Goal: Task Accomplishment & Management: Manage account settings

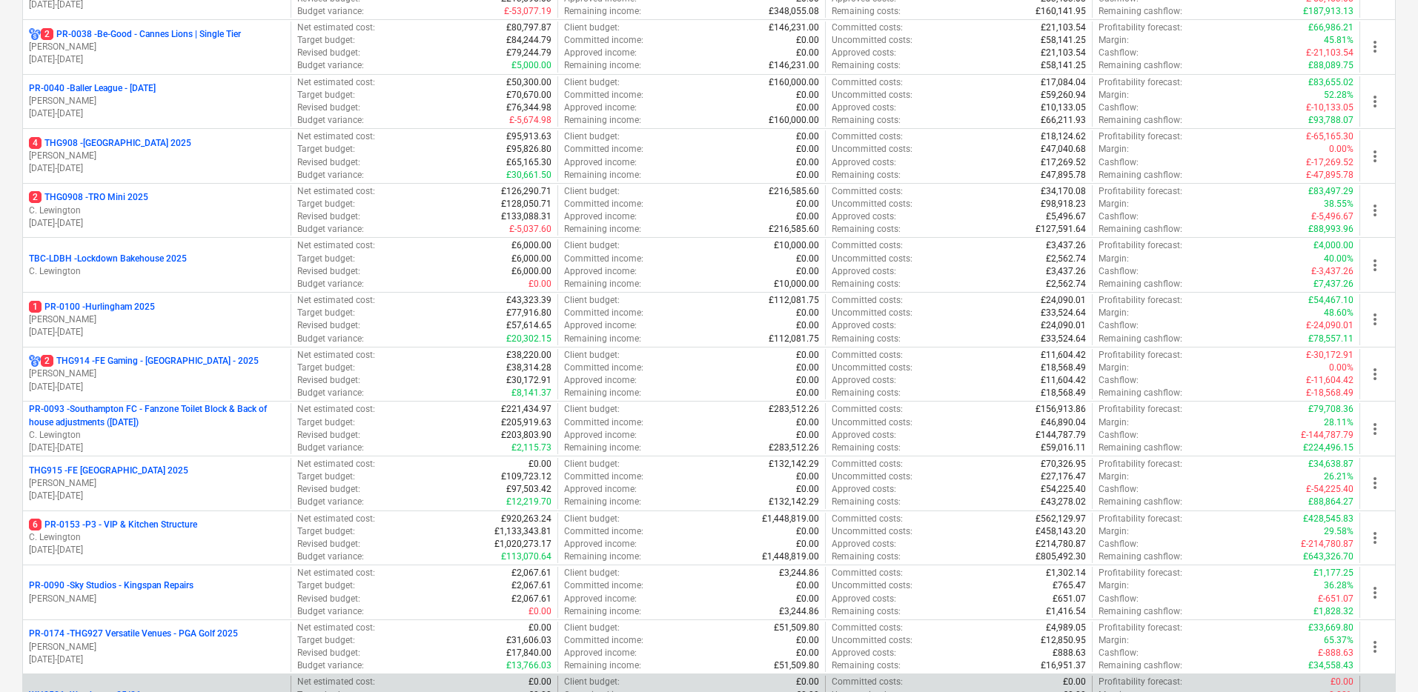
scroll to position [376, 0]
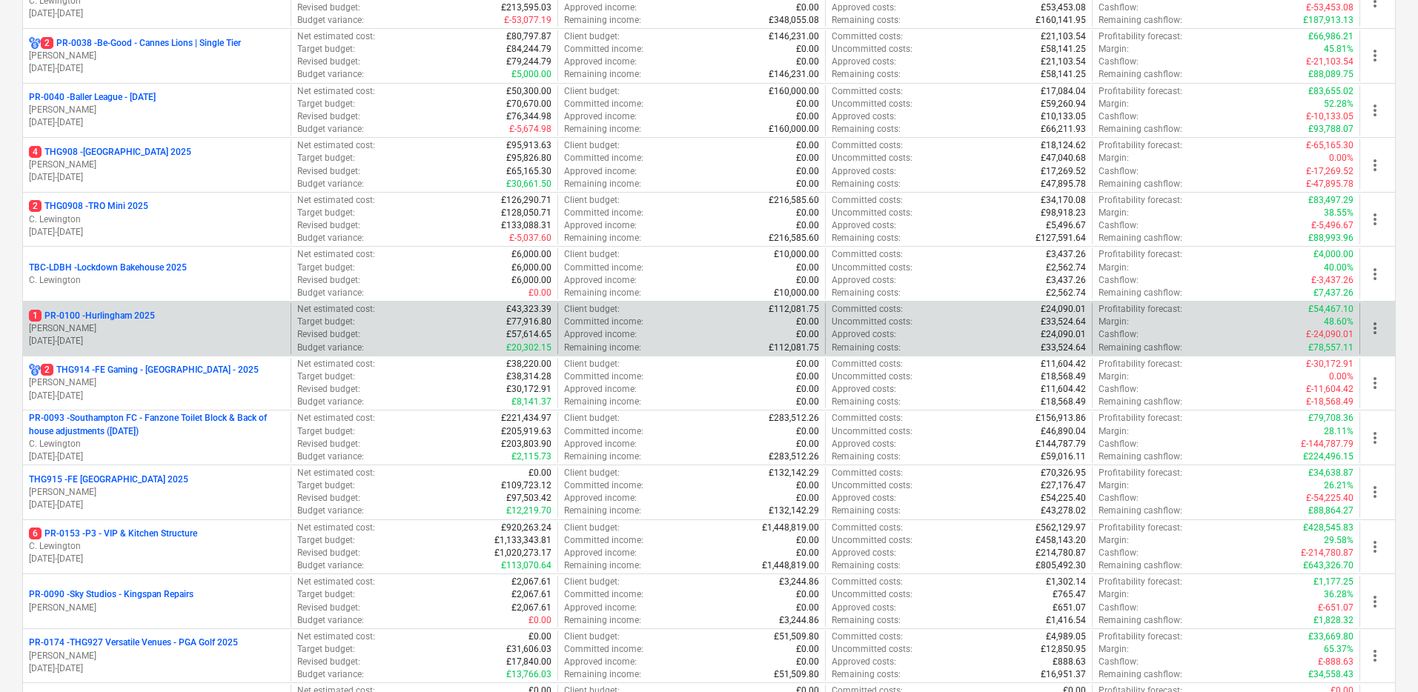
click at [141, 319] on p "1 PR-0100 - Hurlingham 2025" at bounding box center [92, 316] width 126 height 13
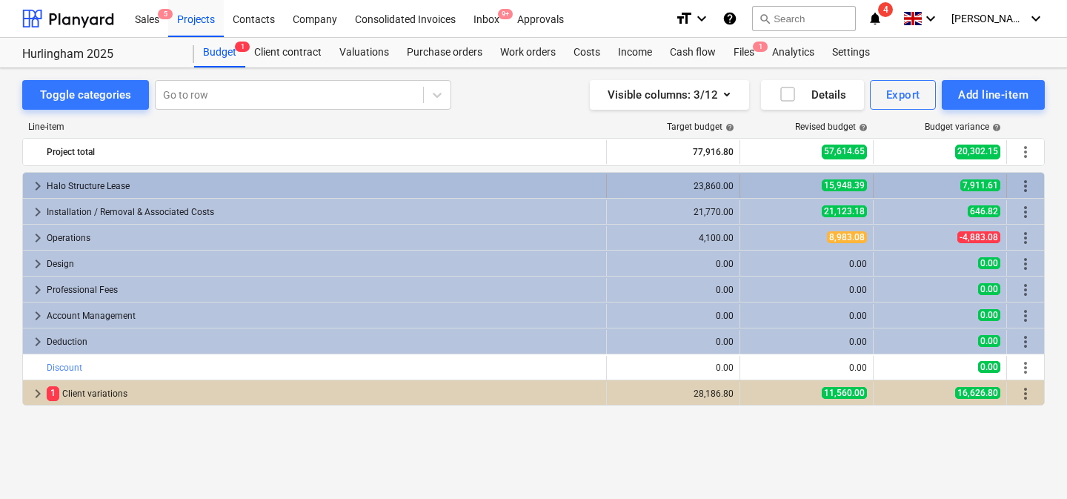
click at [754, 184] on div "15,948.39" at bounding box center [806, 185] width 121 height 13
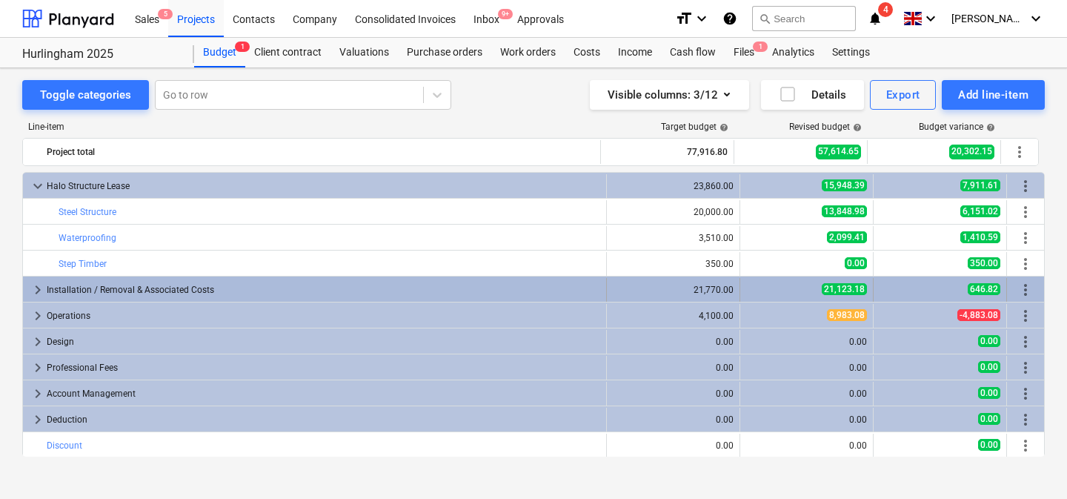
click at [762, 285] on div "21,123.18" at bounding box center [806, 289] width 121 height 13
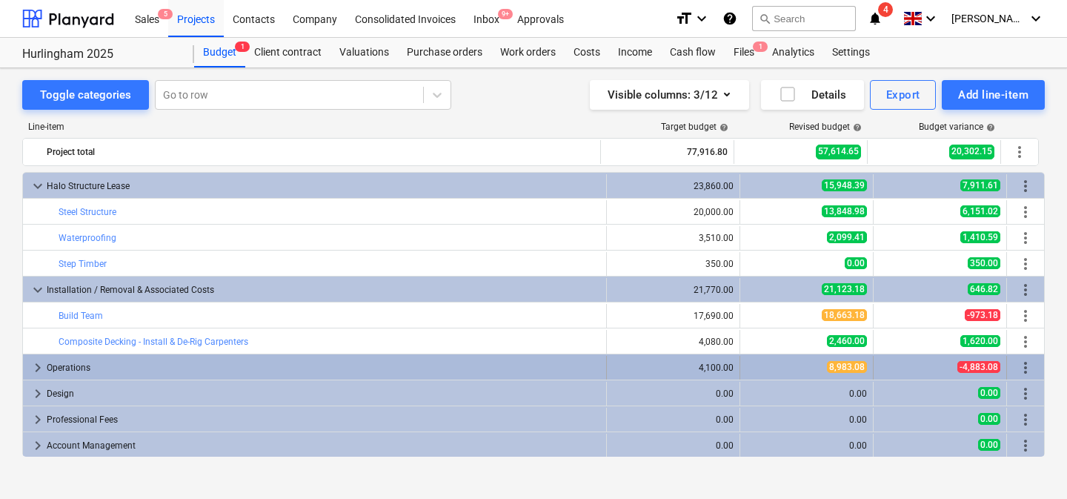
click at [757, 369] on div "8,983.08" at bounding box center [806, 367] width 121 height 13
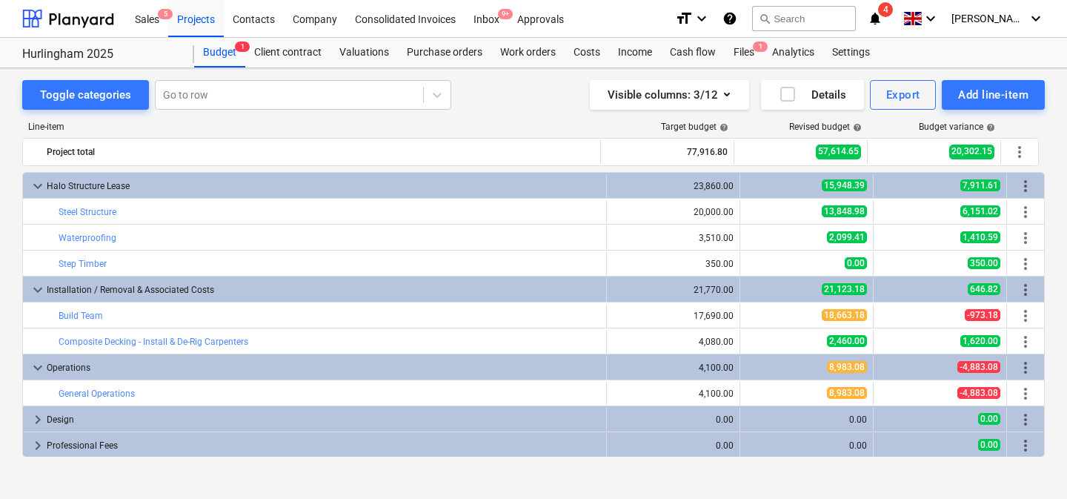
scroll to position [105, 0]
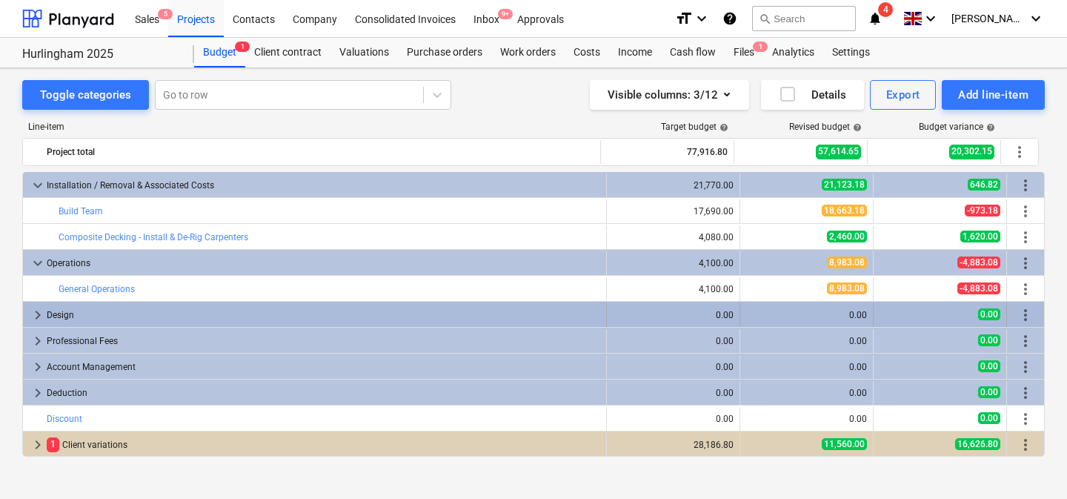
click at [766, 317] on div "0.00" at bounding box center [806, 315] width 121 height 10
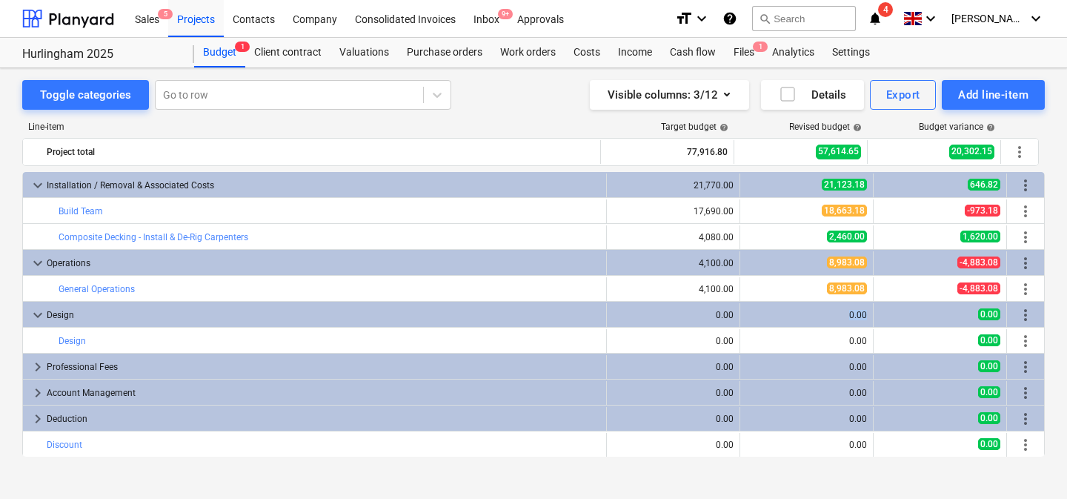
click at [766, 317] on div "0.00" at bounding box center [806, 315] width 121 height 10
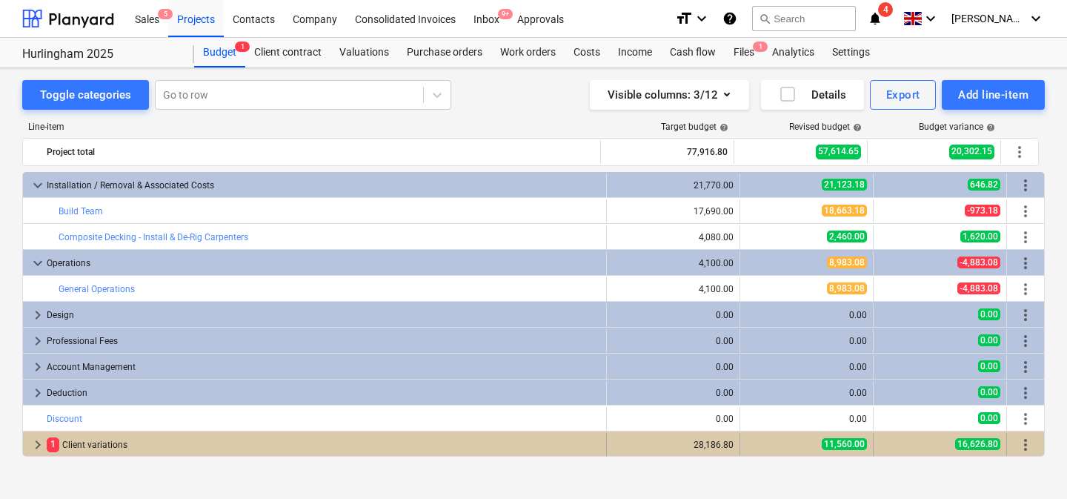
click at [747, 446] on div "11,560.00" at bounding box center [806, 444] width 121 height 13
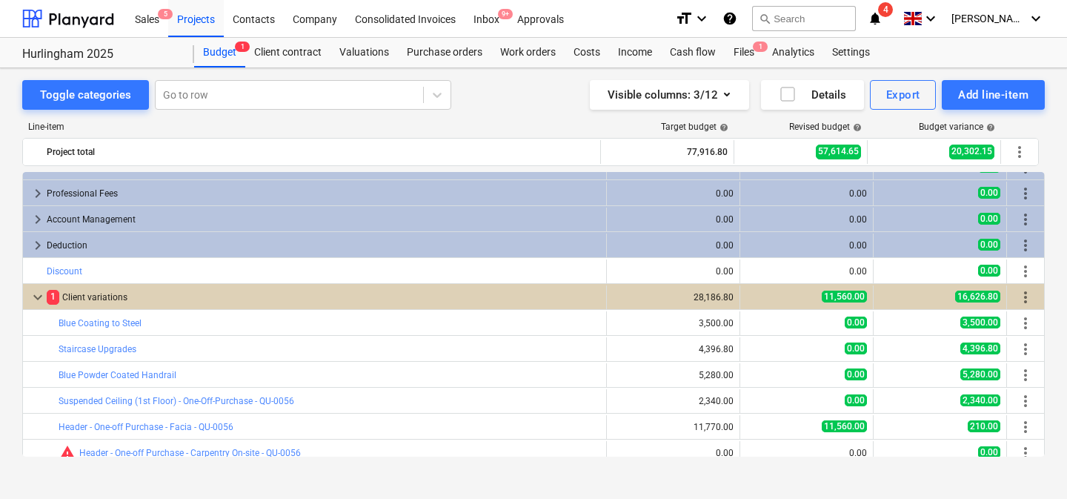
scroll to position [286, 0]
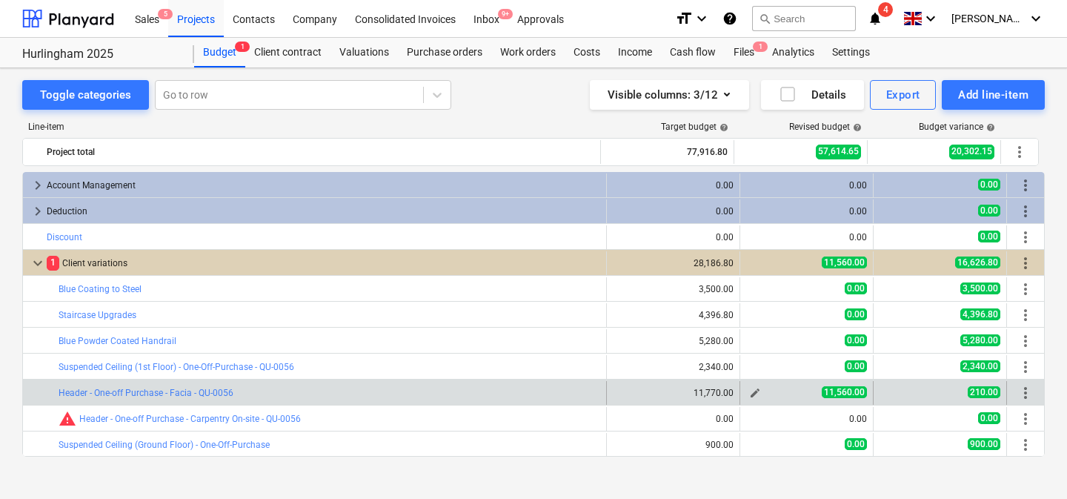
click at [754, 391] on span "edit" at bounding box center [755, 393] width 12 height 12
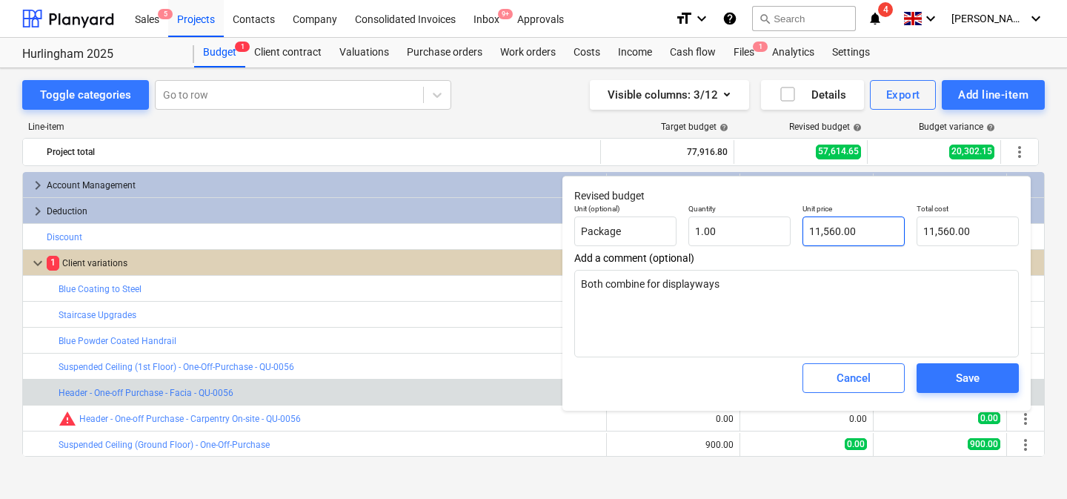
type input "11560"
click at [818, 234] on input "11560" at bounding box center [854, 231] width 102 height 30
type textarea "x"
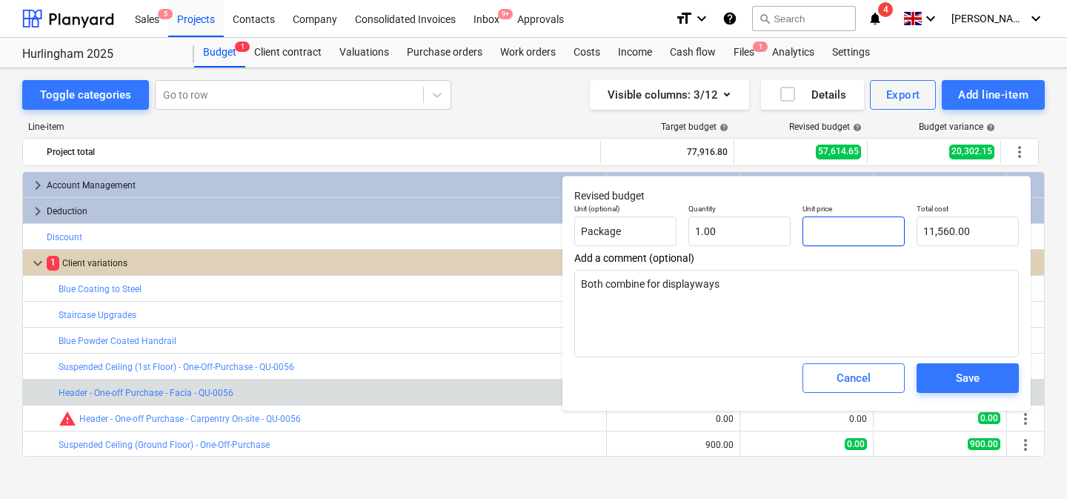
type input "0.00"
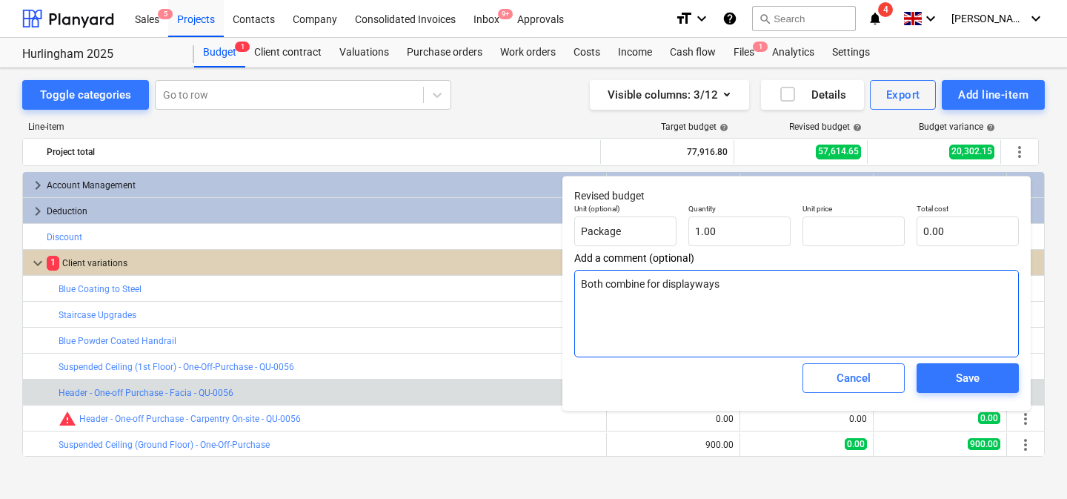
type input "0.00"
click at [769, 285] on textarea "Both combine for displayways" at bounding box center [796, 313] width 445 height 87
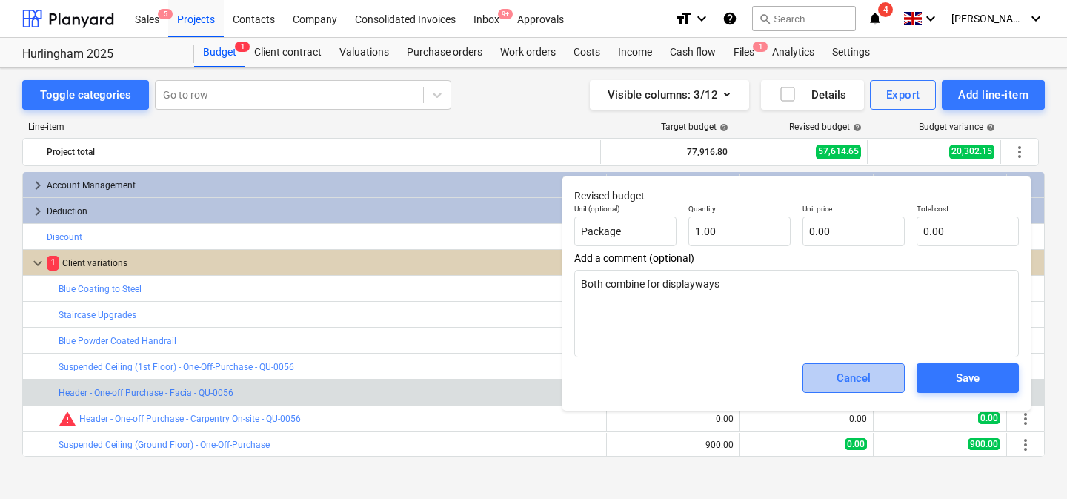
click at [858, 373] on div "Cancel" at bounding box center [854, 377] width 34 height 19
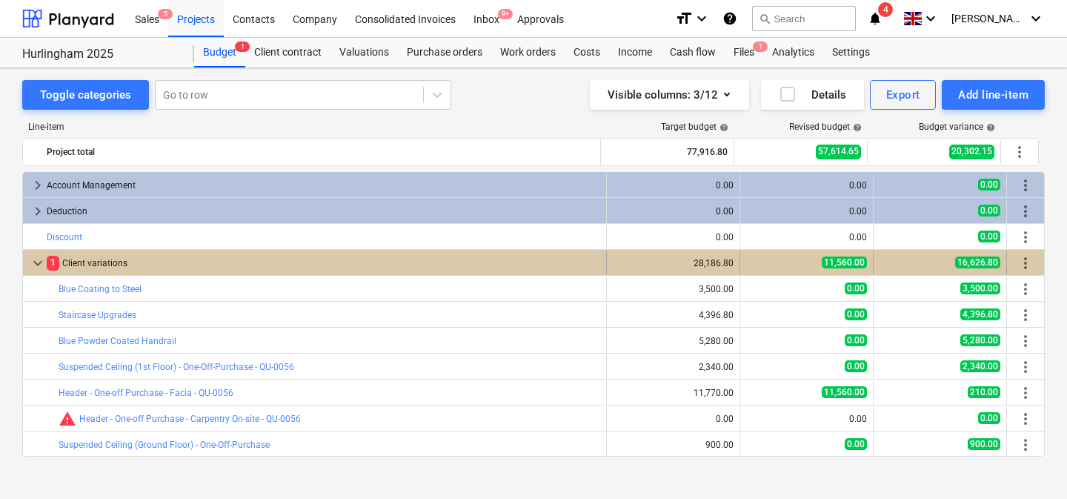
click at [786, 262] on div "11,560.00" at bounding box center [806, 262] width 121 height 13
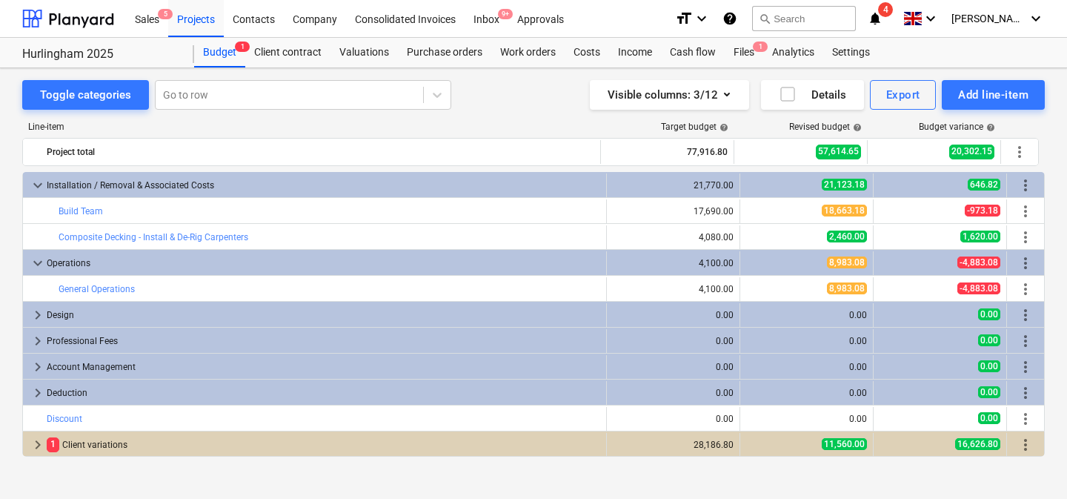
scroll to position [0, 0]
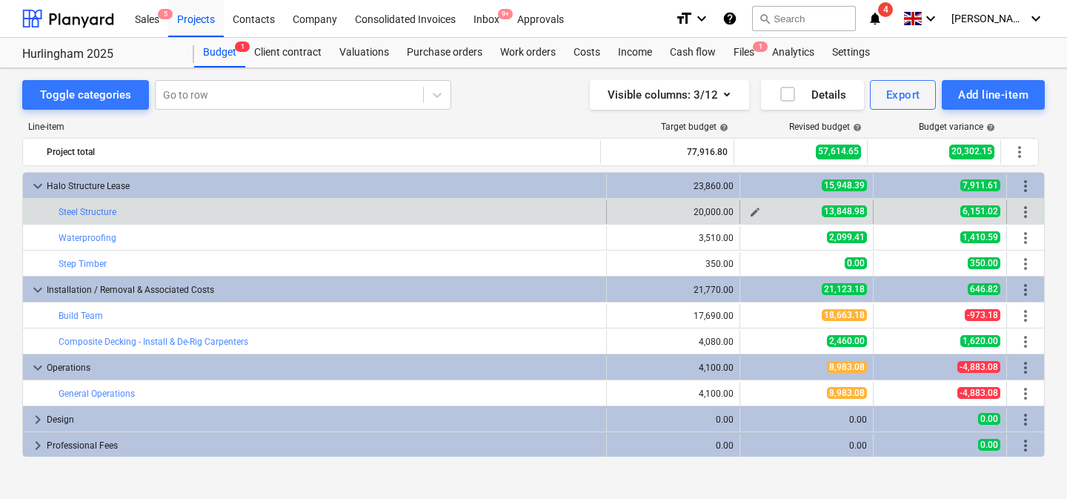
type textarea "x"
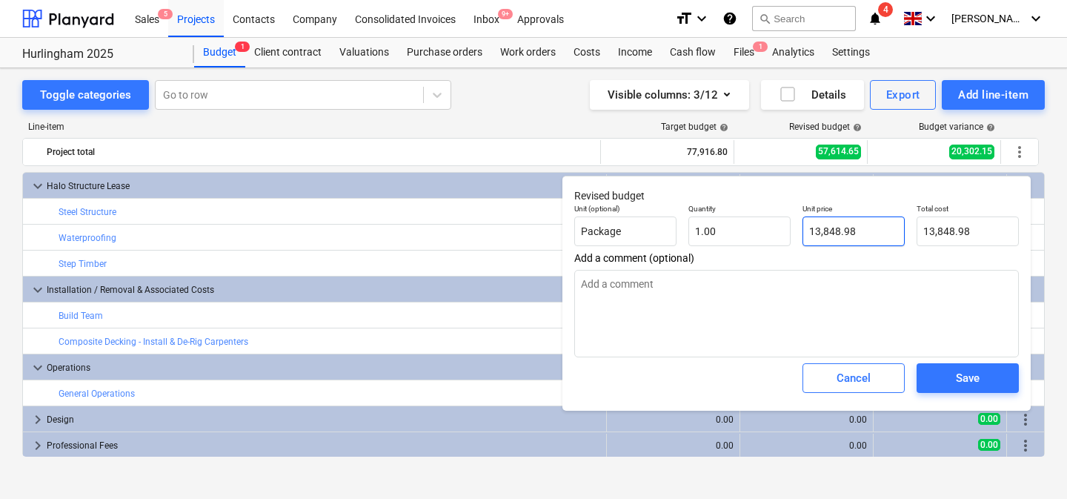
type input "13848.98"
click at [831, 231] on input "13848.98" at bounding box center [854, 231] width 102 height 30
type textarea "x"
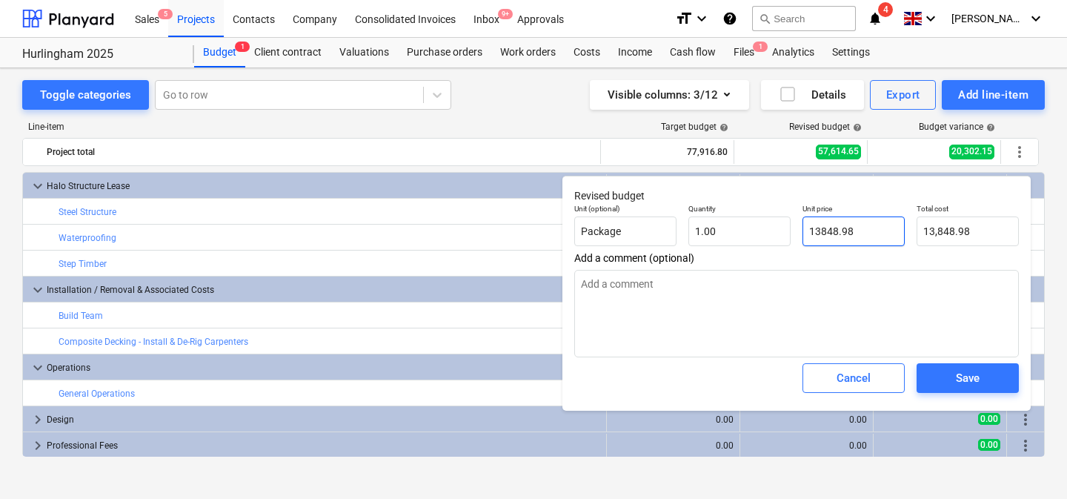
type input "7"
type input "7.00"
type textarea "x"
type input "73"
type input "73.00"
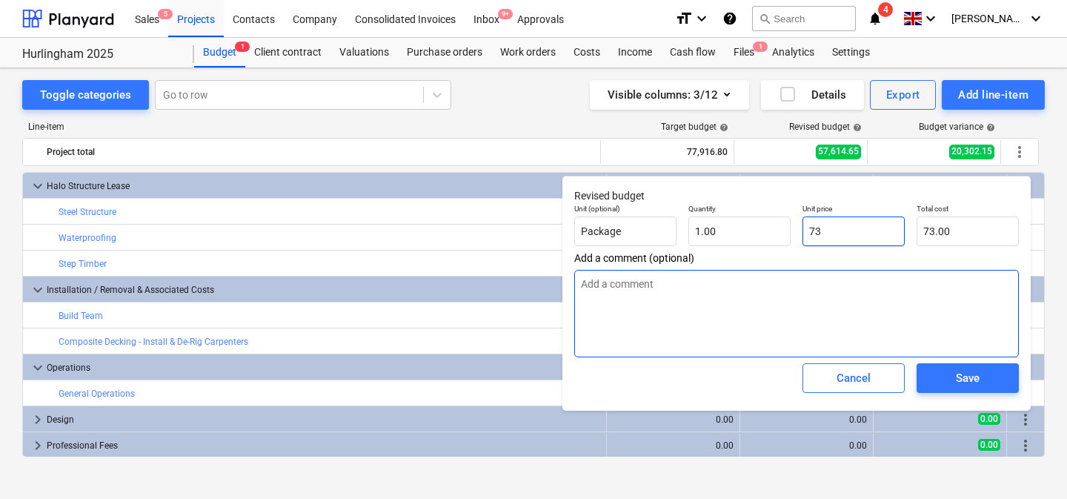
type textarea "x"
type input "7"
type input "7.00"
type textarea "x"
type input "0.00"
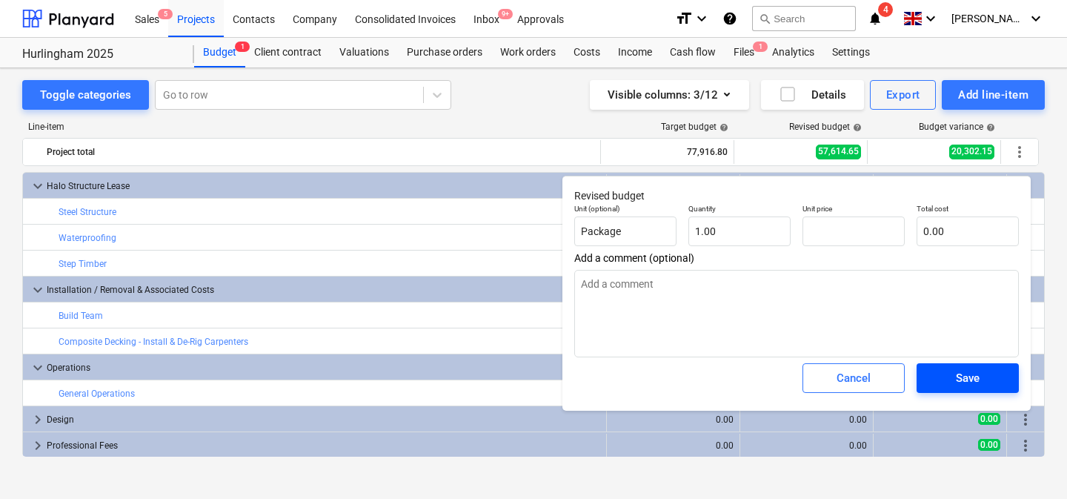
type textarea "x"
type input "0.00"
click at [948, 383] on span "Save" at bounding box center [968, 377] width 67 height 19
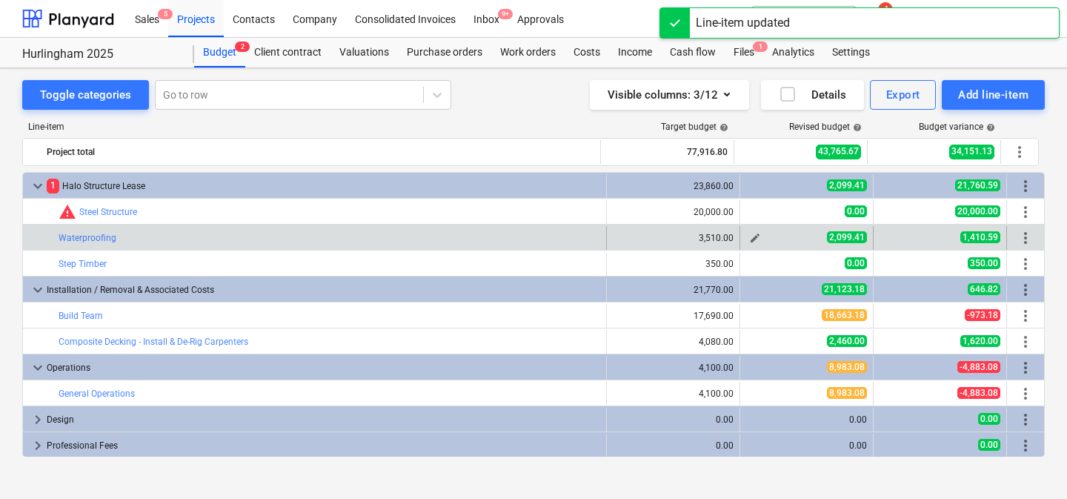
click at [755, 239] on span "edit" at bounding box center [755, 238] width 12 height 12
type textarea "x"
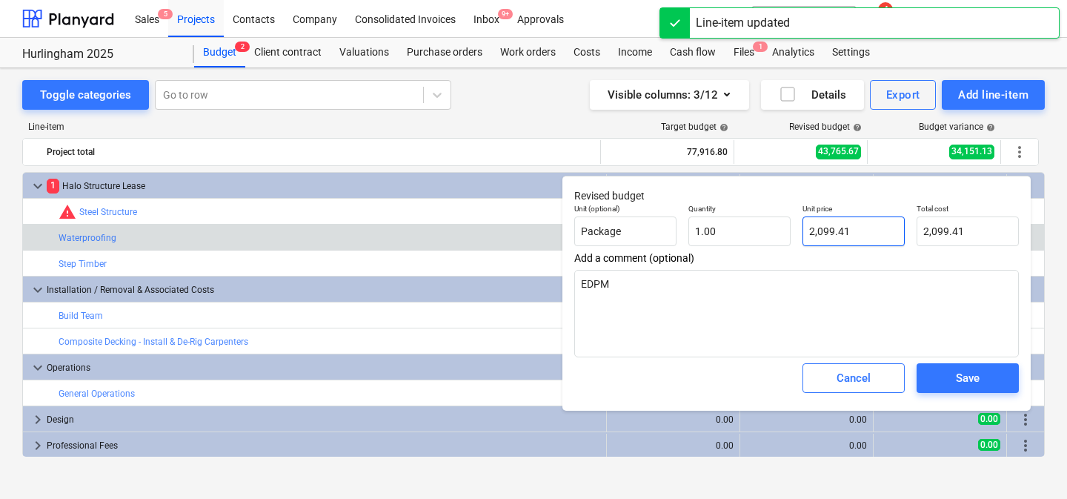
type input "2099.41"
click at [827, 237] on input "2099.41" at bounding box center [854, 231] width 102 height 30
type textarea "x"
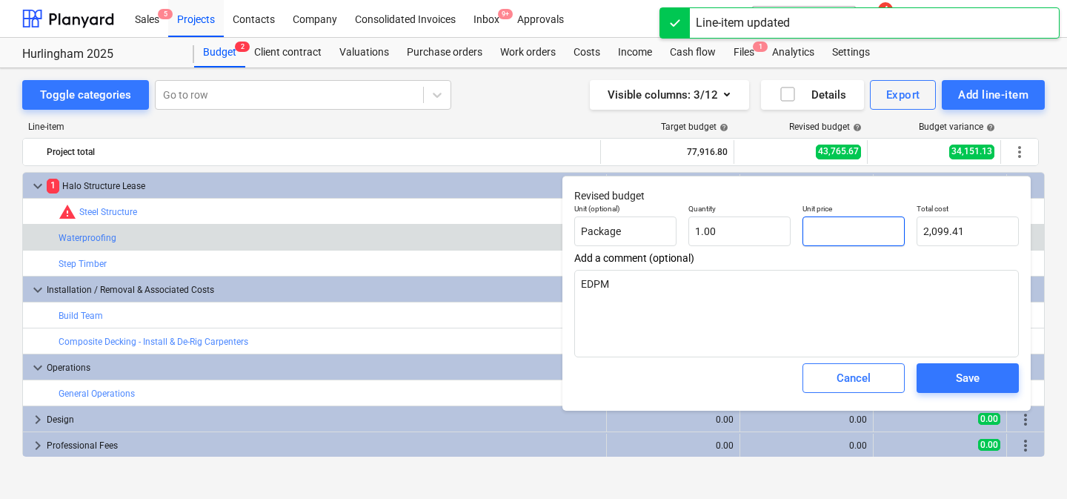
type input "0.00"
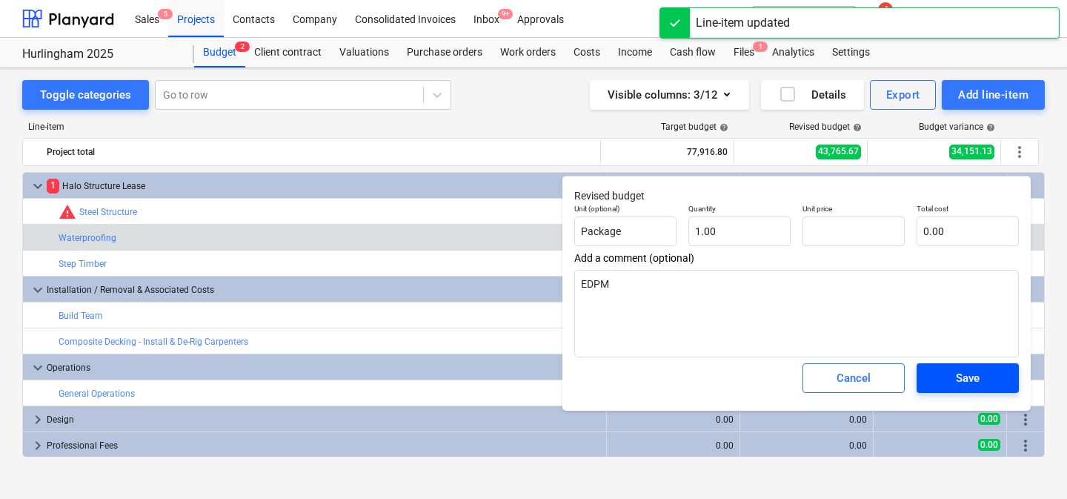
type textarea "x"
type input "0.00"
click at [978, 371] on div "Save" at bounding box center [968, 377] width 24 height 19
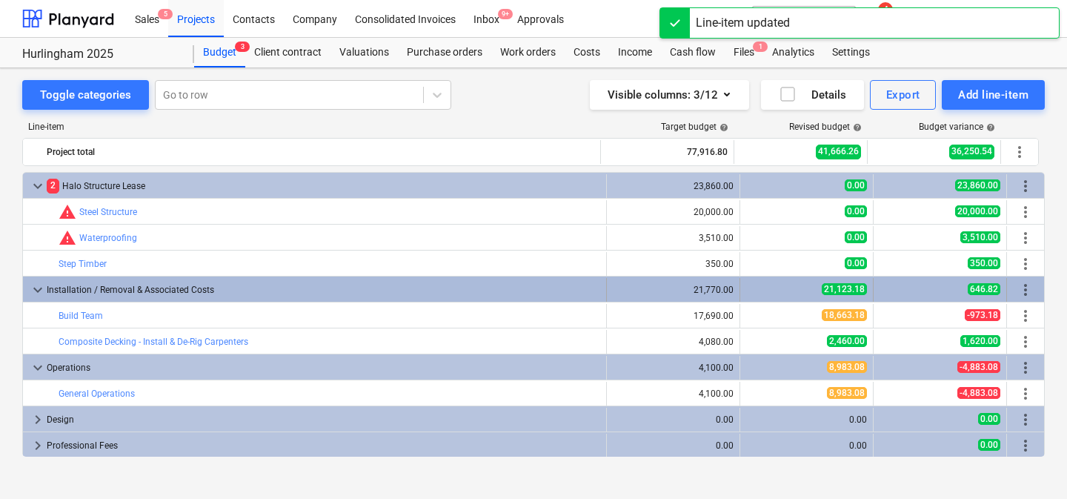
click at [748, 293] on div "21,123.18" at bounding box center [806, 289] width 121 height 13
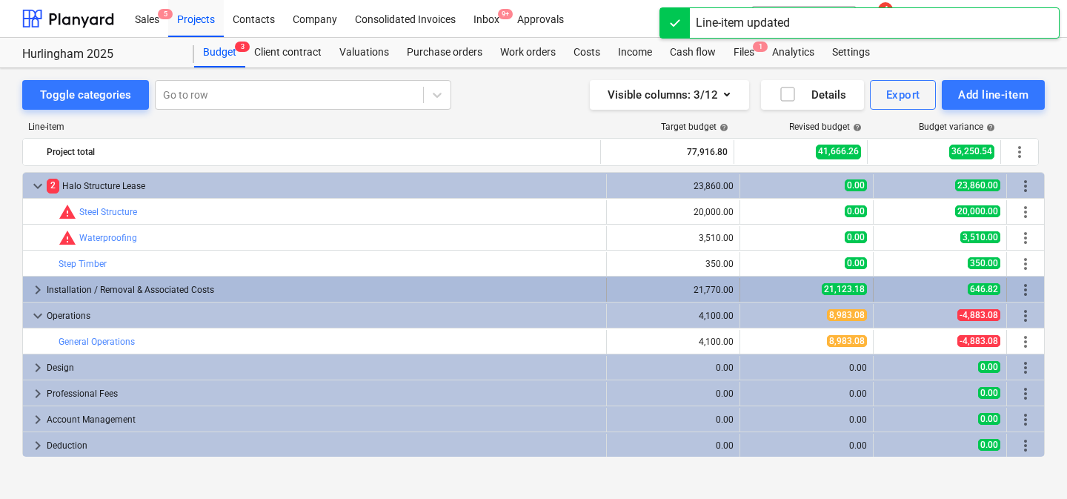
click at [748, 293] on div "21,123.18" at bounding box center [806, 289] width 121 height 13
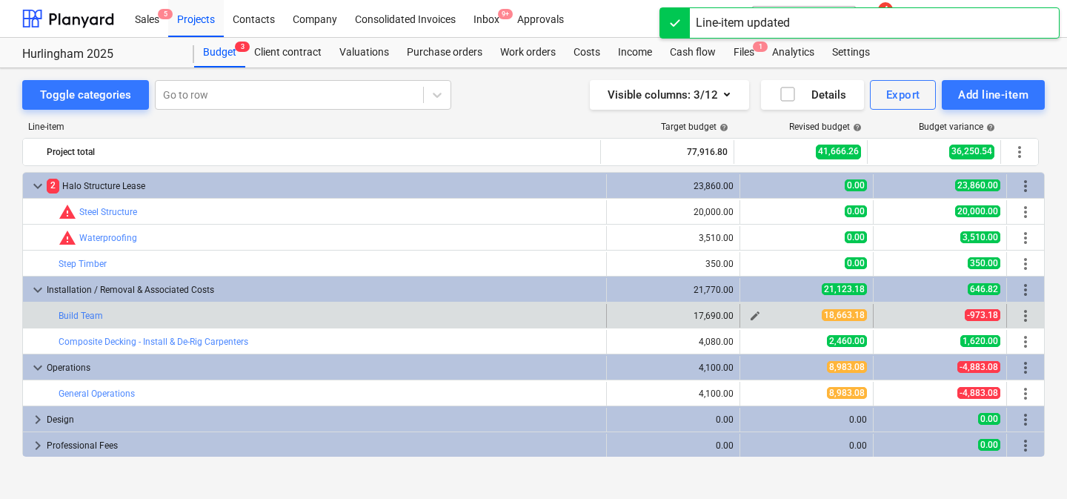
click at [749, 312] on span "edit" at bounding box center [755, 316] width 12 height 12
type textarea "x"
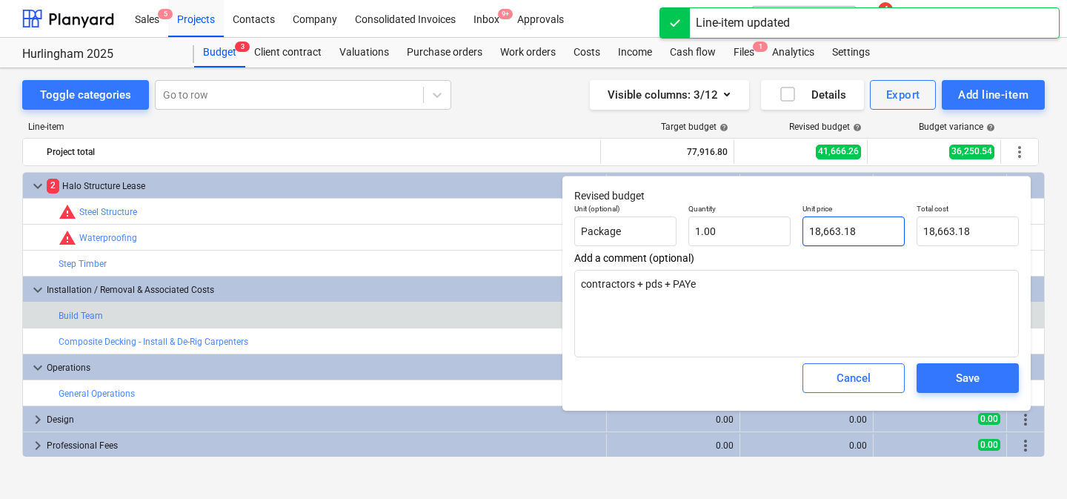
type input "18663.18"
click at [854, 220] on input "18663.18" at bounding box center [854, 231] width 102 height 30
type textarea "x"
type input "0.00"
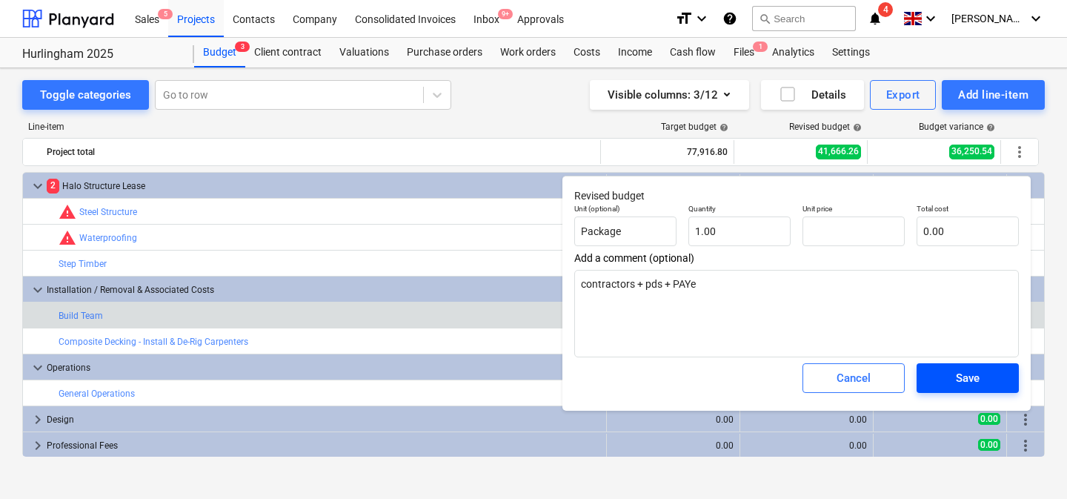
type textarea "x"
type input "0.00"
click at [961, 382] on div "Save" at bounding box center [968, 377] width 24 height 19
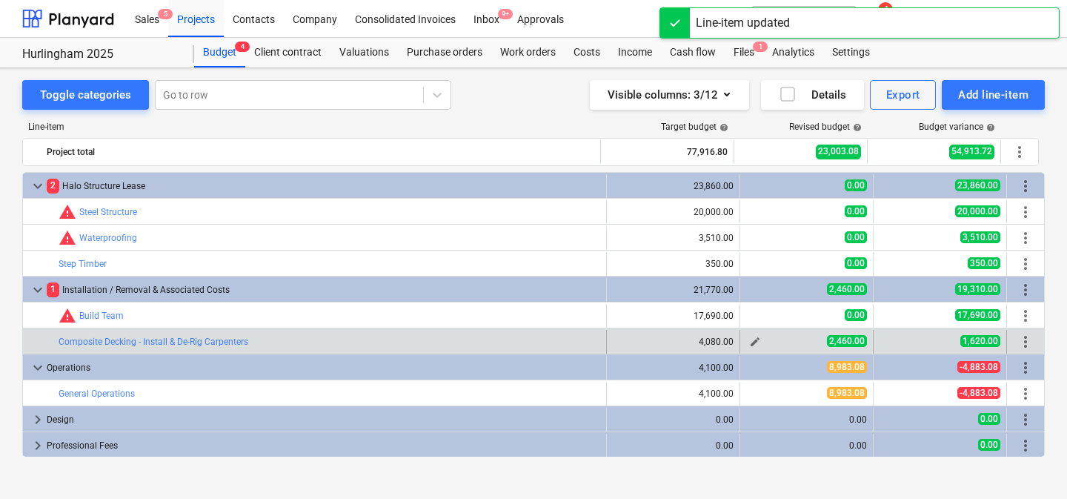
click at [751, 337] on span "edit" at bounding box center [755, 342] width 12 height 12
type textarea "x"
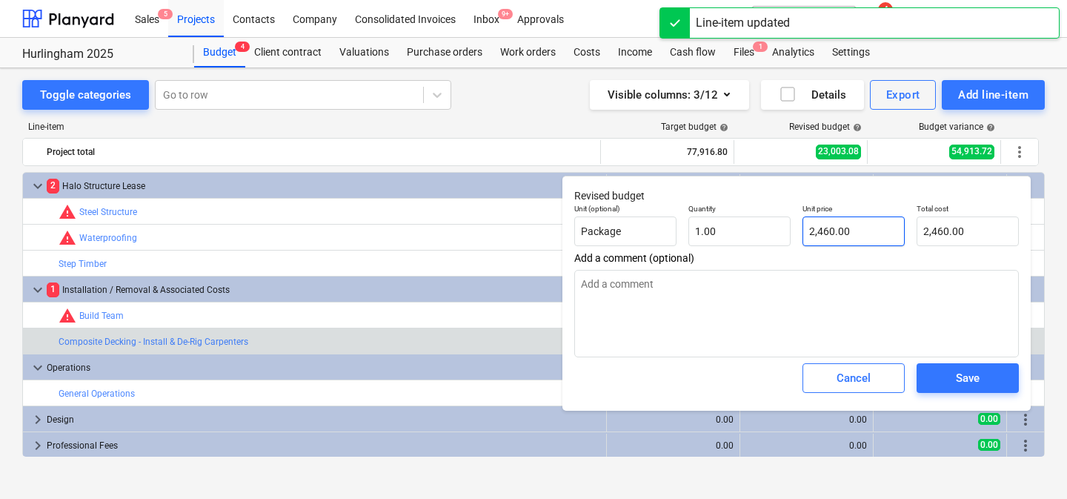
type input "2460"
click at [824, 234] on input "2460" at bounding box center [854, 231] width 102 height 30
type textarea "x"
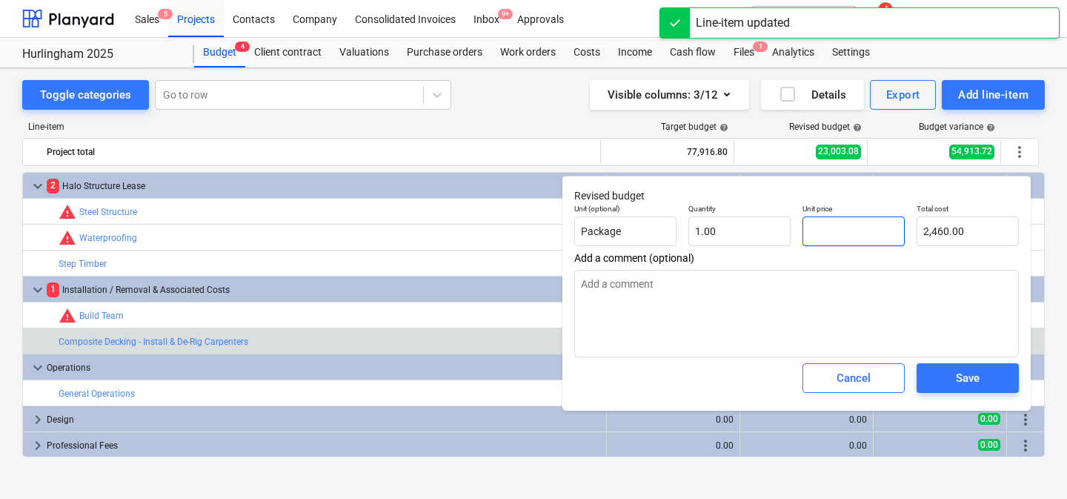
type input "0.00"
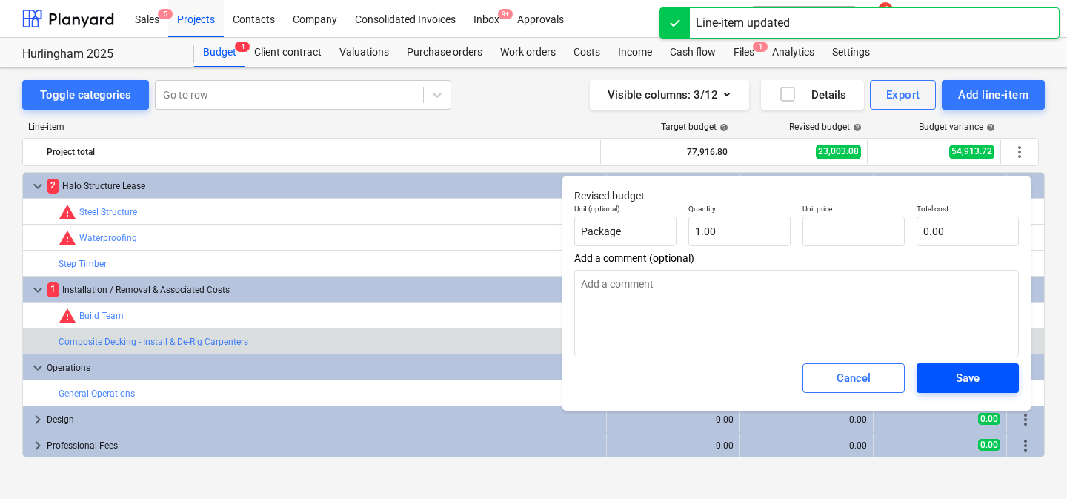
type textarea "x"
type input "0.00"
click at [962, 376] on div "Save" at bounding box center [968, 377] width 24 height 19
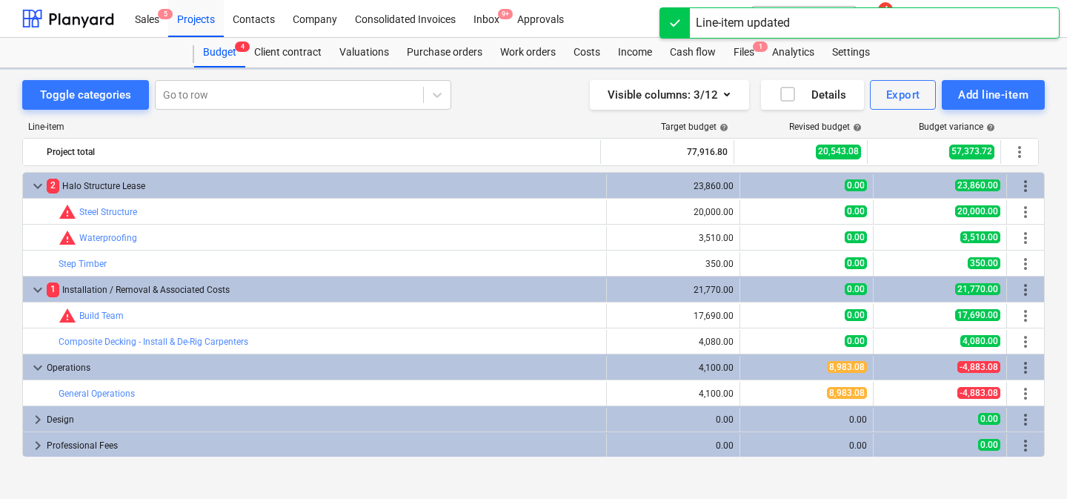
scroll to position [3, 0]
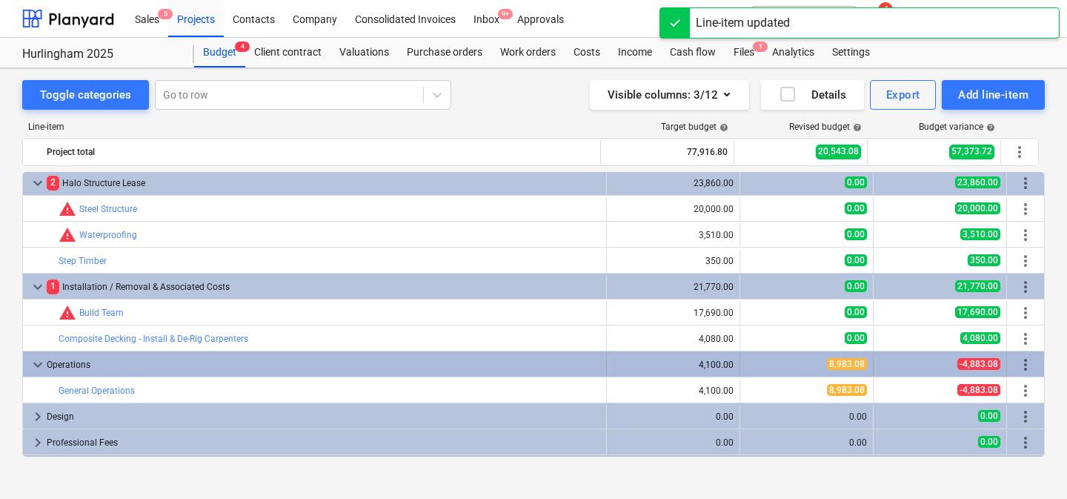
click at [746, 365] on div "8,983.08" at bounding box center [806, 364] width 121 height 13
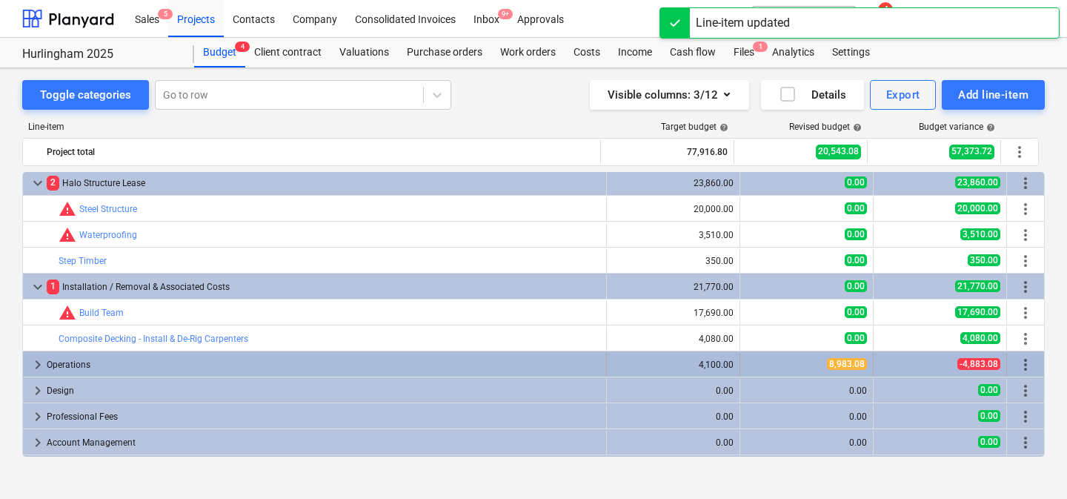
click at [752, 362] on div "8,983.08" at bounding box center [806, 364] width 121 height 13
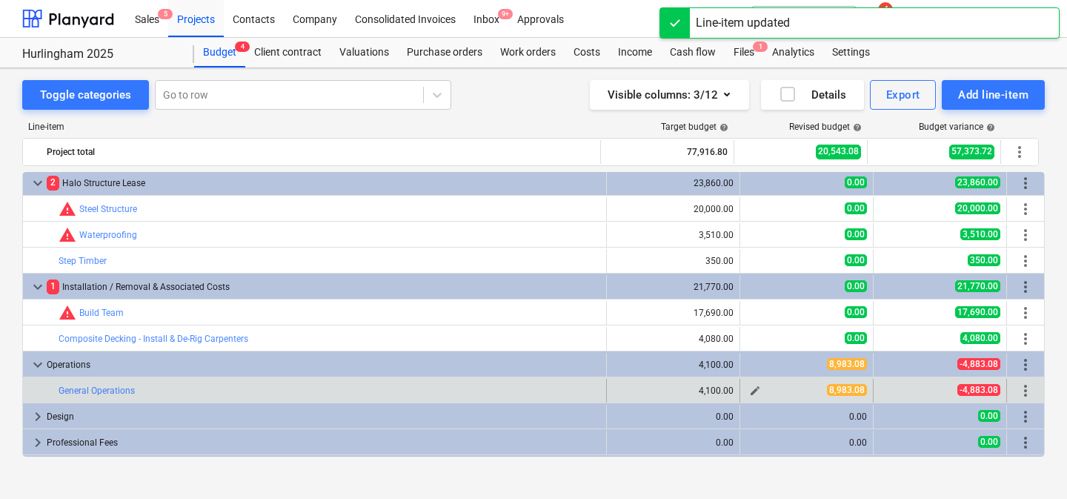
click at [749, 391] on span "edit" at bounding box center [755, 391] width 12 height 12
type textarea "x"
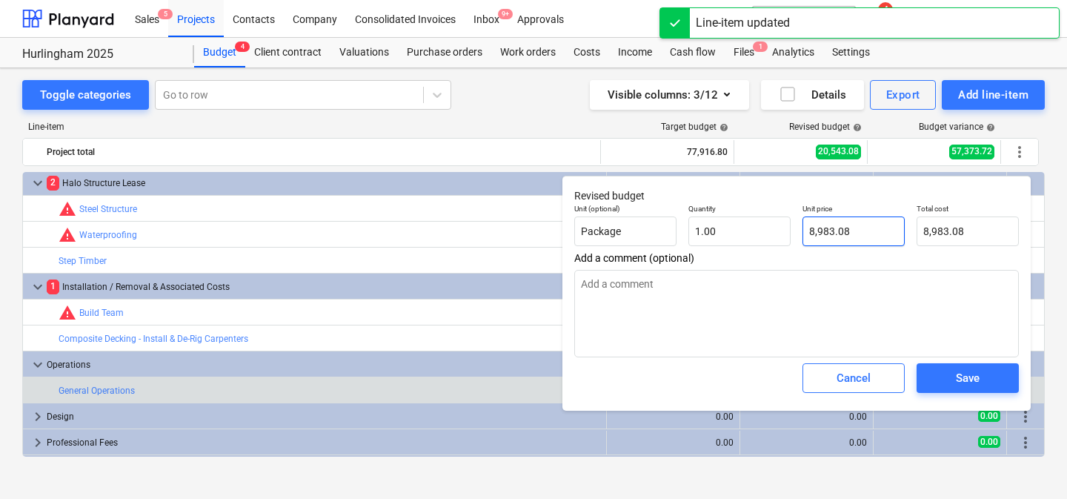
type input "8983.08"
click at [841, 233] on input "8983.08" at bounding box center [854, 231] width 102 height 30
type textarea "x"
type input "0.00"
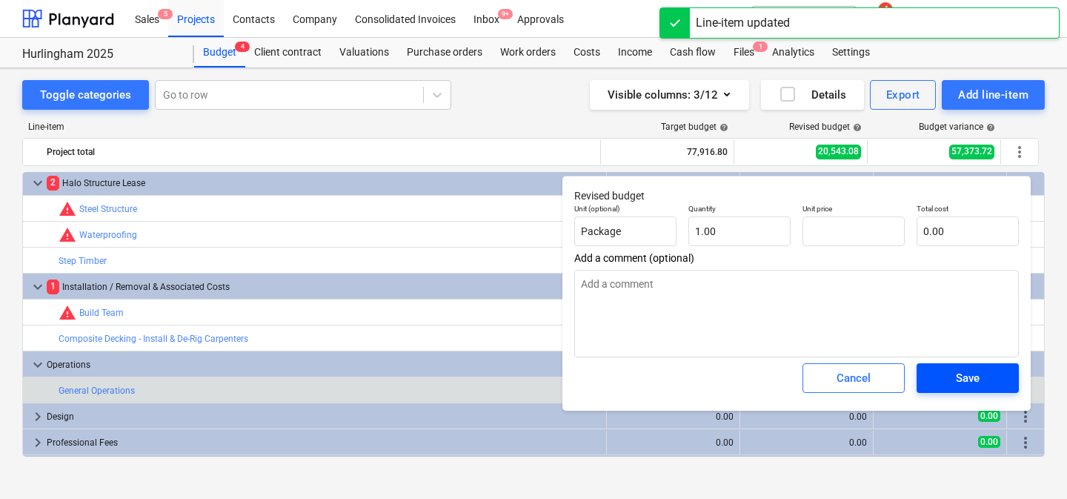
type textarea "x"
type input "0.00"
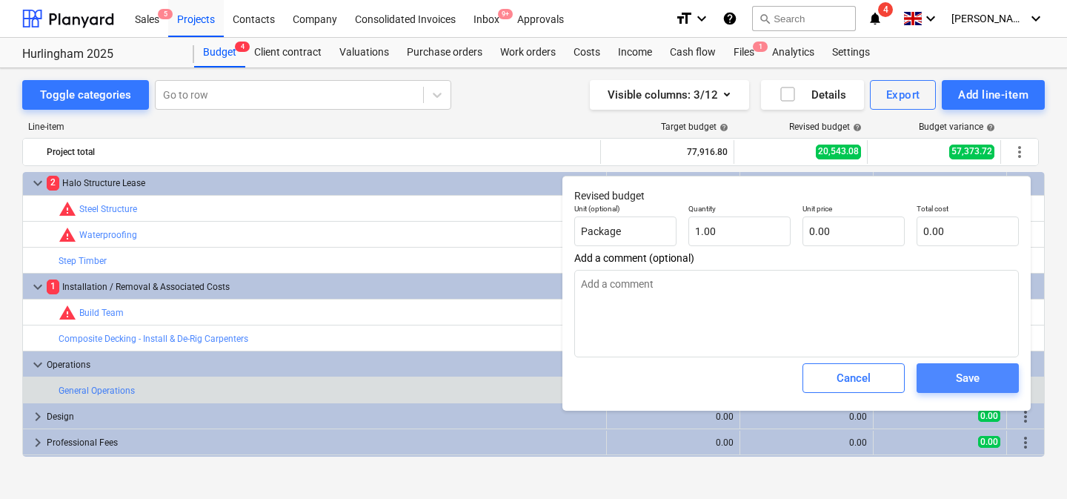
click at [973, 382] on div "Save" at bounding box center [968, 377] width 24 height 19
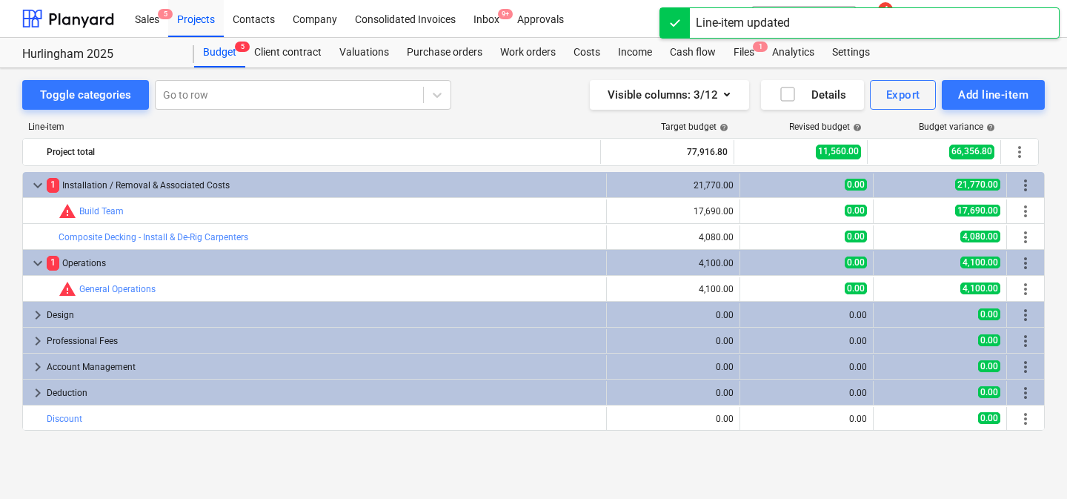
scroll to position [0, 0]
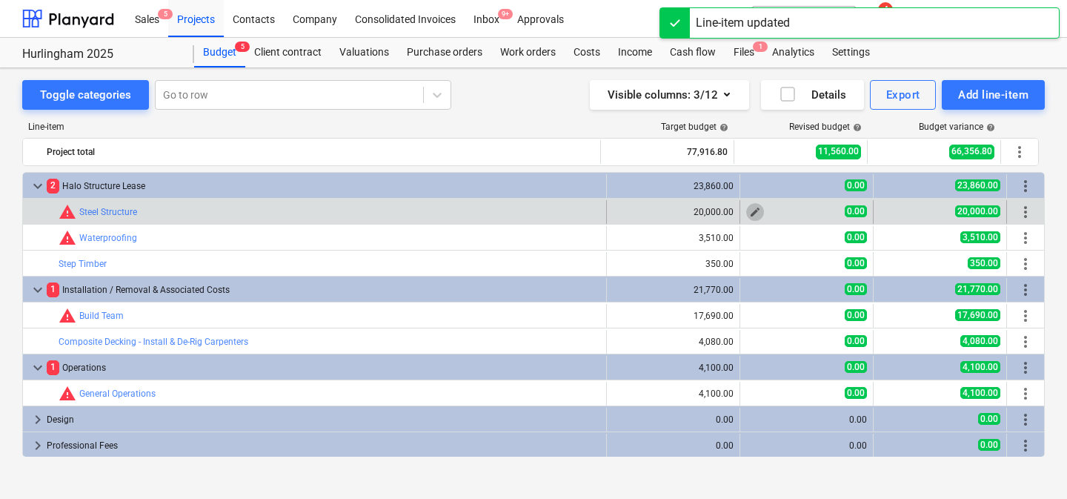
click at [750, 211] on span "edit" at bounding box center [755, 212] width 12 height 12
type textarea "x"
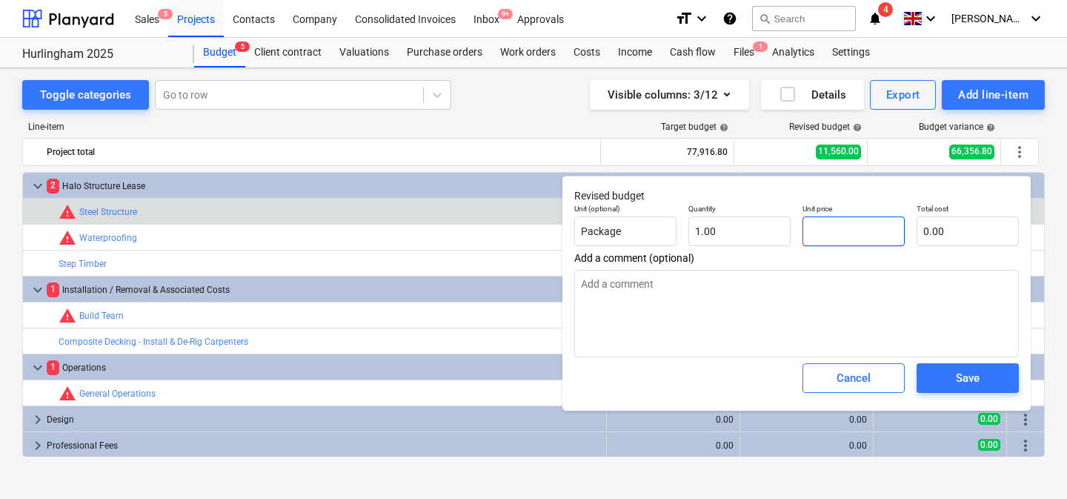
click at [835, 231] on input "text" at bounding box center [854, 231] width 102 height 30
type textarea "x"
type input "7"
type input "7.00"
type textarea "x"
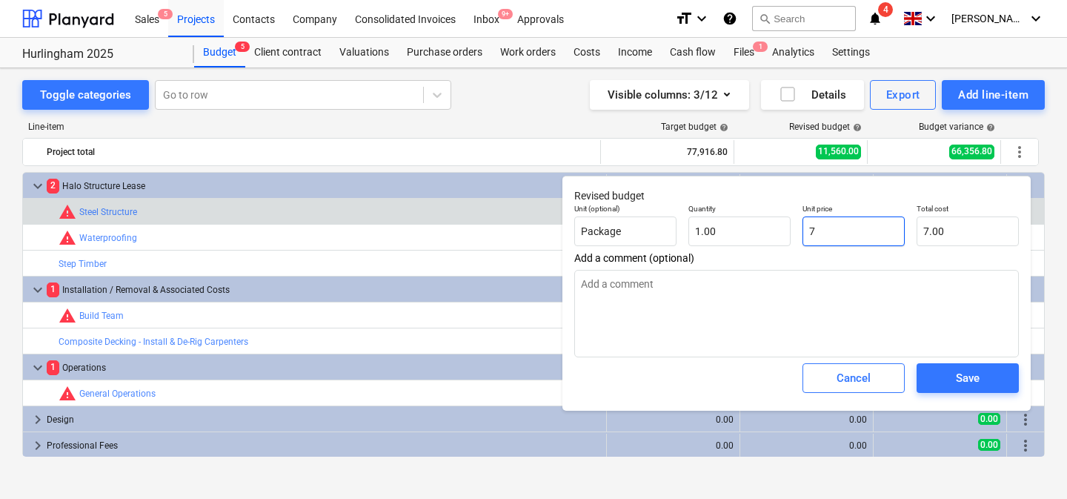
type input "73"
type input "73.00"
type textarea "x"
type input "732"
type input "732.00"
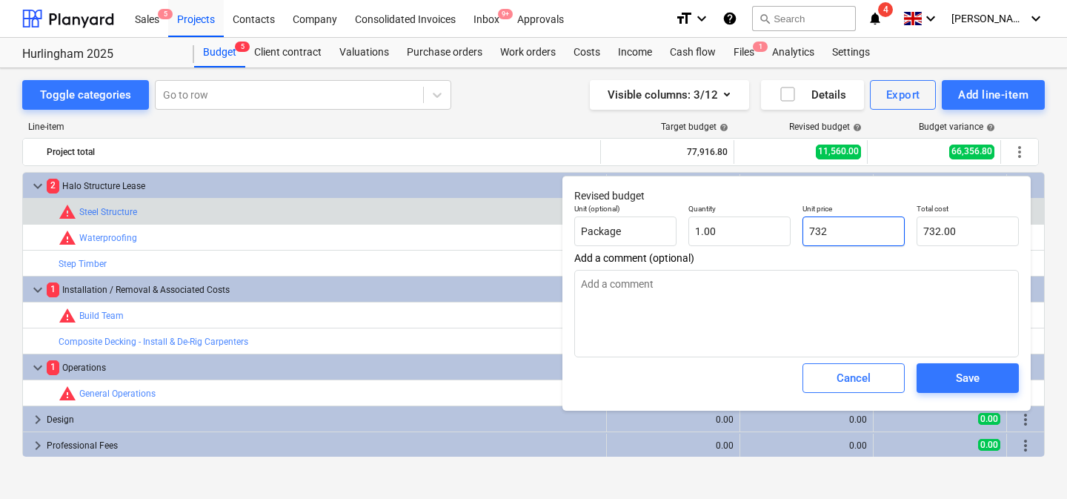
type textarea "x"
type input "7320"
type input "7,320.00"
type input "7320"
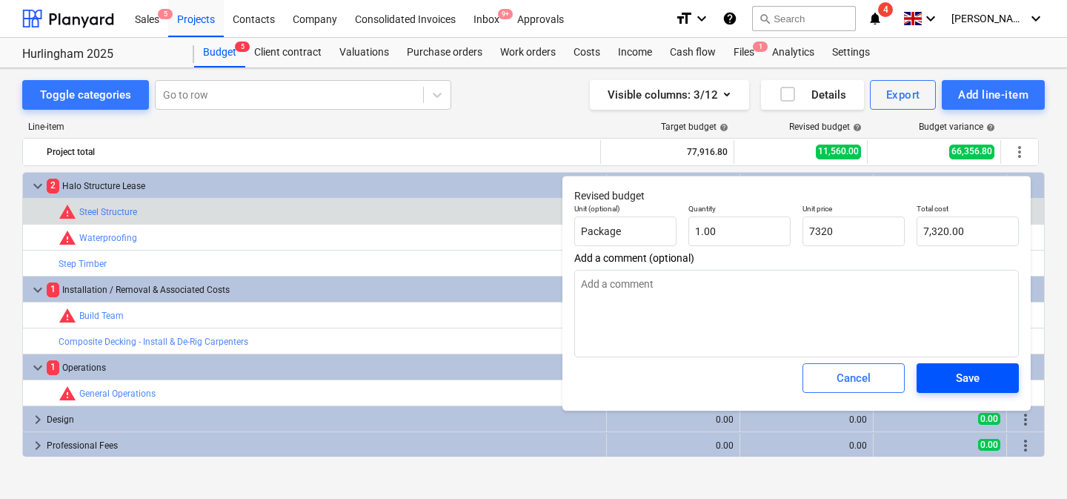
type textarea "x"
type input "7,320.00"
click at [965, 380] on div "Save" at bounding box center [968, 377] width 24 height 19
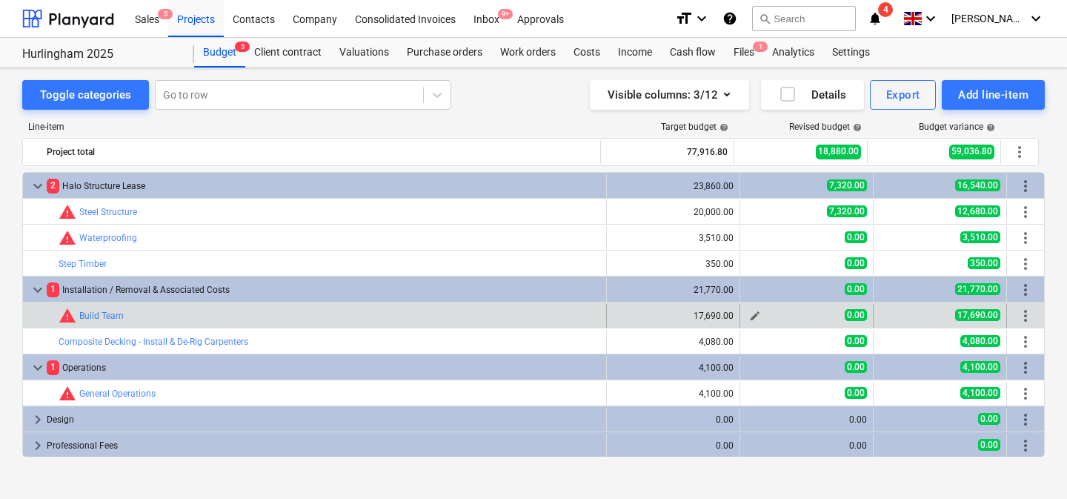
click at [749, 315] on span "edit" at bounding box center [755, 316] width 12 height 12
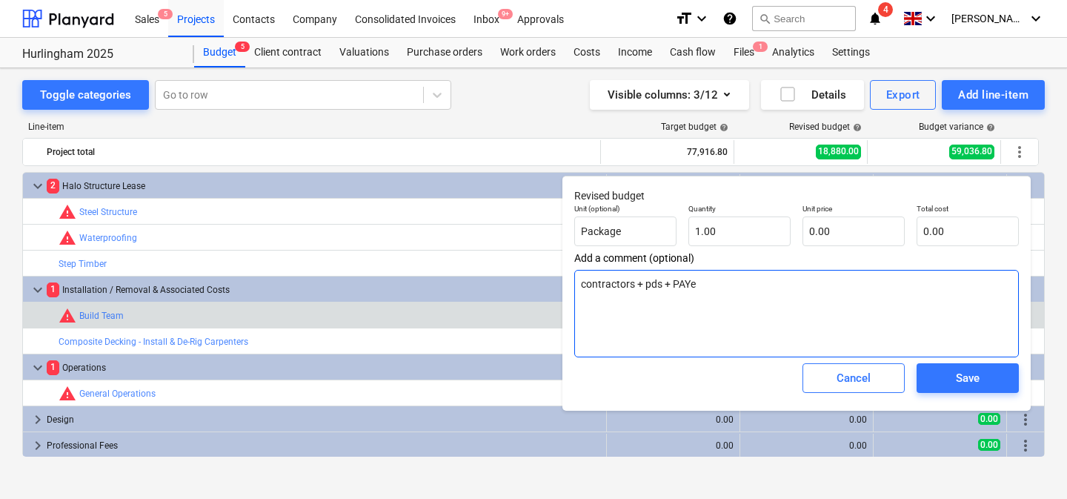
click at [703, 278] on textarea "contractors + pds + PAYe" at bounding box center [796, 313] width 445 height 87
type textarea "x"
type textarea "contractors + pds + PAY"
type textarea "x"
type textarea "contractors + pds + PAYE"
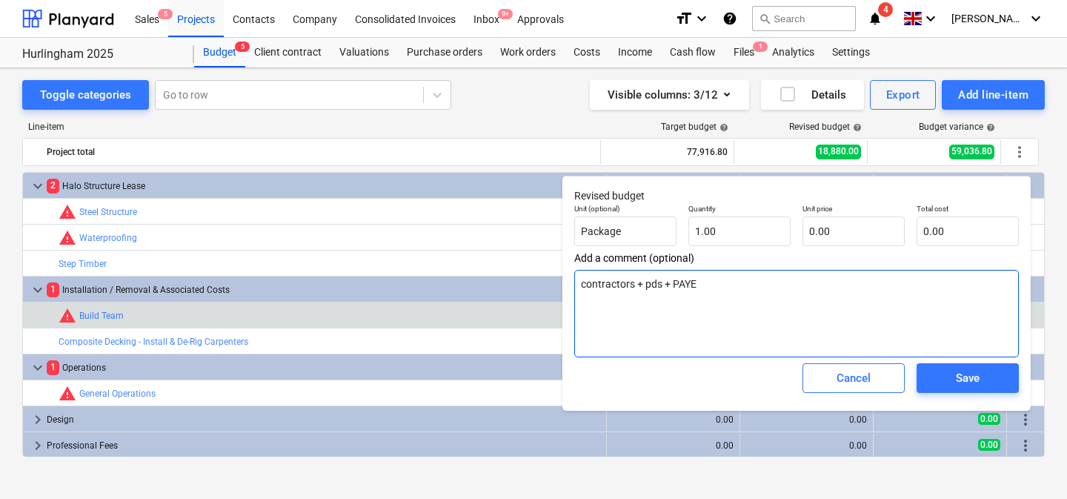
click at [706, 294] on textarea "contractors + pds + PAYE" at bounding box center [796, 313] width 445 height 87
type textarea "x"
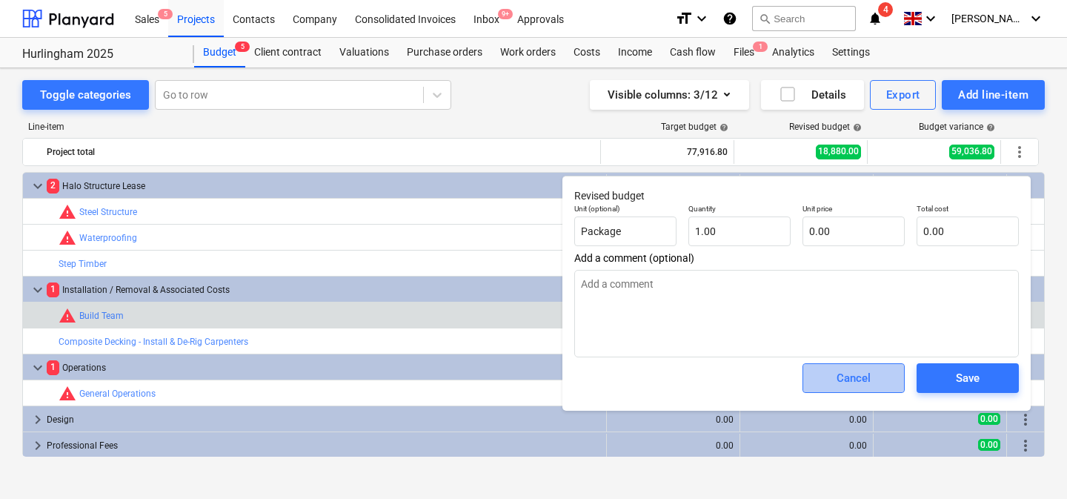
click at [844, 382] on div "Cancel" at bounding box center [854, 377] width 34 height 19
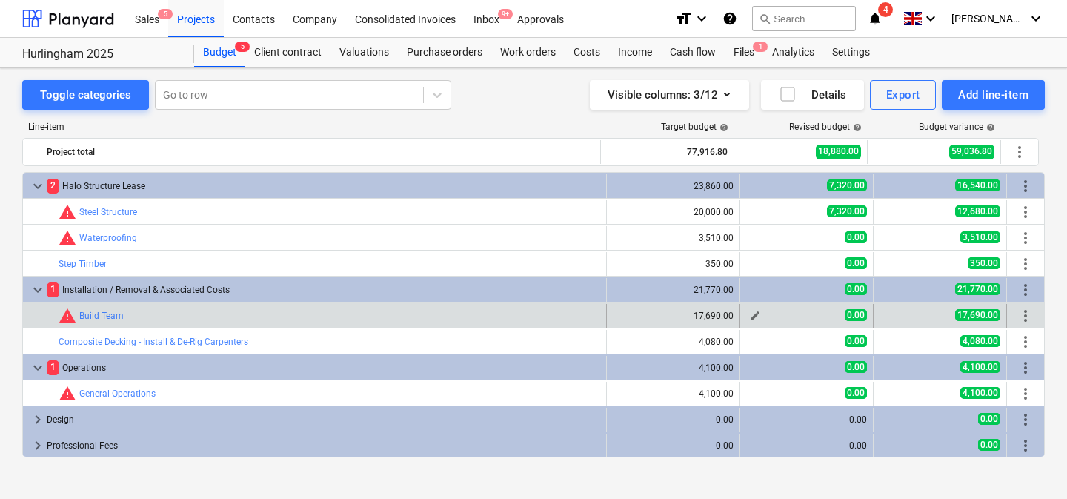
click at [754, 314] on span "edit" at bounding box center [755, 316] width 12 height 12
type textarea "x"
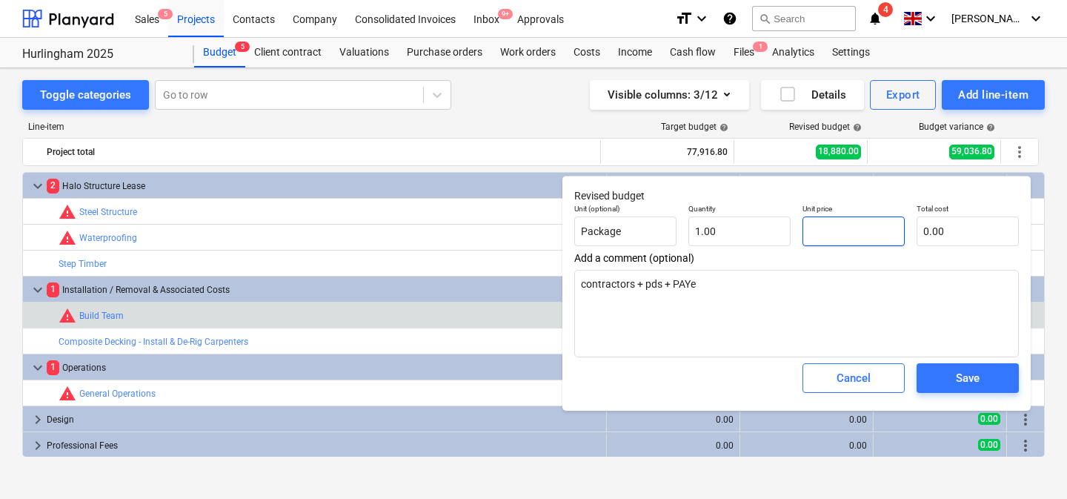
click at [841, 236] on input "text" at bounding box center [854, 231] width 102 height 30
type textarea "x"
type input "1"
type input "1.00"
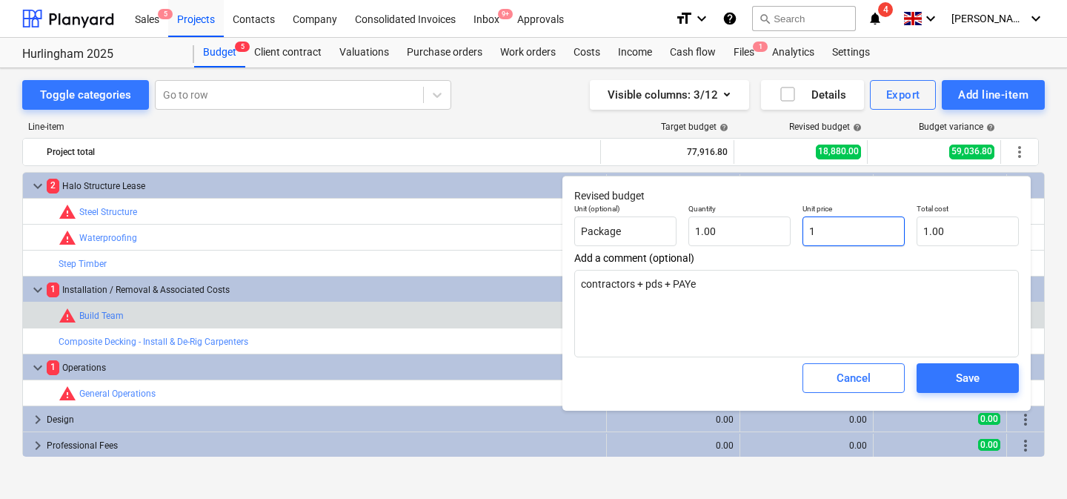
type textarea "x"
type input "17"
type input "17.00"
type textarea "x"
type input "171"
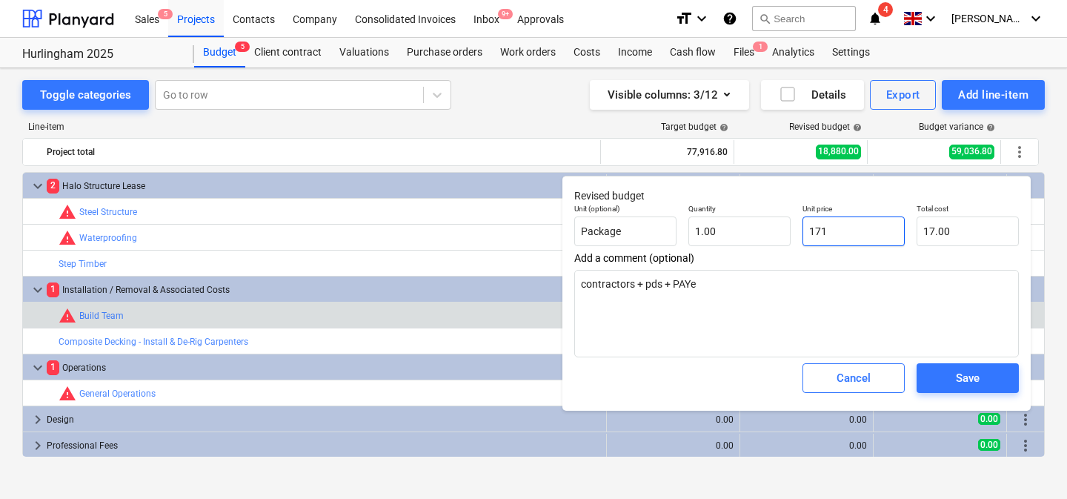
type input "171.00"
type textarea "x"
type input "1714"
type input "1,714.00"
type textarea "x"
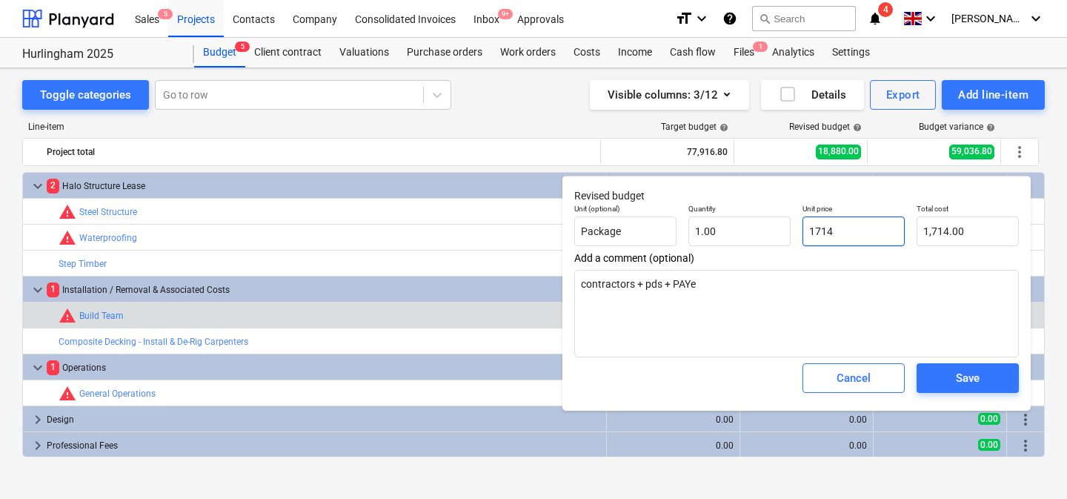
type input "17146"
type input "17,146.00"
type textarea "x"
type input "17146."
type textarea "x"
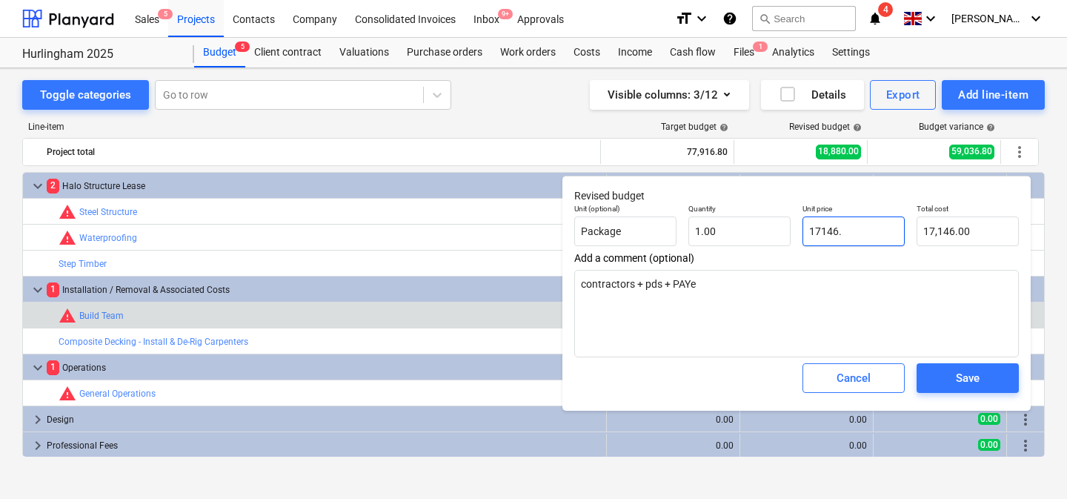
type input "17146.5"
type input "17,146.50"
type textarea "x"
type input "17146.56"
type input "17,146.56"
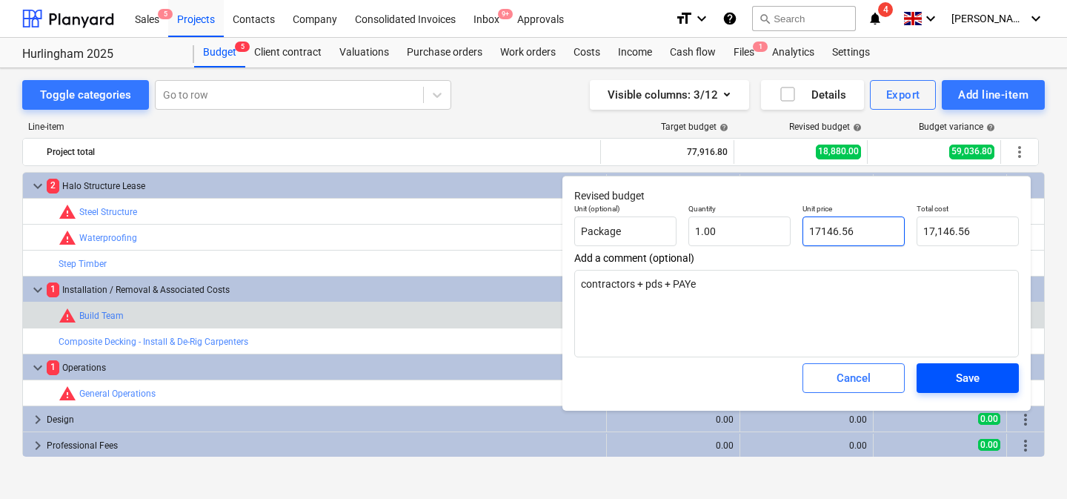
type input "17146.56"
type textarea "x"
type input "17,146.56"
click at [987, 380] on span "Save" at bounding box center [968, 377] width 67 height 19
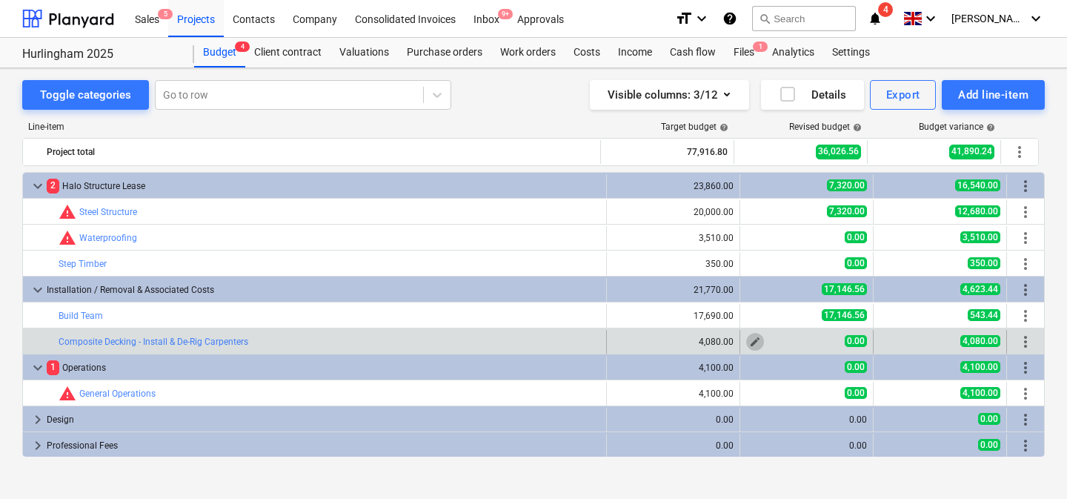
click at [749, 341] on span "edit" at bounding box center [755, 342] width 12 height 12
type textarea "x"
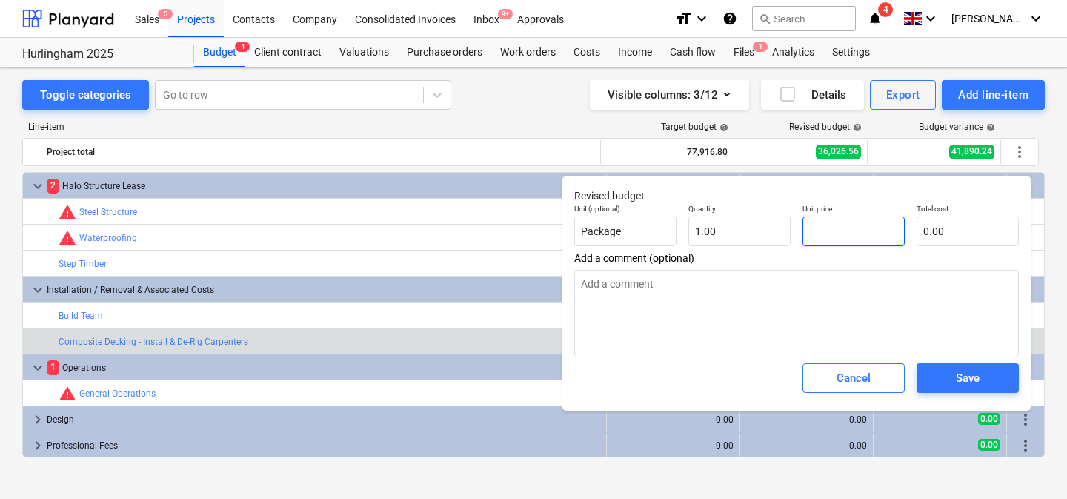
click at [847, 233] on input "text" at bounding box center [854, 231] width 102 height 30
type textarea "x"
type input "2"
type input "2.00"
type textarea "x"
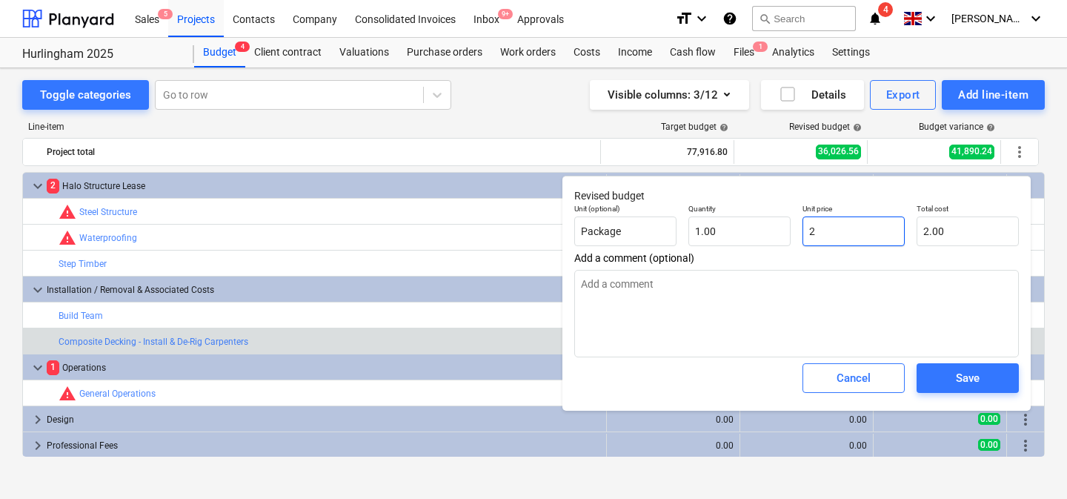
type input "27"
type input "27.00"
type textarea "x"
type input "274"
type input "274.00"
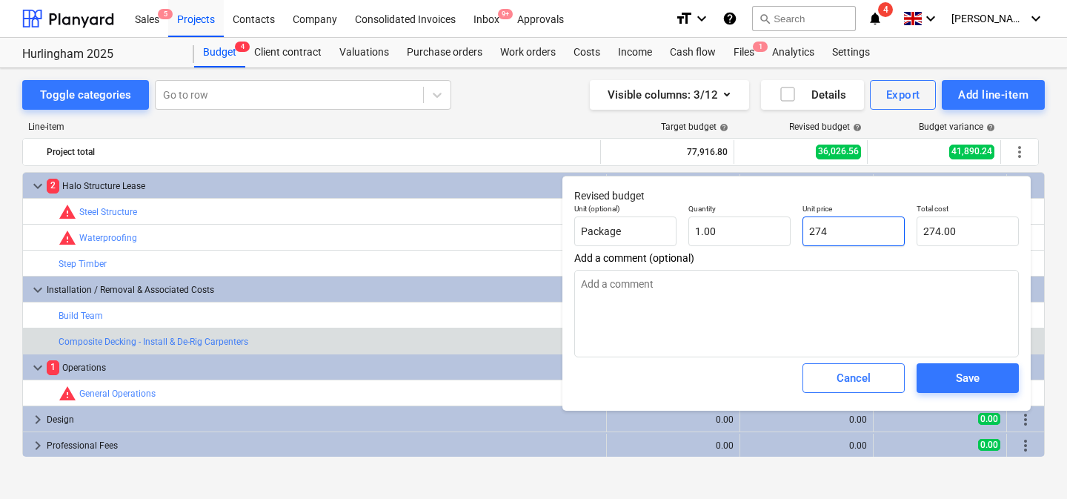
type textarea "x"
type input "2747"
type input "2,747.00"
type textarea "x"
type input "2747."
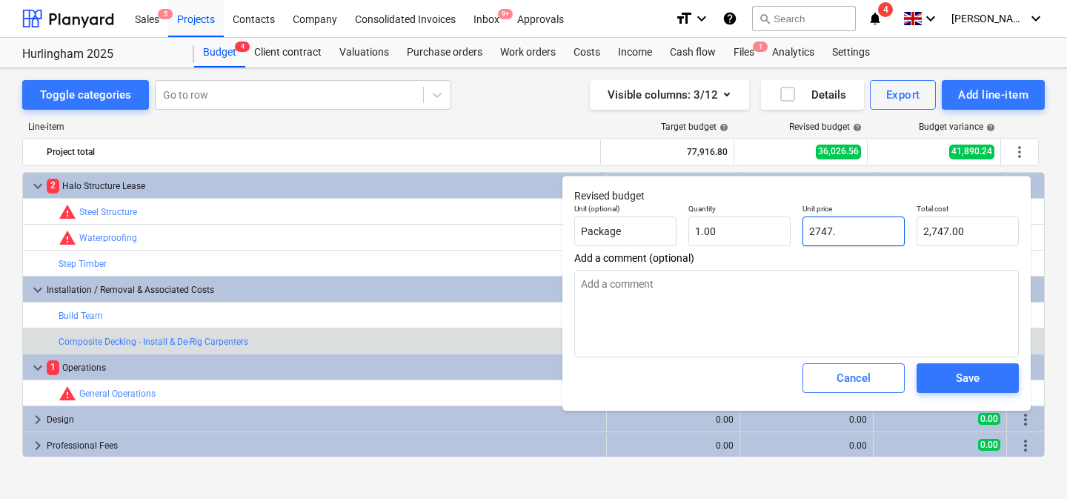
type textarea "x"
type input "2747.9"
type input "2,747.90"
type textarea "x"
type input "2747.96"
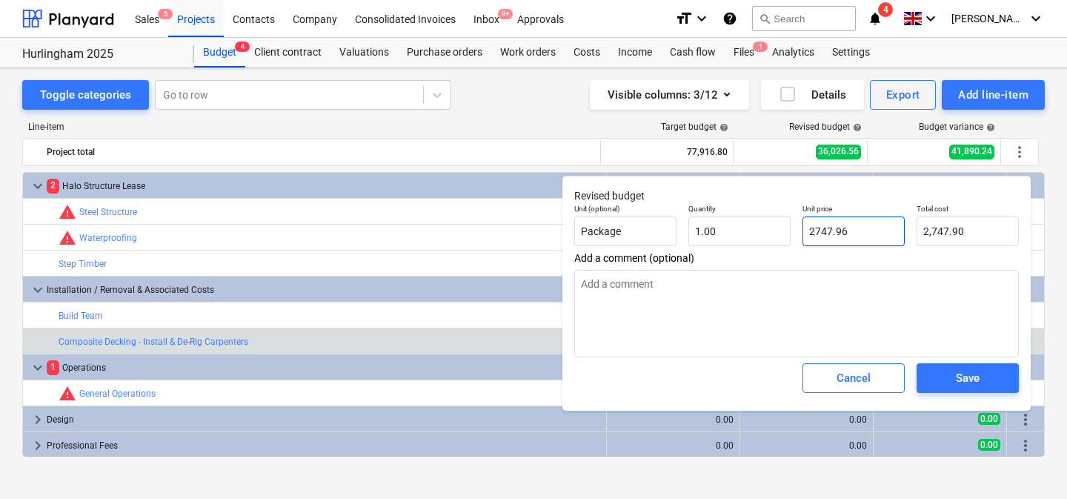
type input "2,747.96"
type input "2747.96"
type textarea "x"
type input "2,747.96"
click at [981, 372] on span "Save" at bounding box center [968, 377] width 67 height 19
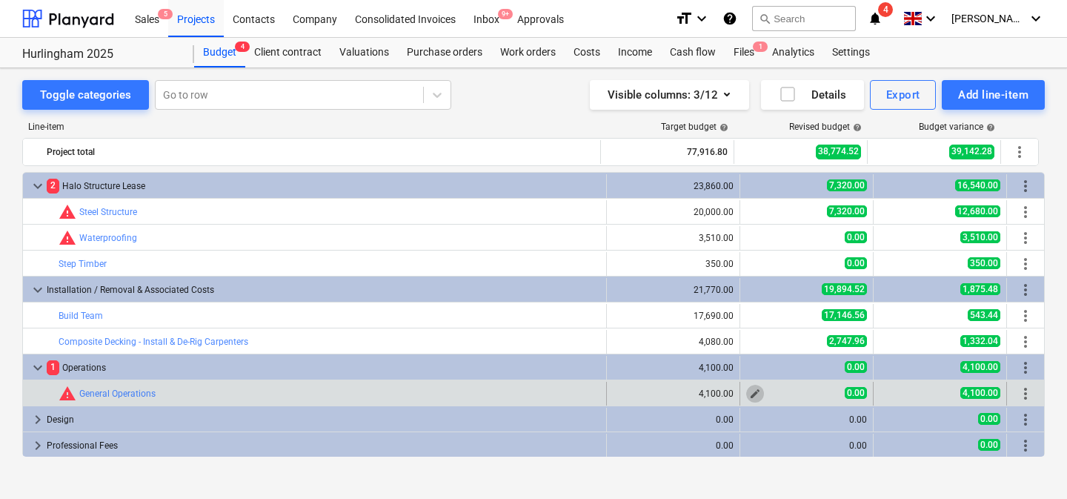
click at [749, 391] on span "edit" at bounding box center [755, 394] width 12 height 12
type textarea "x"
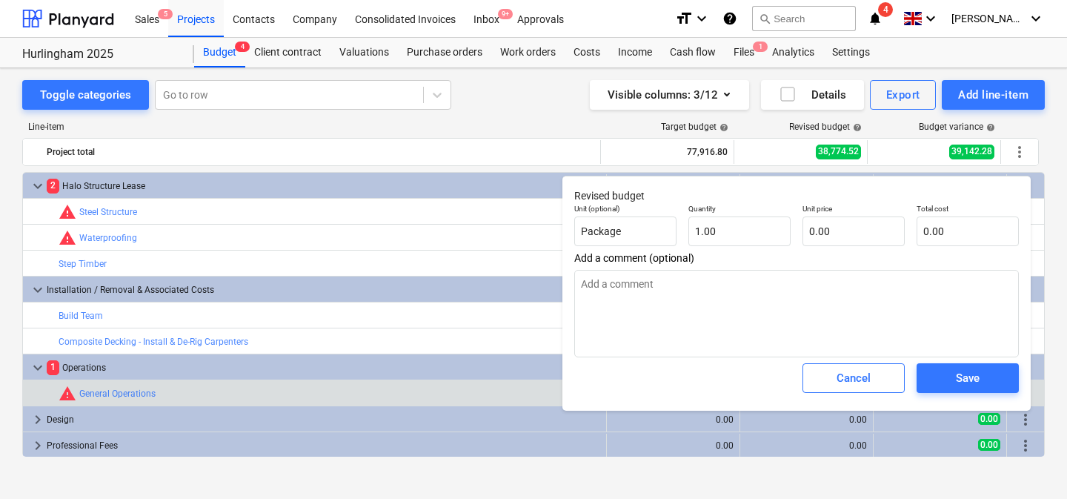
click at [834, 248] on div "Unit price 0.00" at bounding box center [854, 225] width 114 height 54
click at [834, 234] on input "text" at bounding box center [854, 231] width 102 height 30
type textarea "x"
type input "5"
type input "5.00"
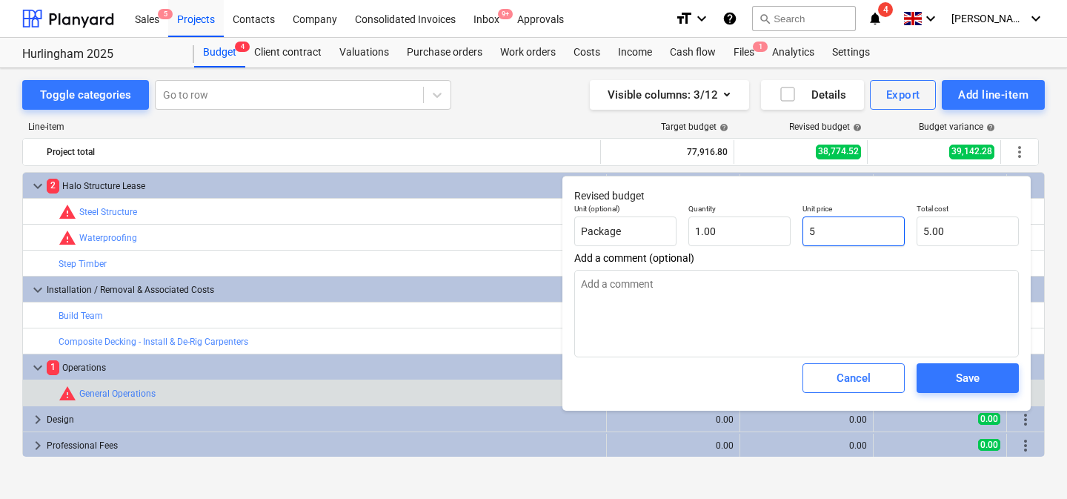
type textarea "x"
type input "50"
type input "50.00"
type textarea "x"
type input "507"
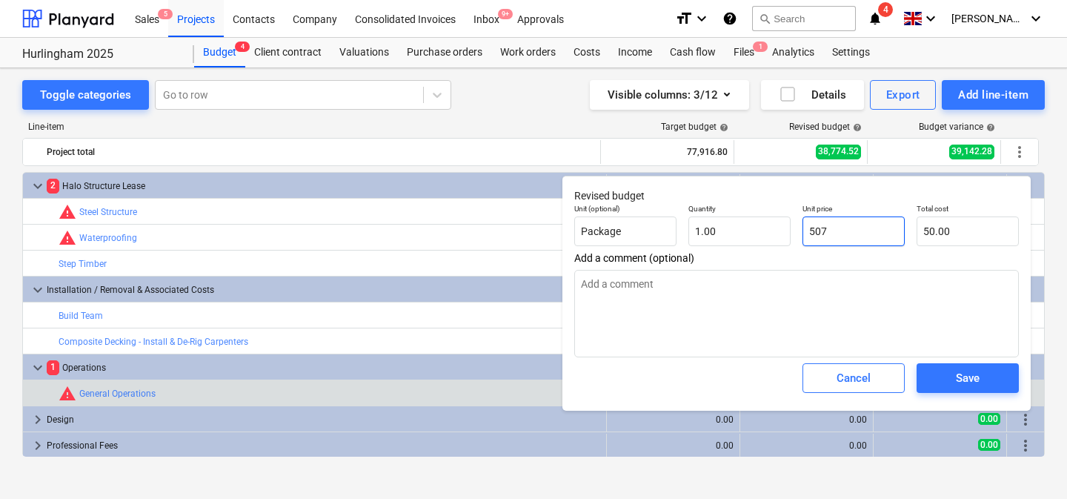
type input "507.00"
type textarea "x"
type input "5070"
type input "5,070.00"
type input "5070"
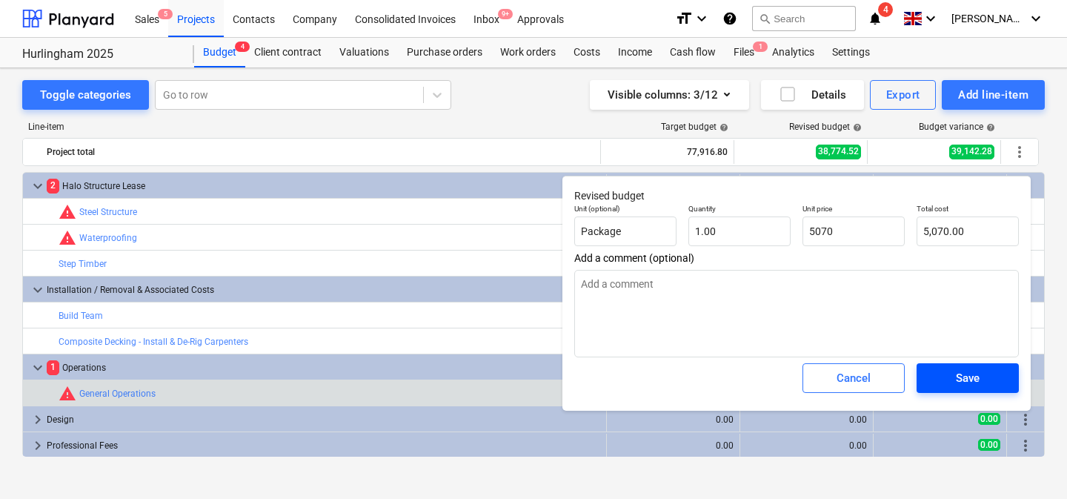
type textarea "x"
type input "5,070.00"
click at [969, 375] on div "Save" at bounding box center [968, 377] width 24 height 19
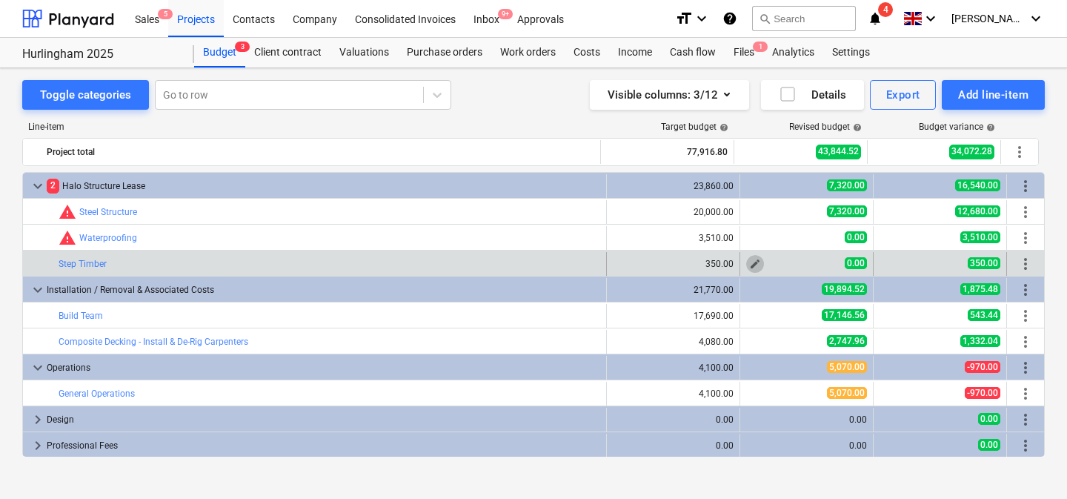
click at [752, 260] on span "edit" at bounding box center [755, 264] width 12 height 12
type textarea "x"
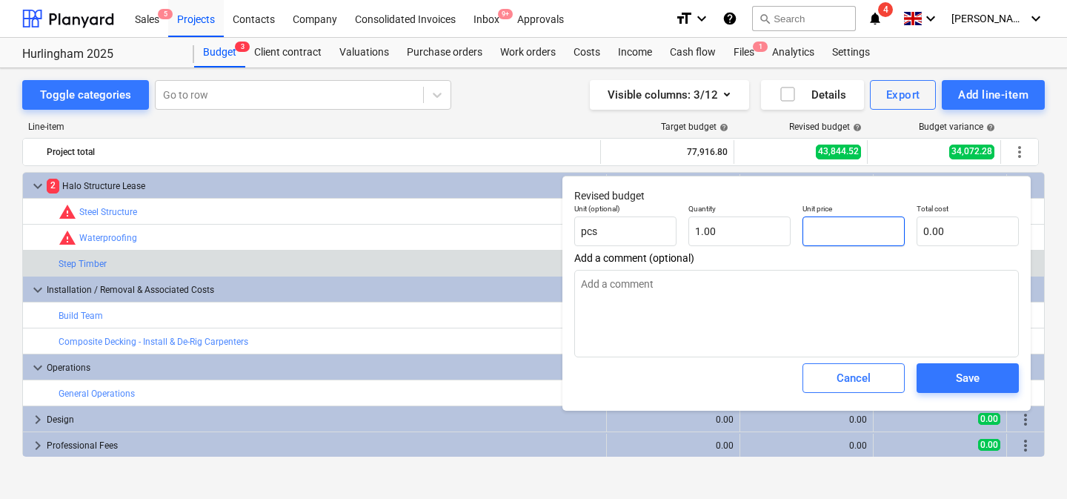
click at [841, 228] on input "text" at bounding box center [854, 231] width 102 height 30
type textarea "x"
type input "3"
type input "3.00"
type textarea "x"
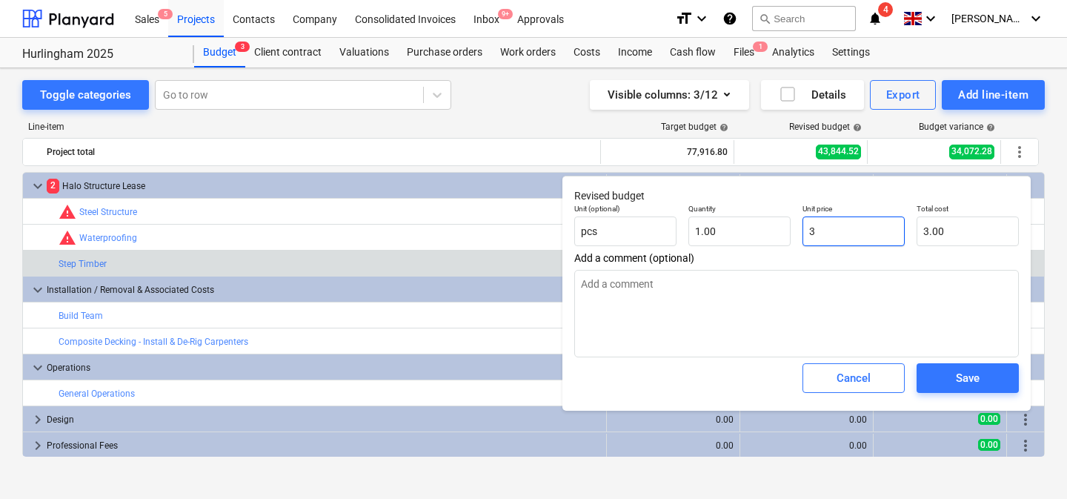
type input "33"
type input "33.00"
type textarea "x"
type input "338"
type input "338.00"
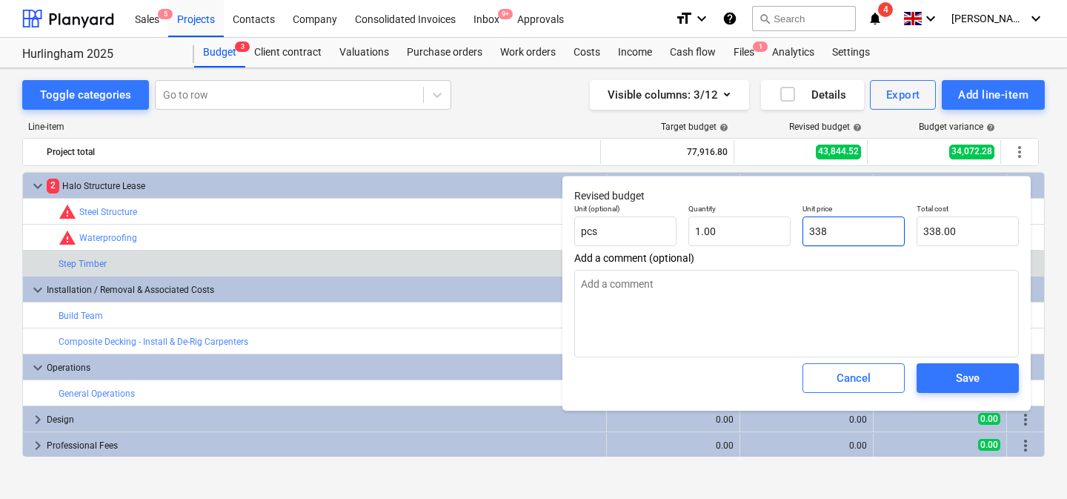
type textarea "x"
type input "338."
type textarea "x"
type input "338.9"
type input "338.90"
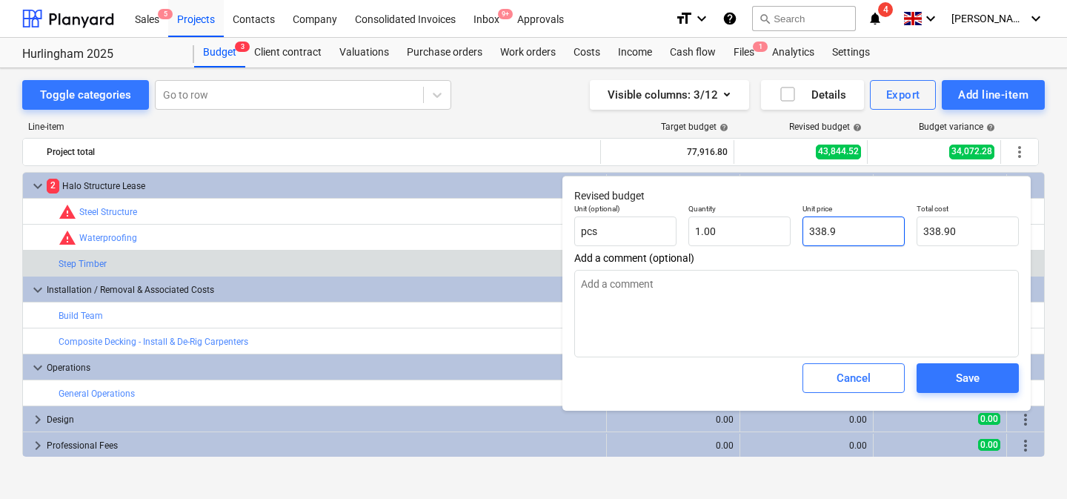
type textarea "x"
type input "338.94"
click at [975, 377] on div "Save" at bounding box center [968, 377] width 24 height 19
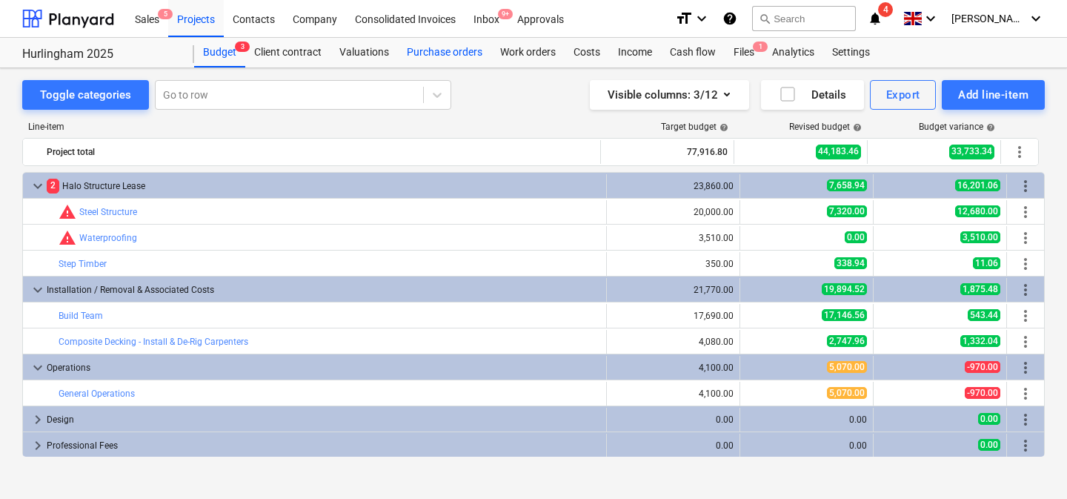
click at [463, 50] on div "Purchase orders" at bounding box center [444, 53] width 93 height 30
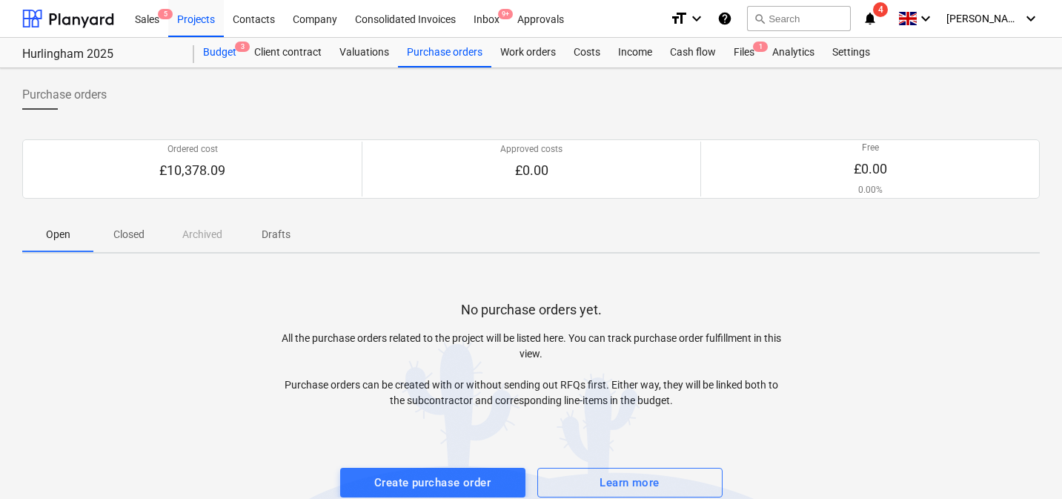
click at [209, 50] on div "Budget 3" at bounding box center [219, 53] width 51 height 30
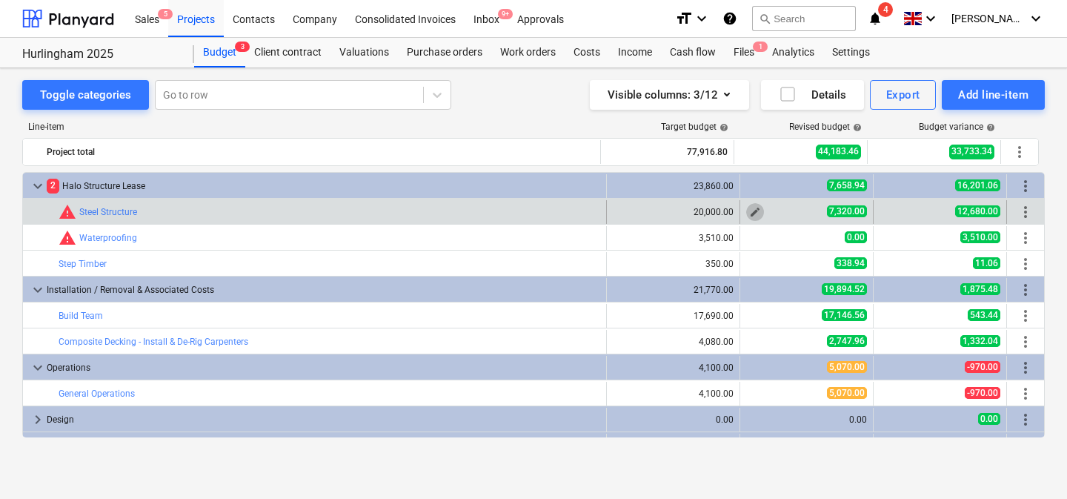
click at [750, 211] on span "edit" at bounding box center [755, 212] width 12 height 12
type textarea "x"
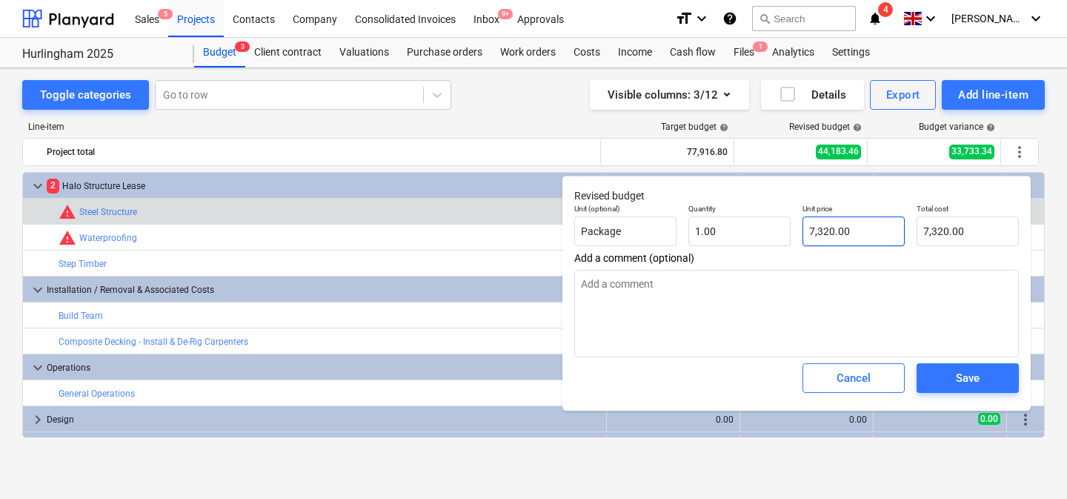
type input "7320"
click at [821, 227] on input "7320" at bounding box center [854, 231] width 102 height 30
type textarea "x"
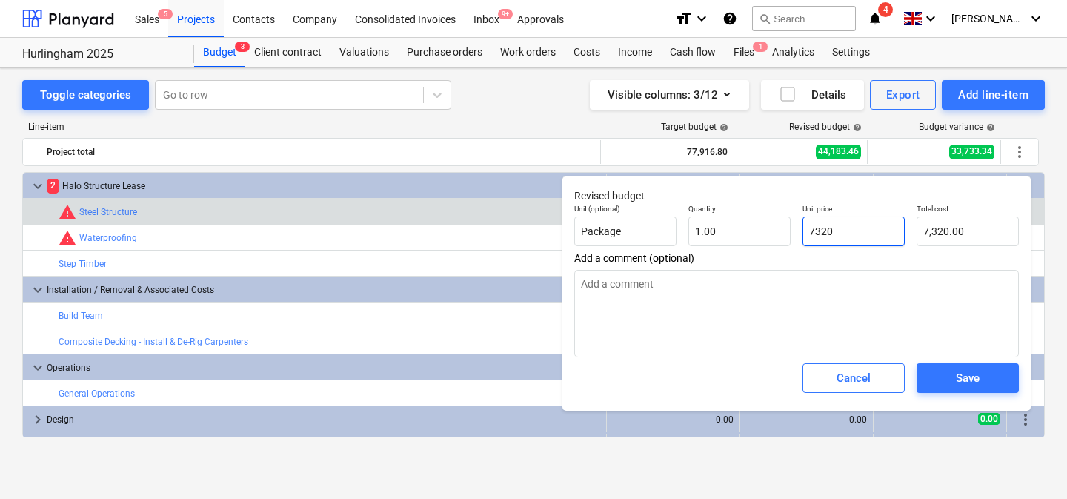
type input "1"
type input "1.00"
type textarea "x"
type input "10"
type input "10.00"
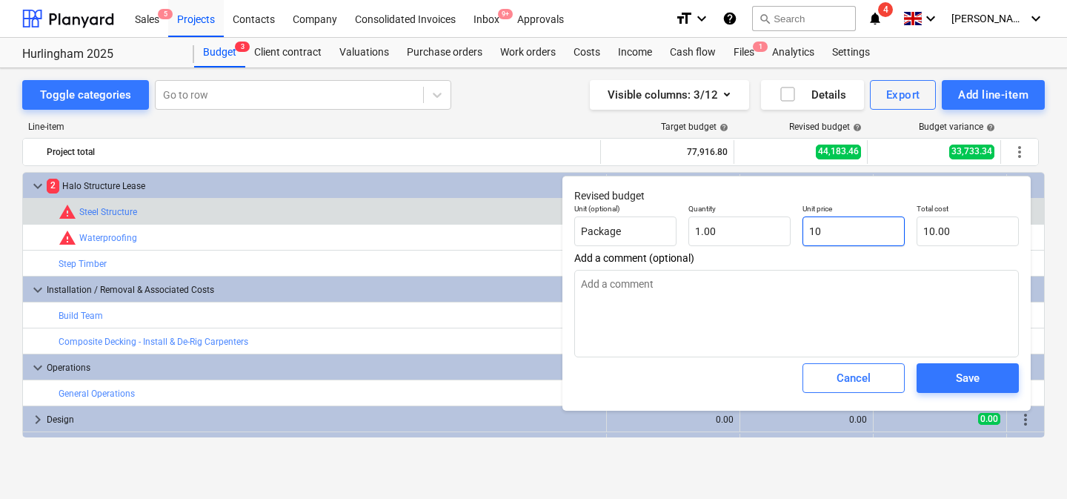
type textarea "x"
type input "102"
type input "102.00"
type textarea "x"
type input "1028"
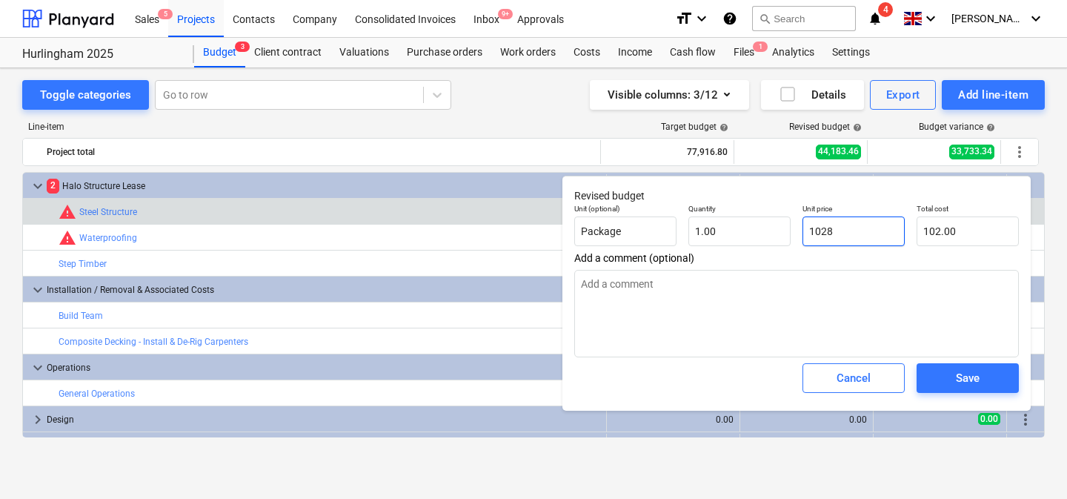
type input "1,028.00"
type textarea "x"
type input "10282"
type input "10,282.00"
type textarea "x"
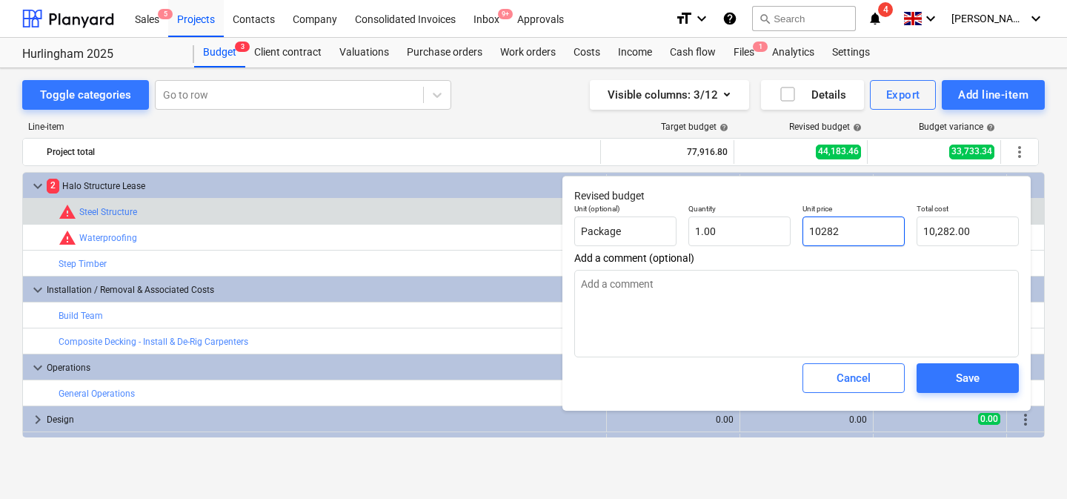
type input "10282."
type textarea "x"
type input "10282.2"
type input "10,282.20"
type textarea "x"
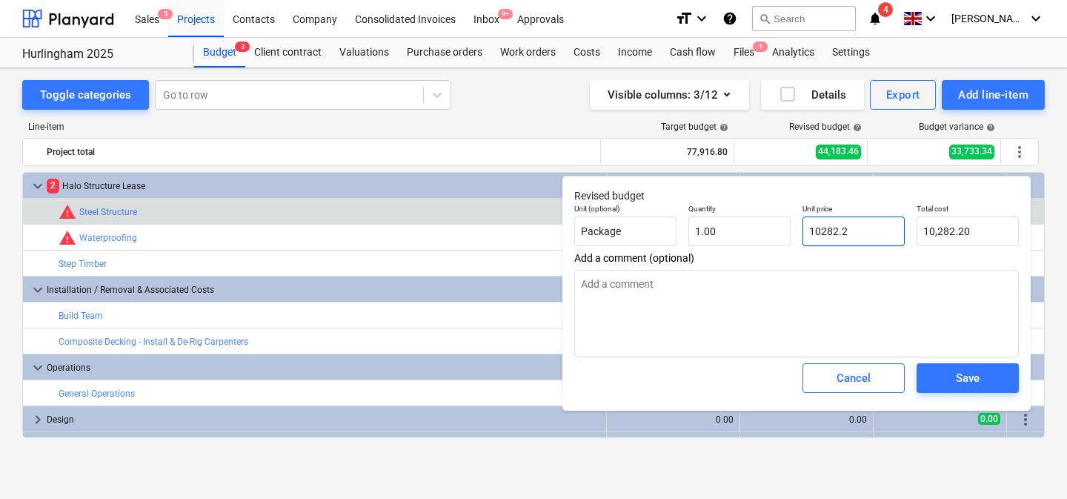
type input "10282.25"
type input "10,282.25"
type input "10282.25"
type textarea "x"
type input "10,282.25"
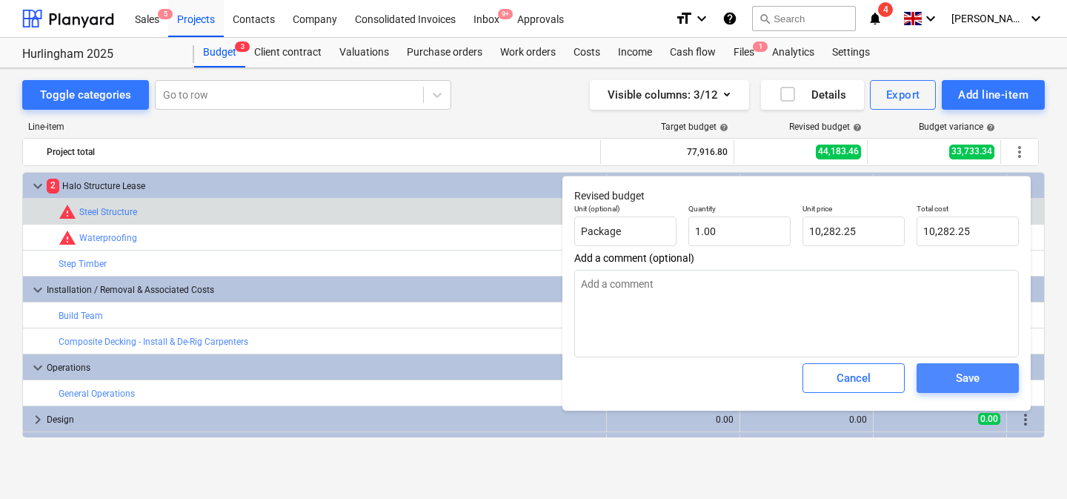
click at [1004, 377] on button "Save" at bounding box center [968, 378] width 102 height 30
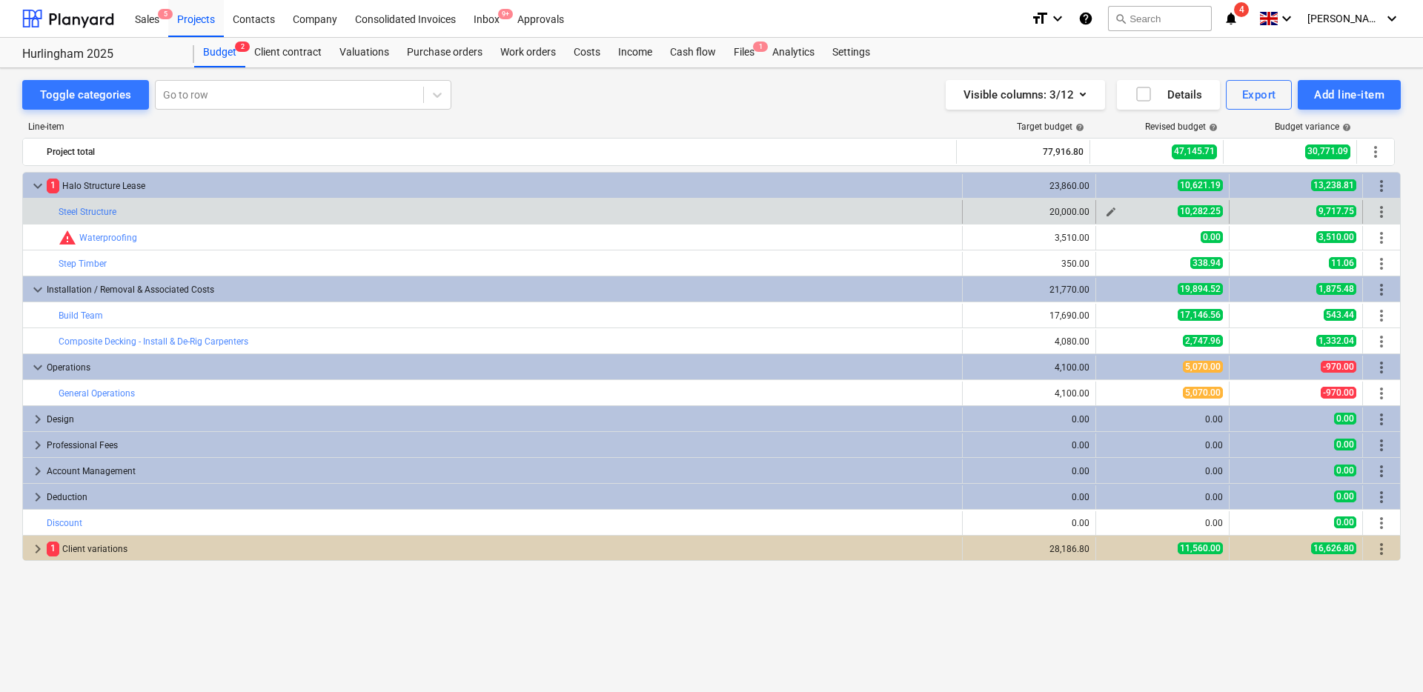
click at [1110, 214] on span "edit" at bounding box center [1111, 212] width 12 height 12
type textarea "x"
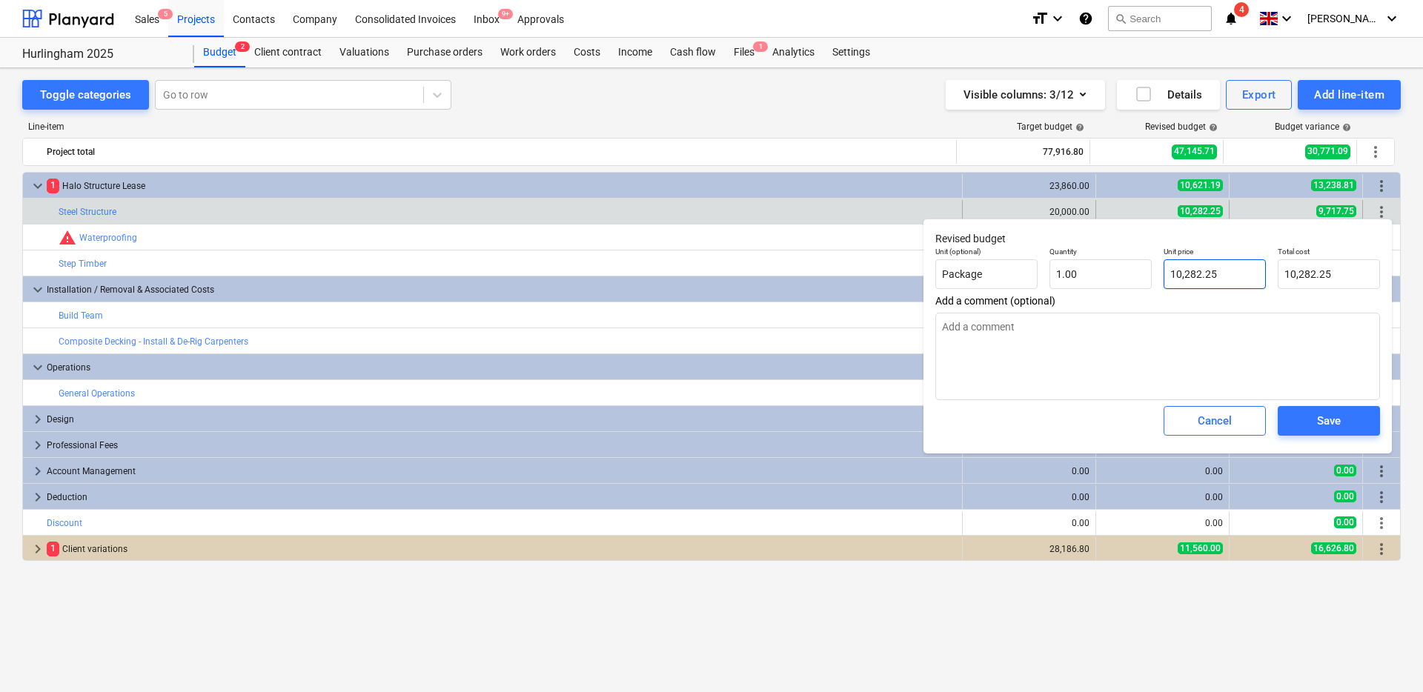
type input "10282.25"
click at [1207, 271] on input "10282.25" at bounding box center [1215, 274] width 102 height 30
type textarea "x"
type input "1"
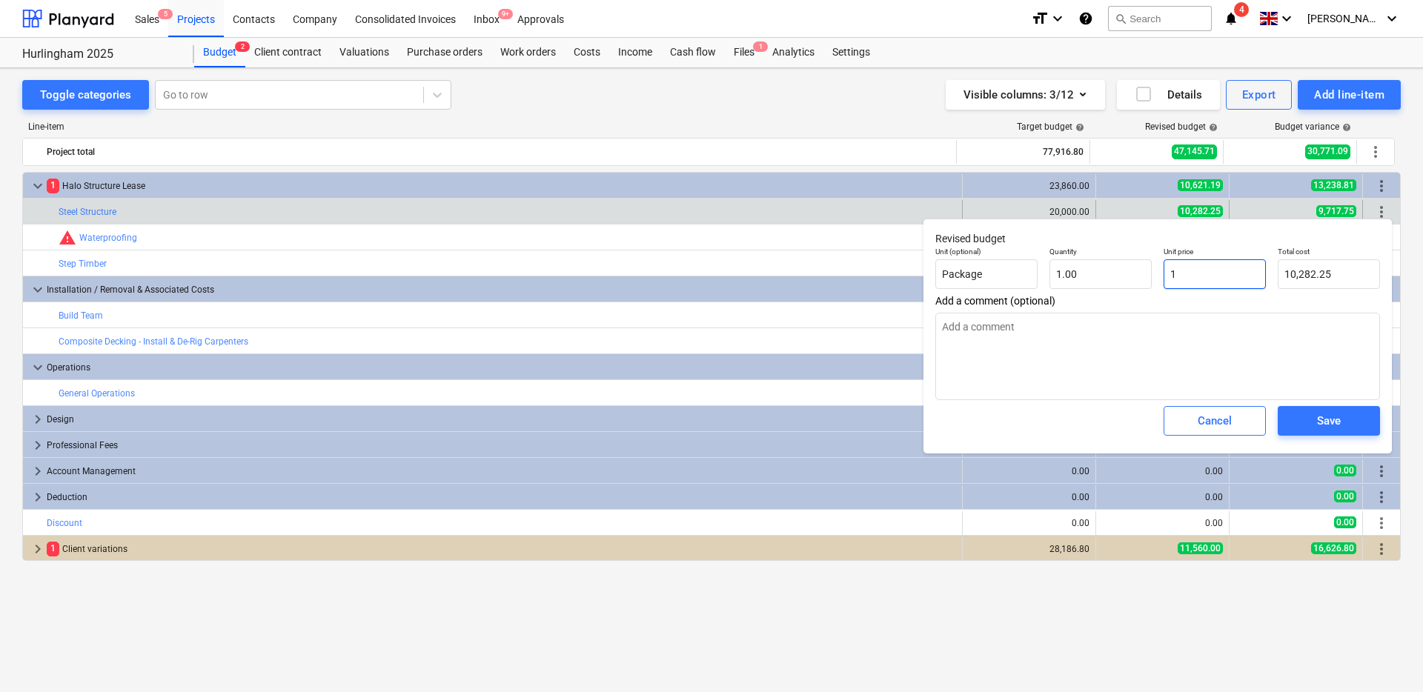
type input "1.00"
click at [1320, 415] on div "Save" at bounding box center [1329, 420] width 24 height 19
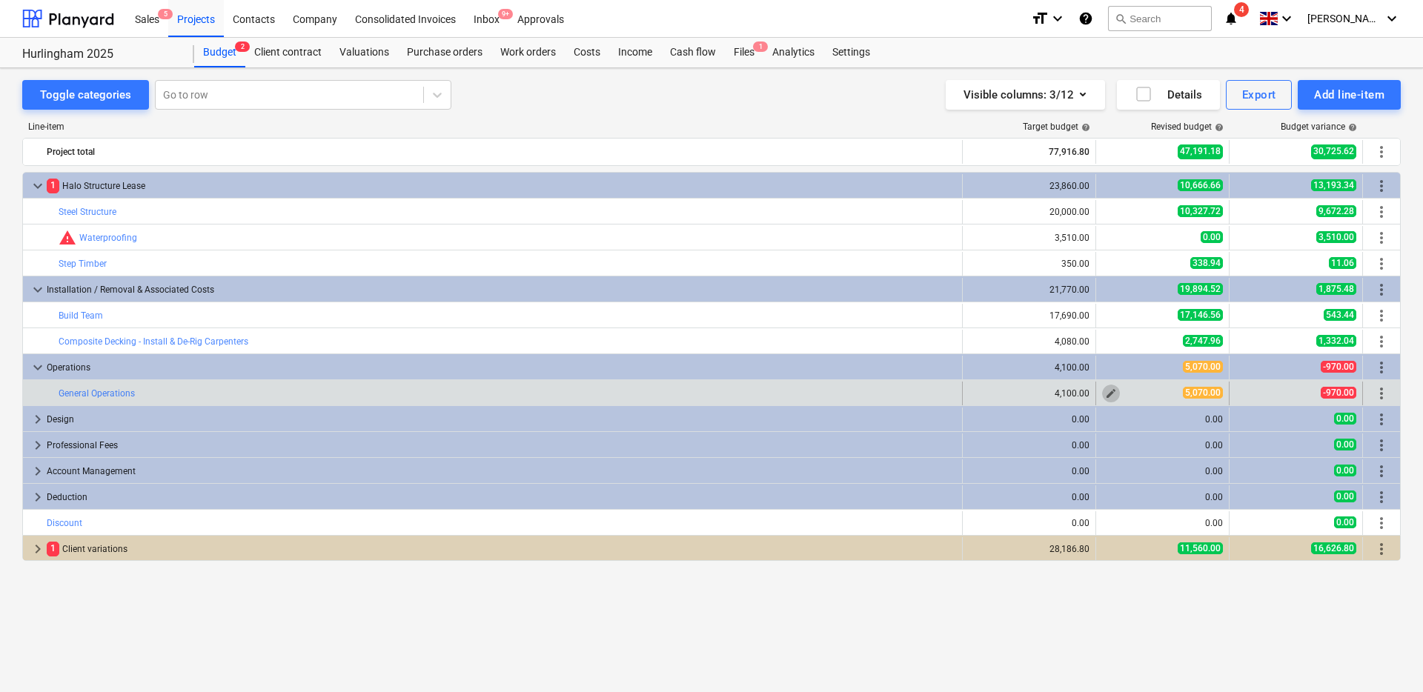
click at [1116, 395] on span "edit" at bounding box center [1111, 394] width 12 height 12
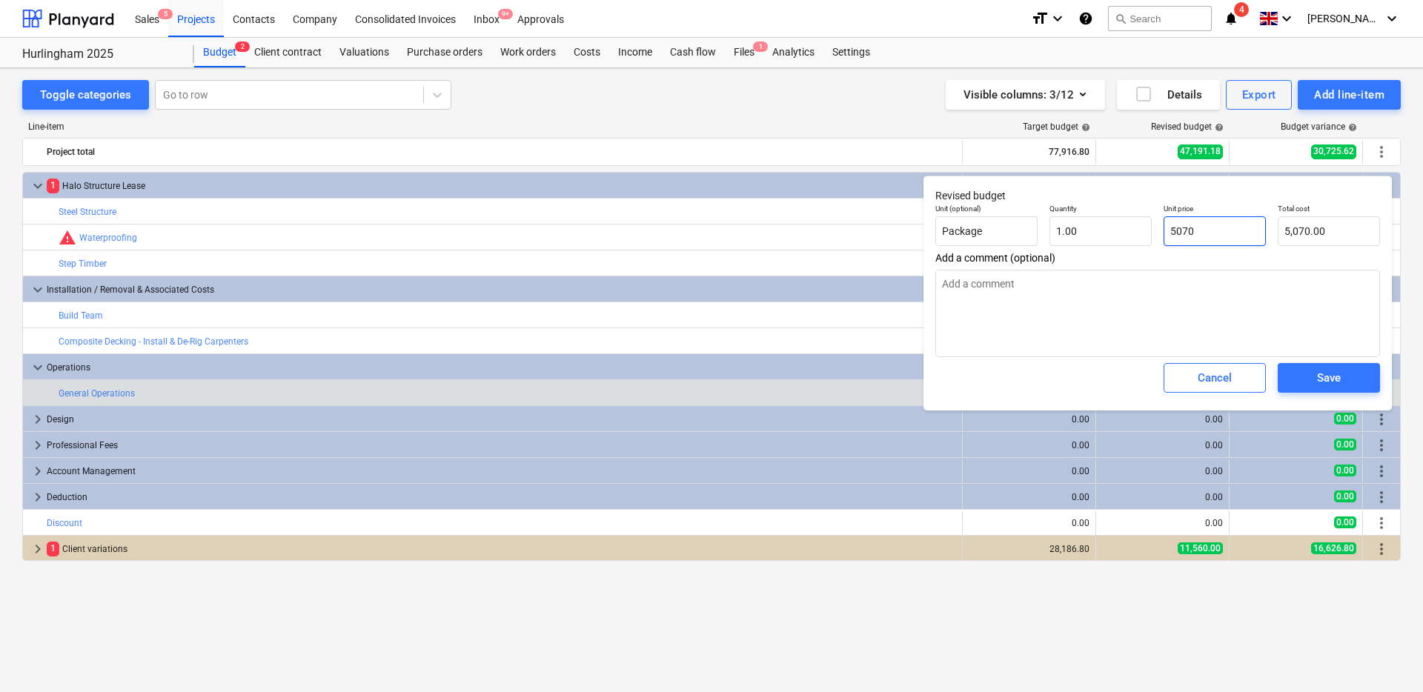
click at [1213, 219] on input "5070" at bounding box center [1215, 231] width 102 height 30
click at [1332, 366] on button "Save" at bounding box center [1329, 378] width 102 height 30
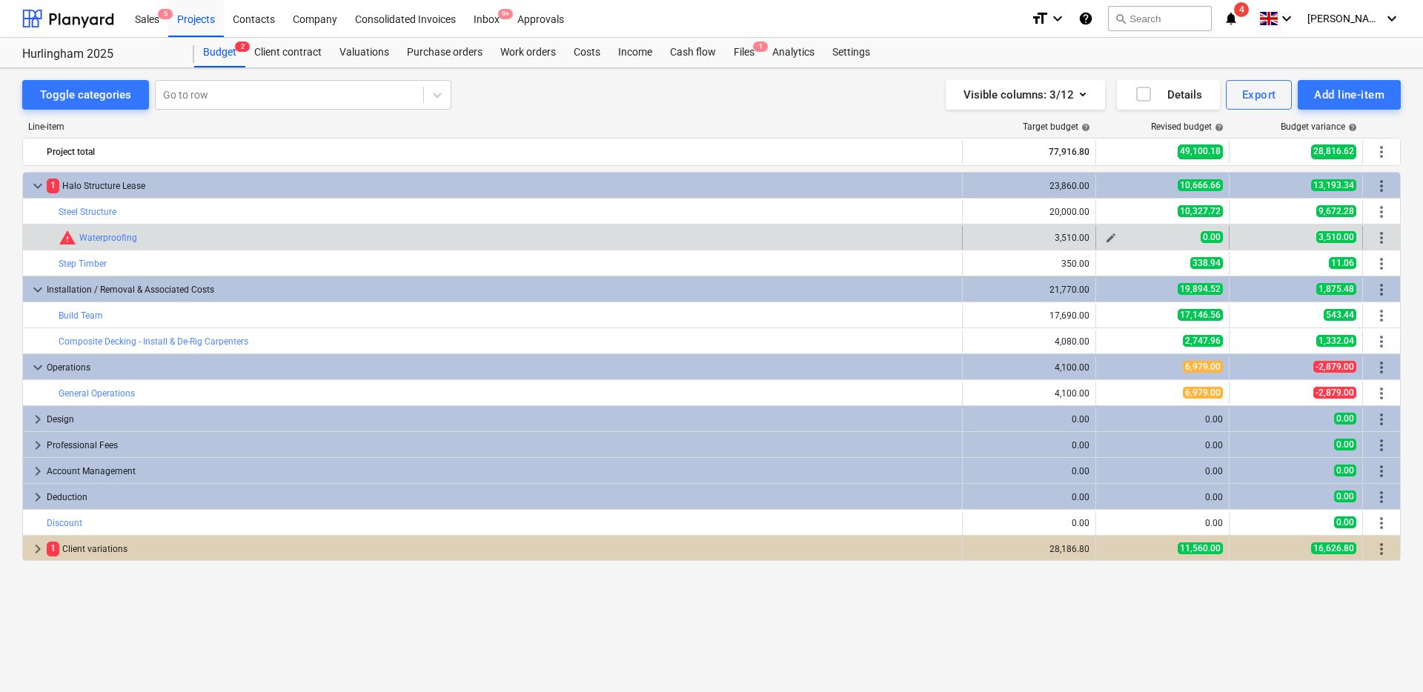
click at [1110, 240] on span "edit" at bounding box center [1111, 238] width 12 height 12
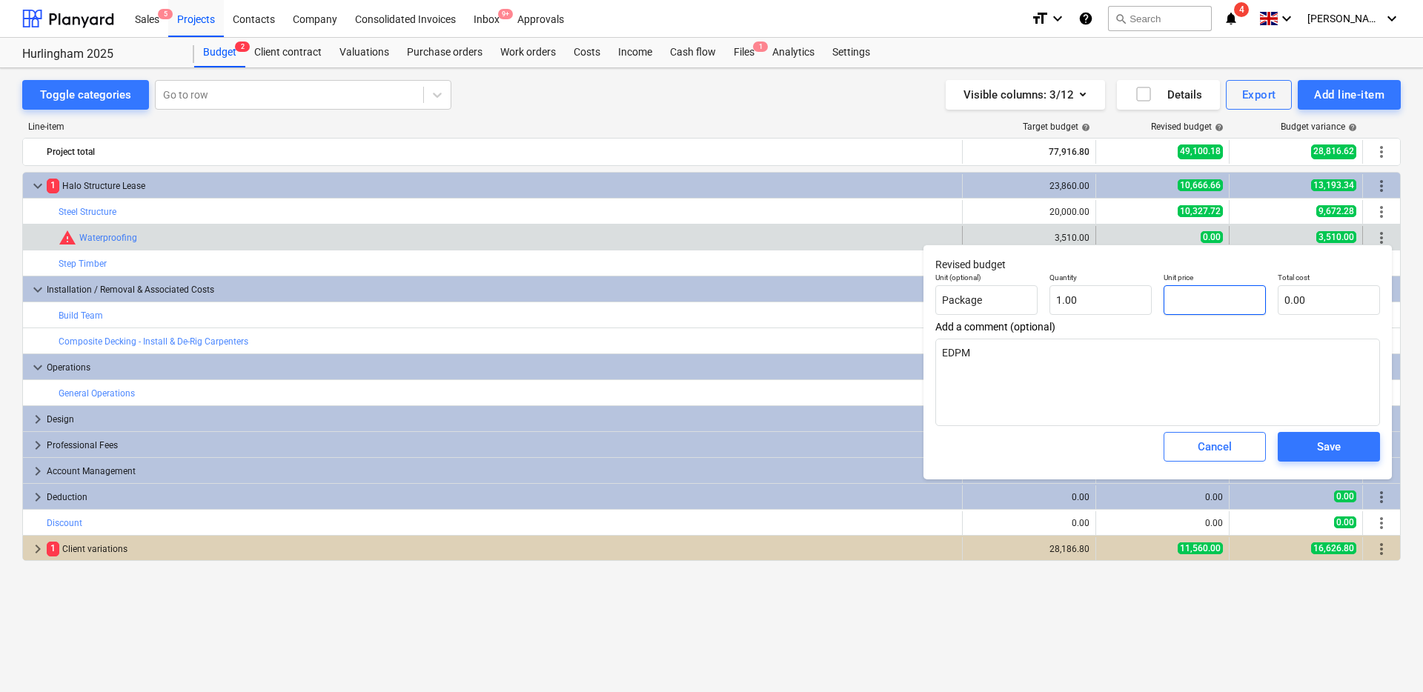
click at [1193, 304] on input "text" at bounding box center [1215, 300] width 102 height 30
click at [1319, 448] on div "Save" at bounding box center [1329, 446] width 24 height 19
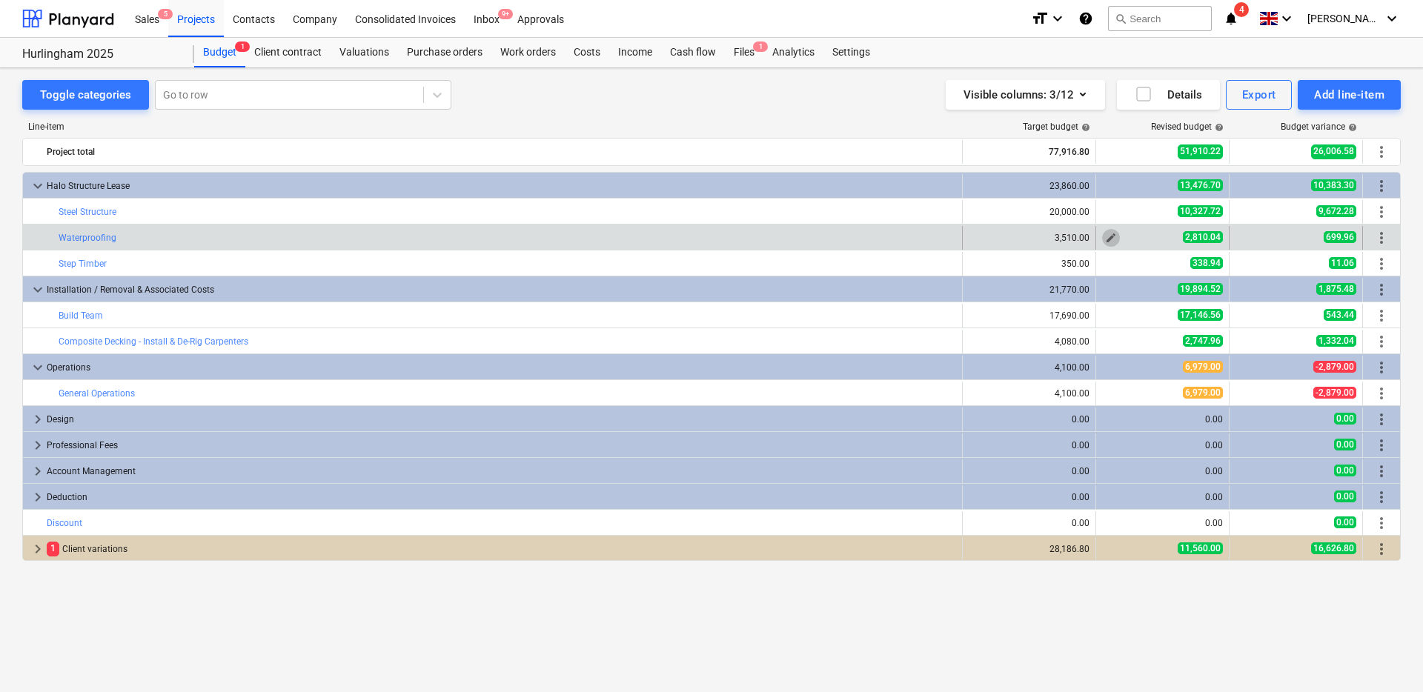
click at [1117, 237] on button "edit" at bounding box center [1111, 238] width 18 height 18
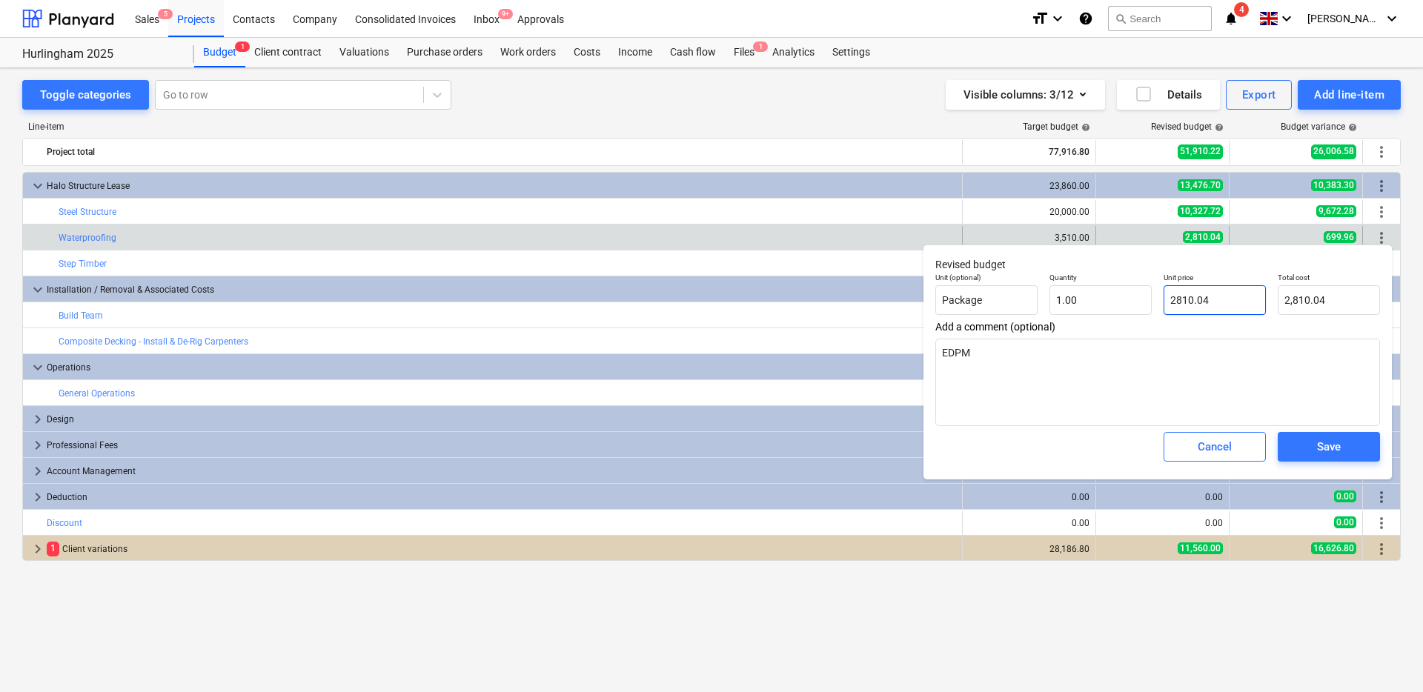
click at [1204, 303] on input "2810.04" at bounding box center [1215, 300] width 102 height 30
click at [1331, 454] on div "Save" at bounding box center [1329, 446] width 24 height 19
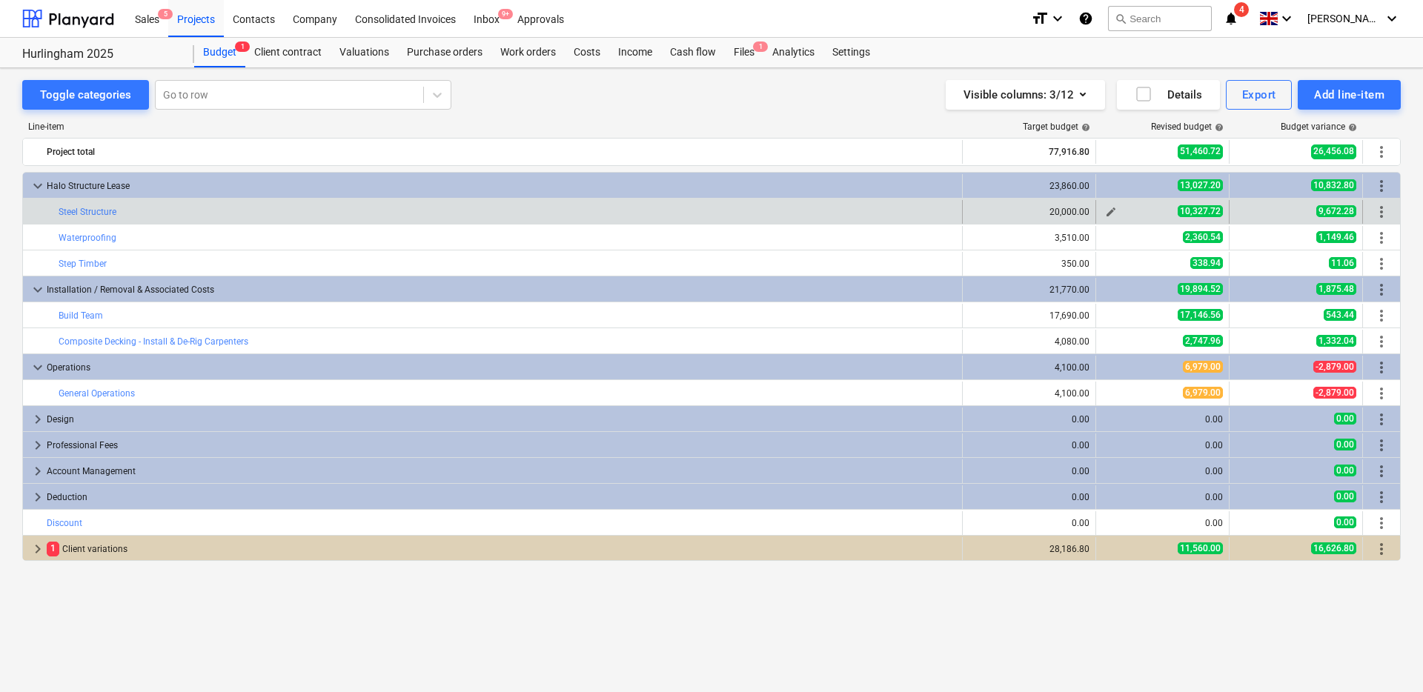
click at [1111, 210] on span "edit" at bounding box center [1111, 212] width 12 height 12
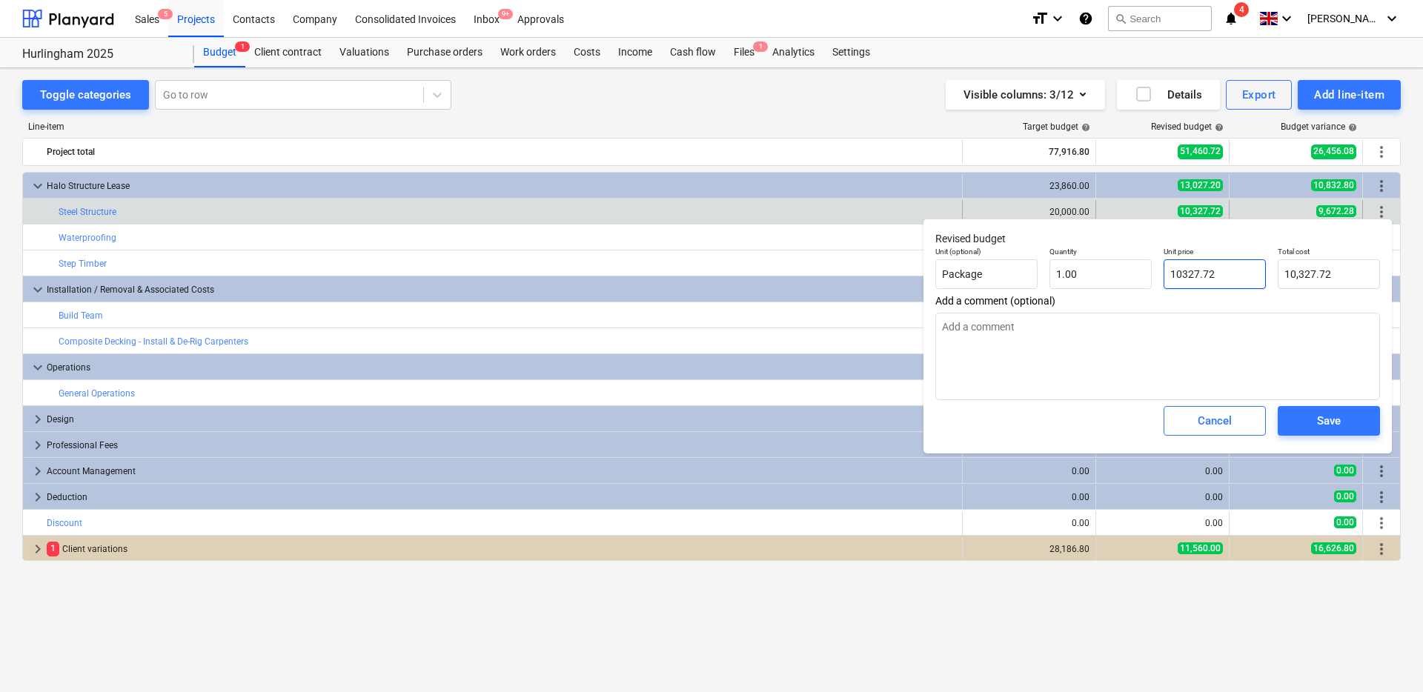
click at [1195, 276] on input "10327.72" at bounding box center [1215, 274] width 102 height 30
click at [1325, 420] on div "Save" at bounding box center [1329, 420] width 24 height 19
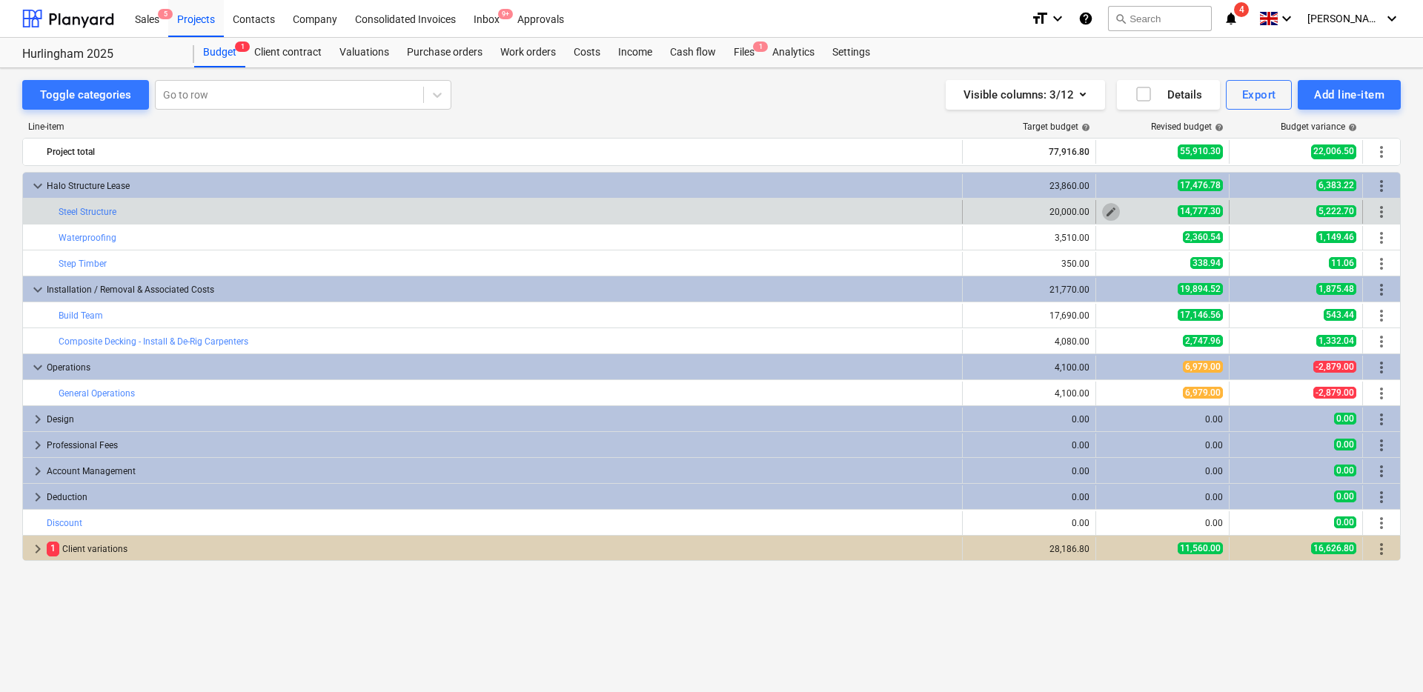
click at [1110, 211] on span "edit" at bounding box center [1111, 212] width 12 height 12
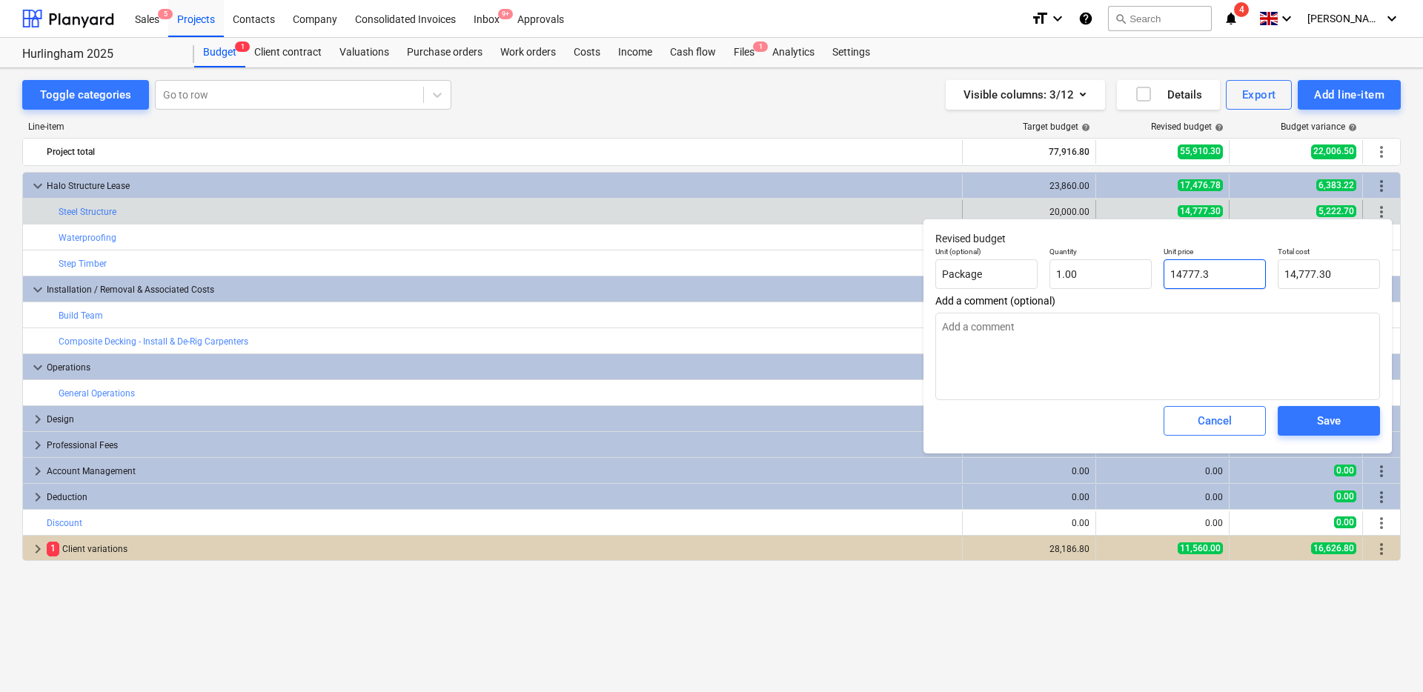
click at [1176, 276] on input "14777.3" at bounding box center [1215, 274] width 102 height 30
click at [1324, 418] on div "Save" at bounding box center [1329, 420] width 24 height 19
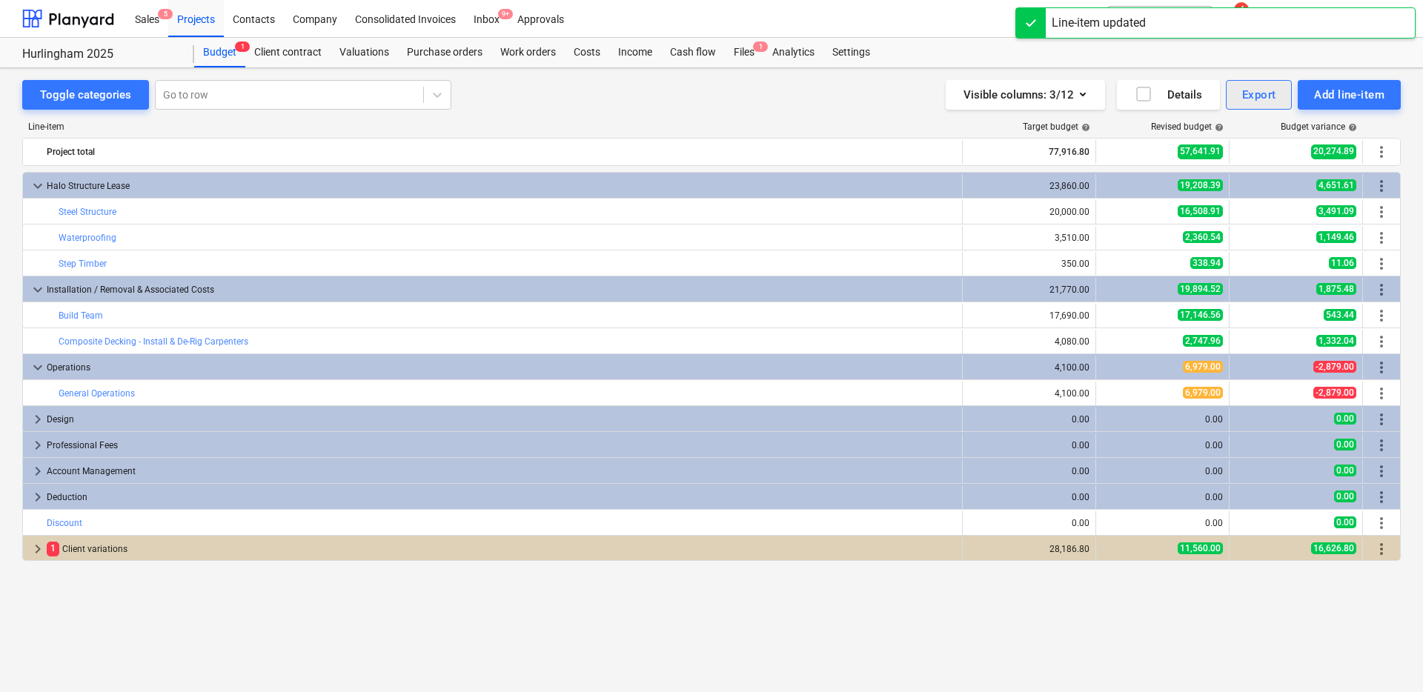
click at [1273, 96] on div "Export" at bounding box center [1259, 94] width 34 height 19
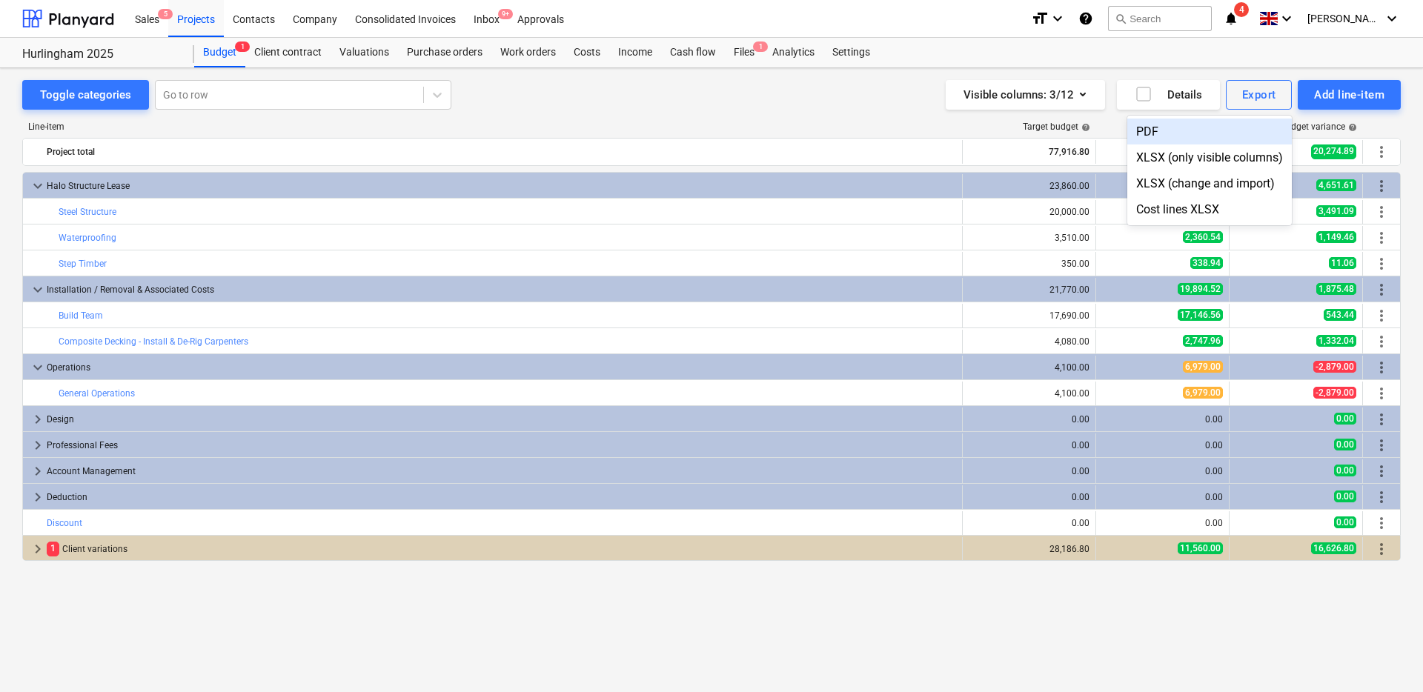
click at [1216, 123] on div "PDF" at bounding box center [1209, 132] width 165 height 26
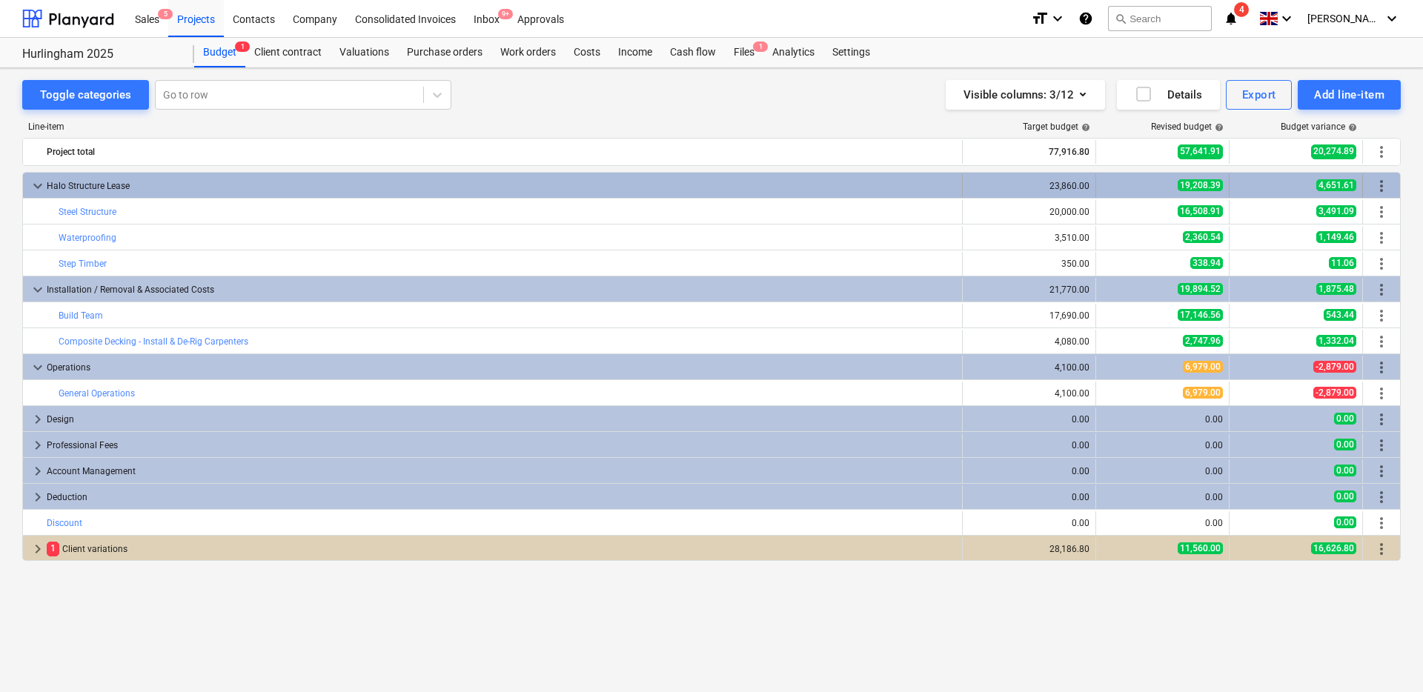
click at [995, 182] on div "23,860.00" at bounding box center [1029, 186] width 121 height 10
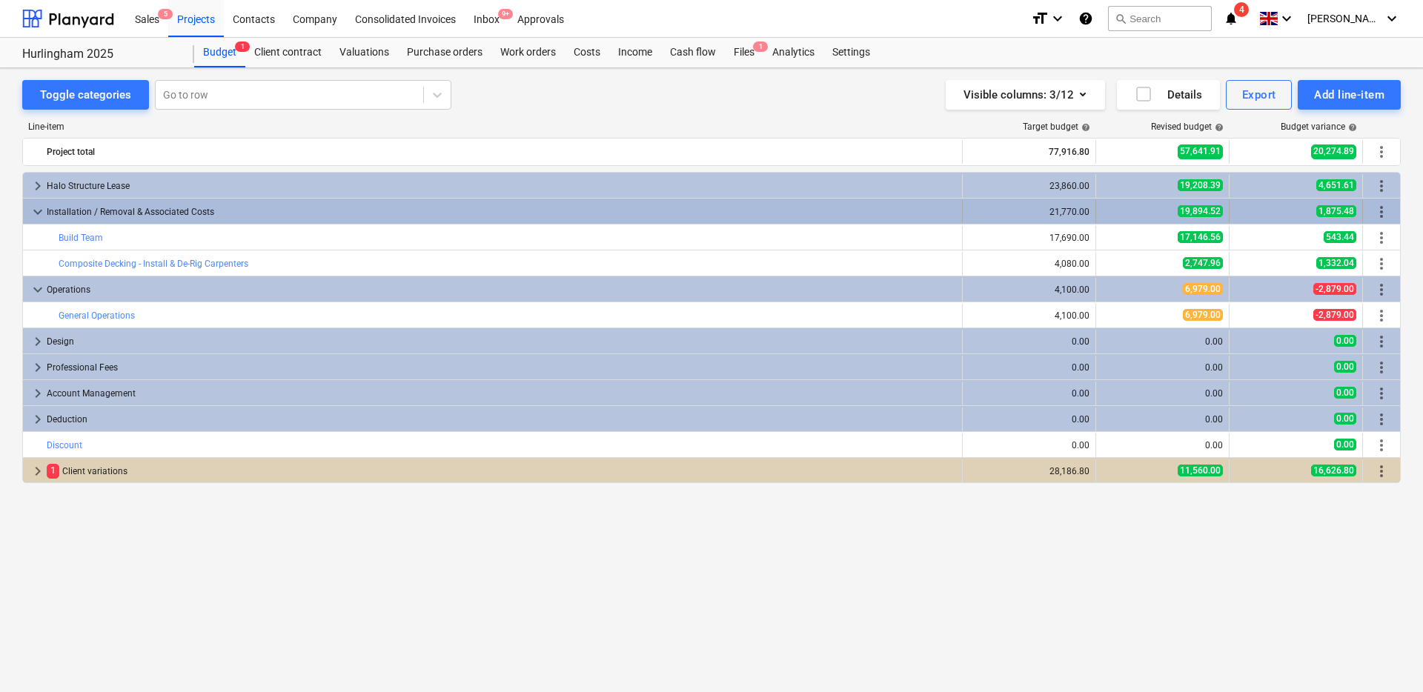
click at [998, 220] on div "21,770.00" at bounding box center [1029, 212] width 121 height 24
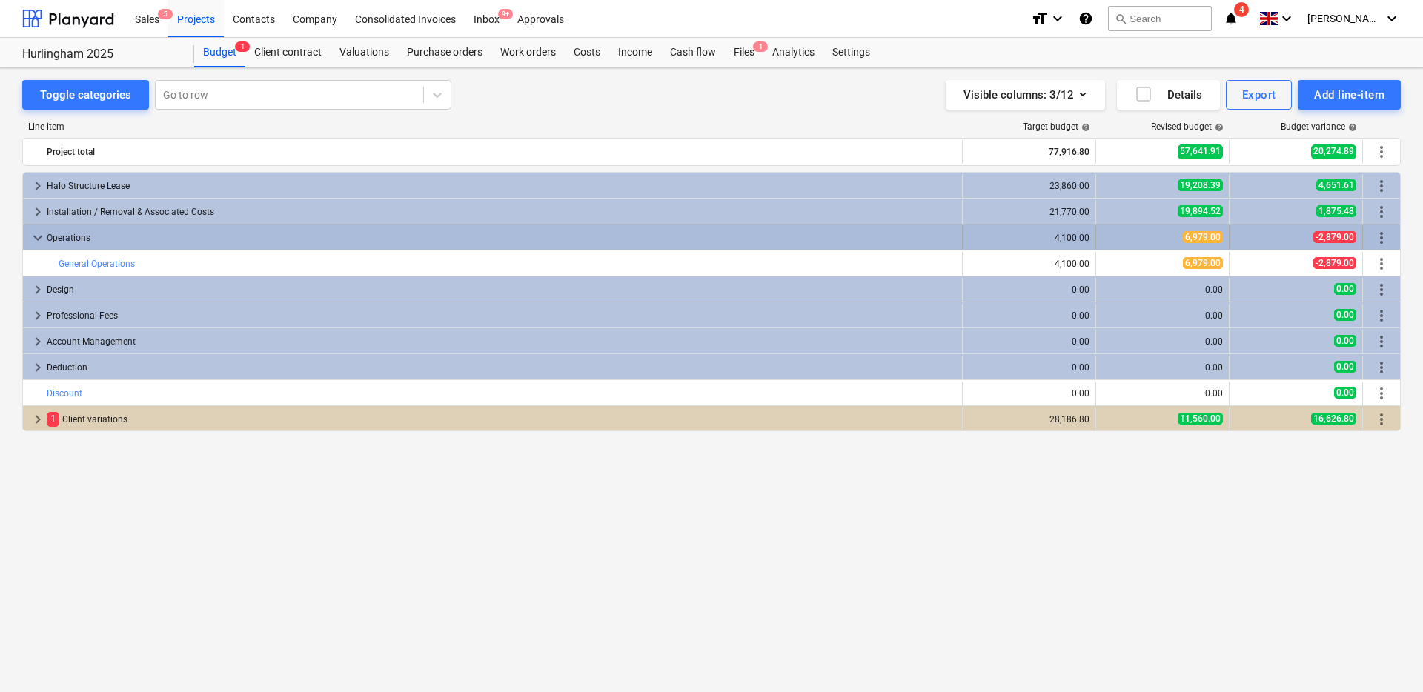
click at [998, 246] on div "4,100.00" at bounding box center [1029, 238] width 121 height 24
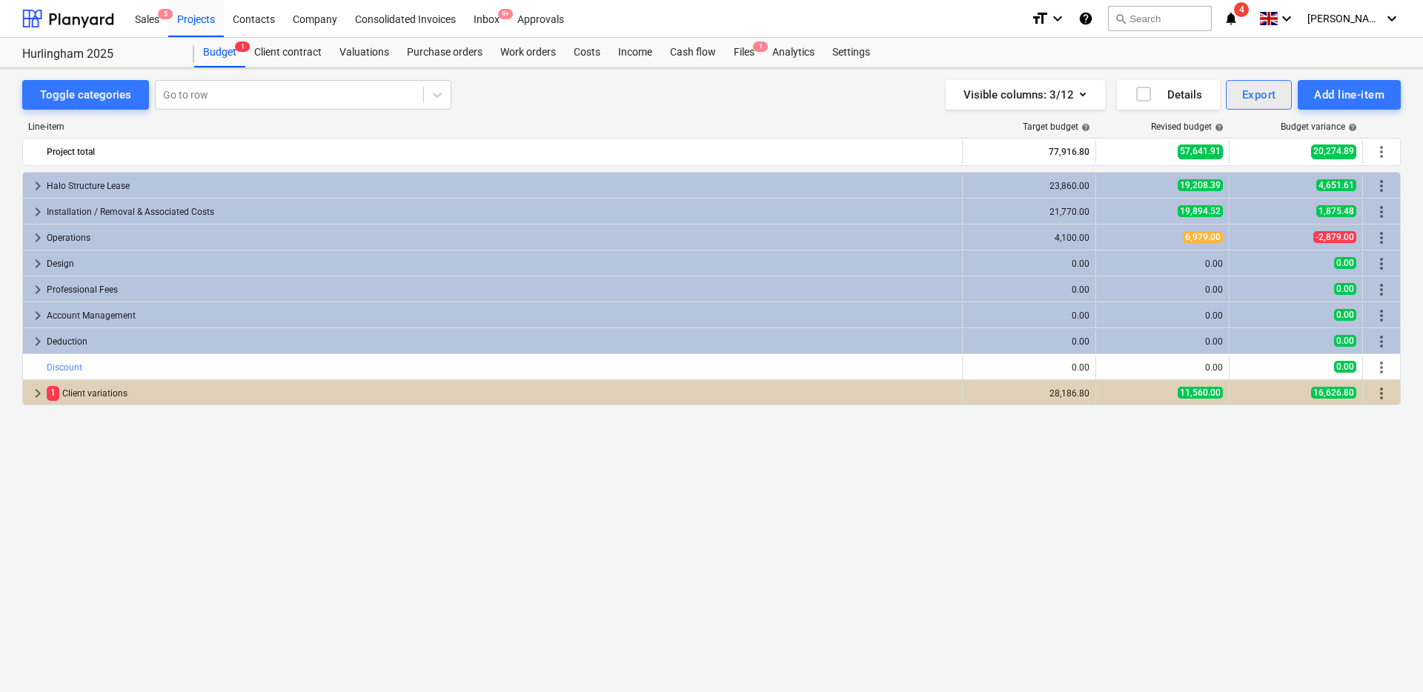
click at [1256, 98] on div "Export" at bounding box center [1259, 94] width 34 height 19
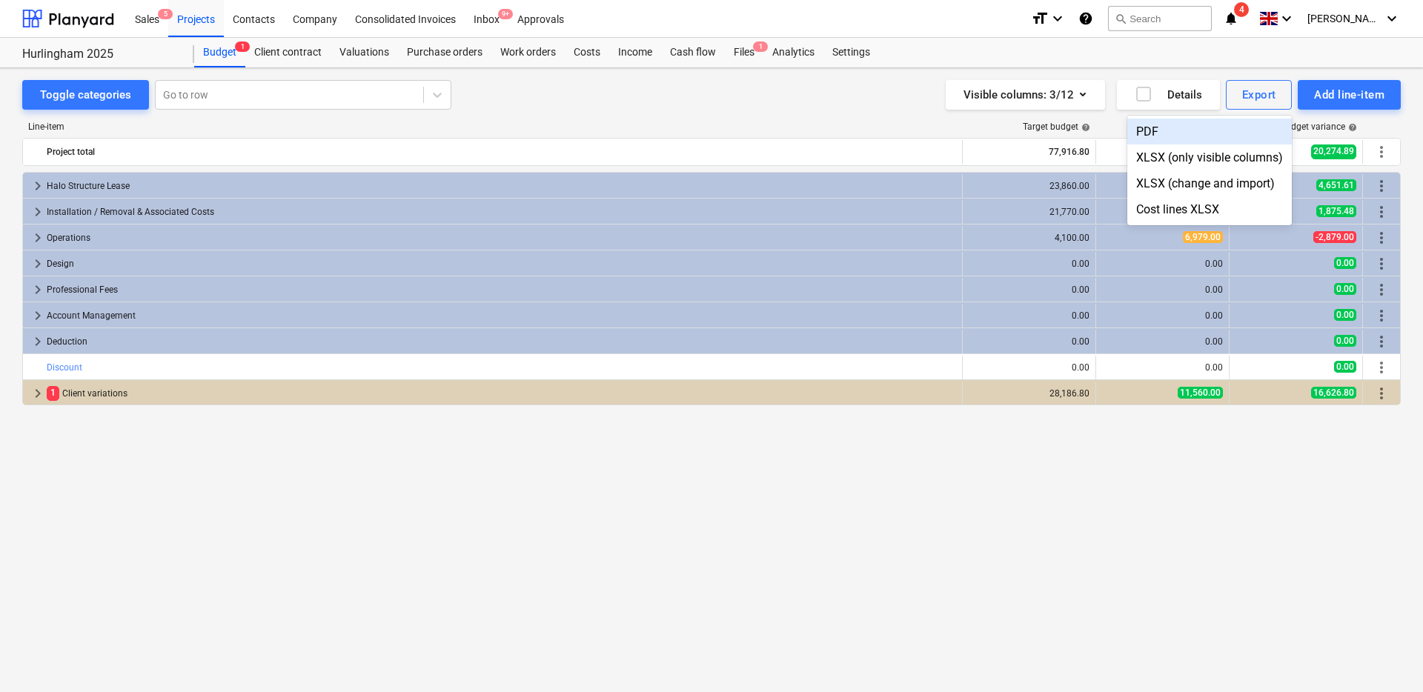
click at [1233, 134] on div "PDF" at bounding box center [1209, 132] width 165 height 26
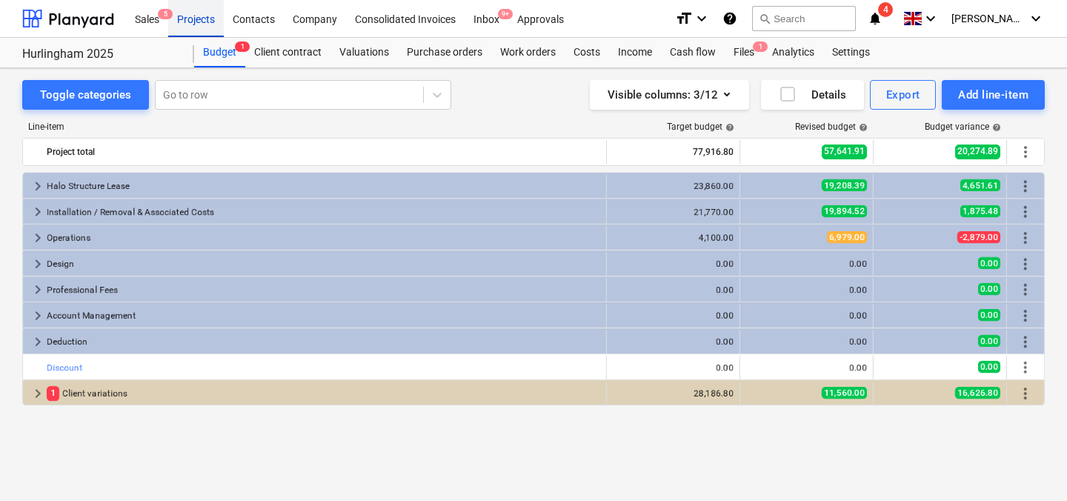
click at [192, 20] on div "Projects" at bounding box center [196, 18] width 56 height 38
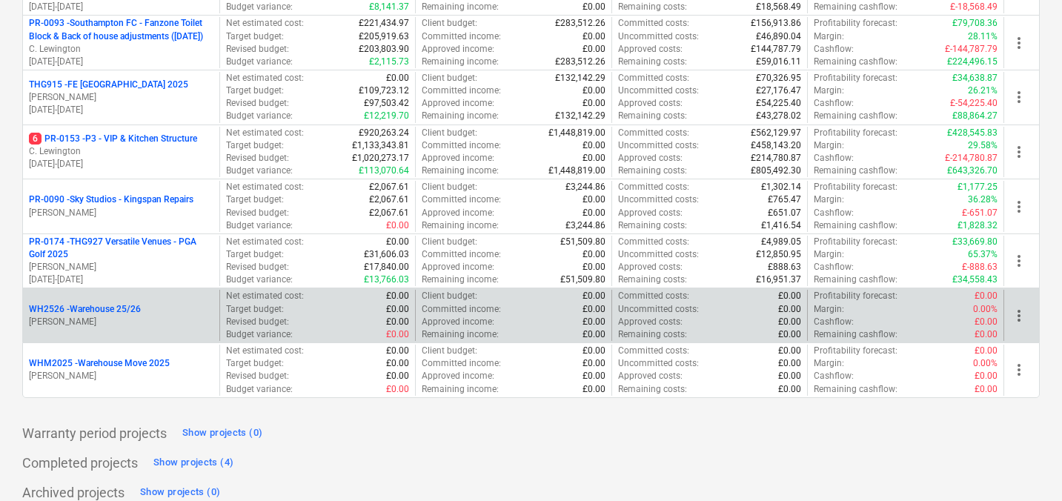
scroll to position [761, 0]
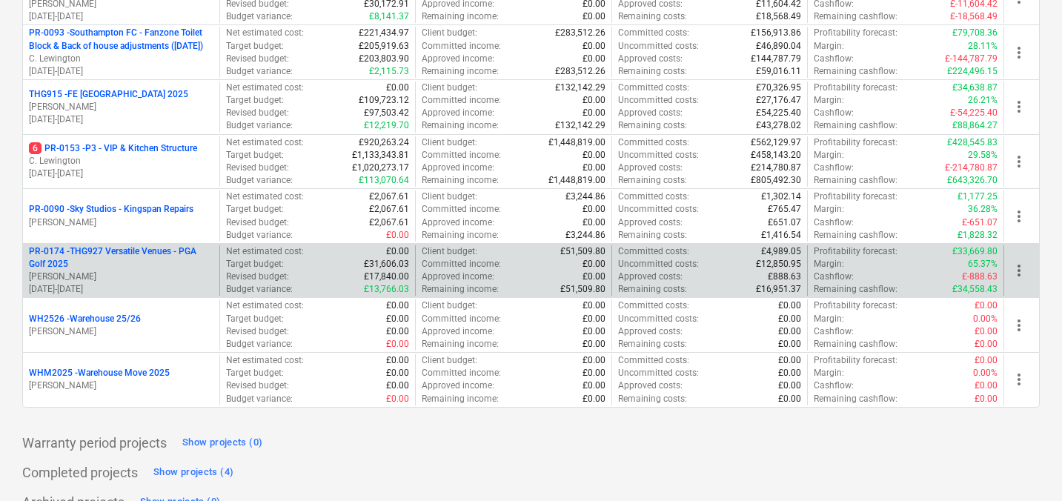
click at [117, 265] on p "PR-0174 - THG927 Versatile Venues - PGA Golf 2025" at bounding box center [121, 257] width 185 height 25
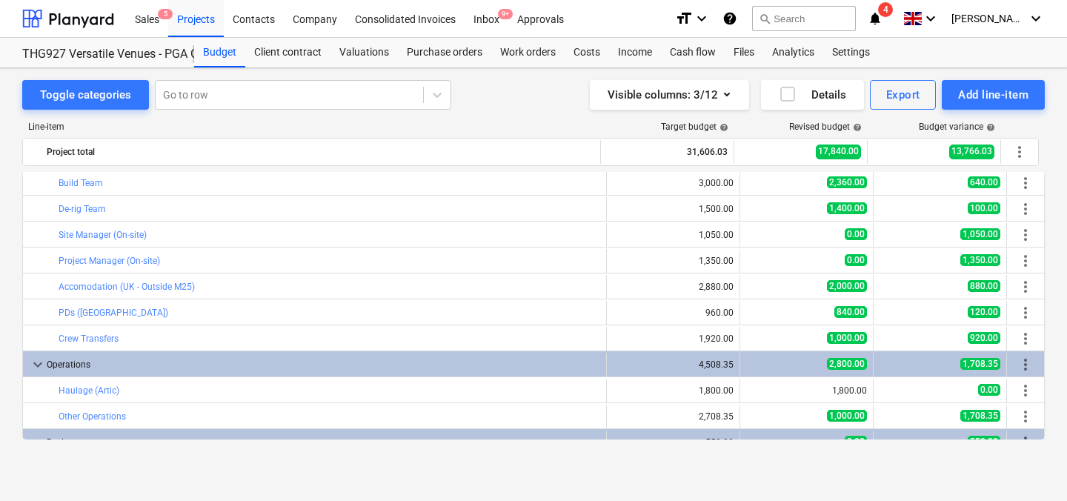
scroll to position [148, 0]
